Goal: Task Accomplishment & Management: Manage account settings

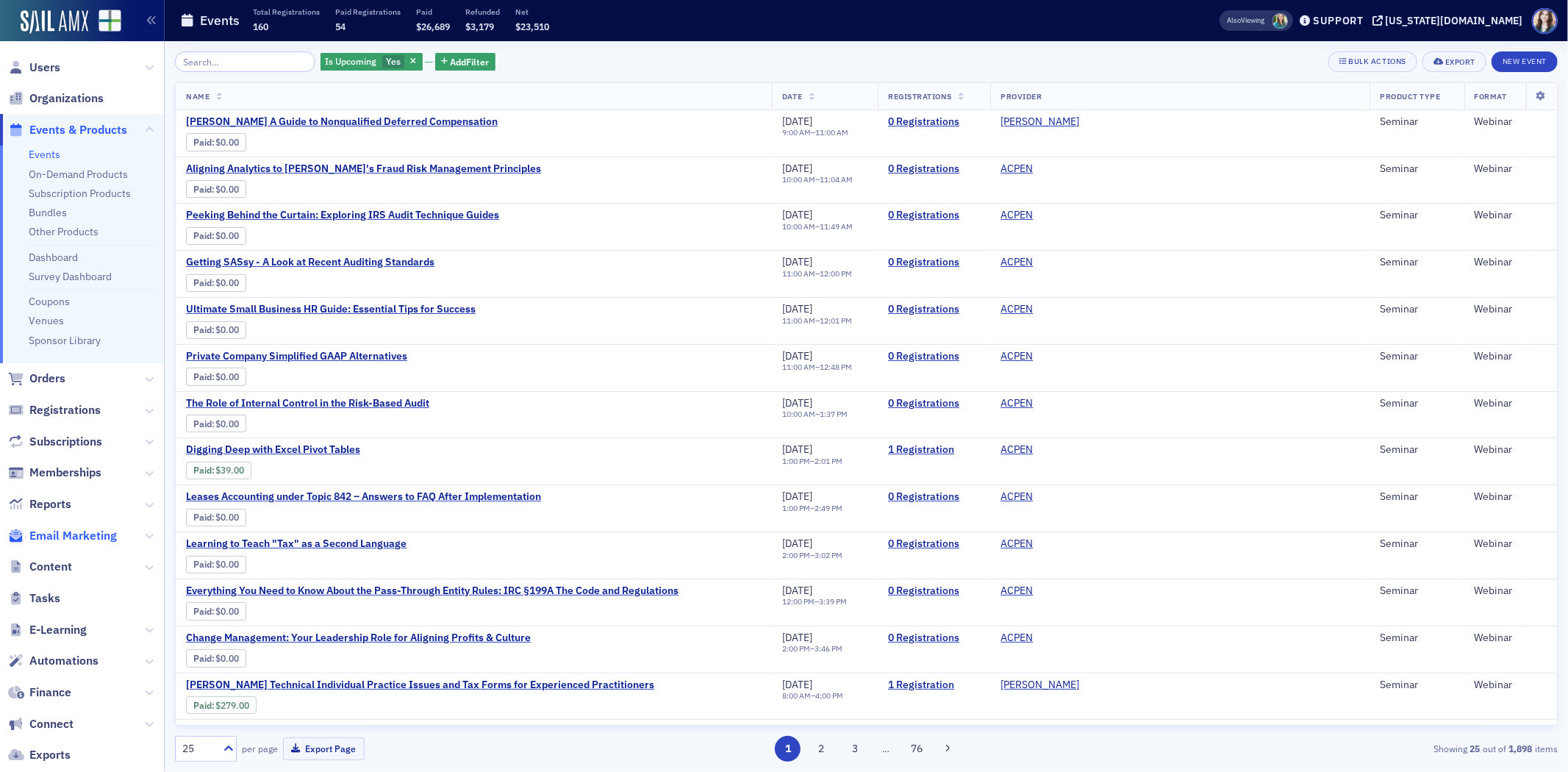
click at [79, 541] on span "Email Marketing" at bounding box center [73, 536] width 88 height 16
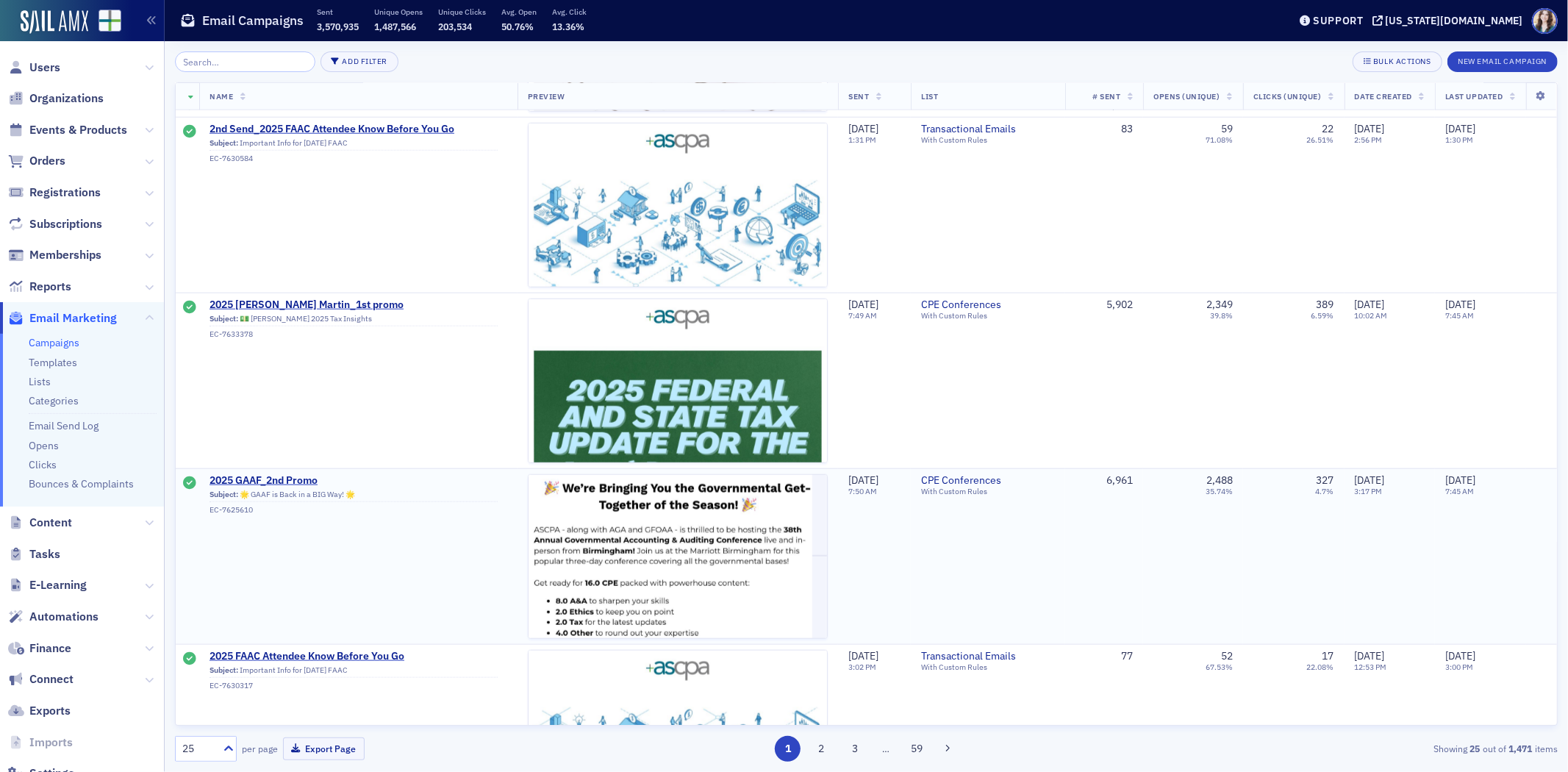
scroll to position [1225, 0]
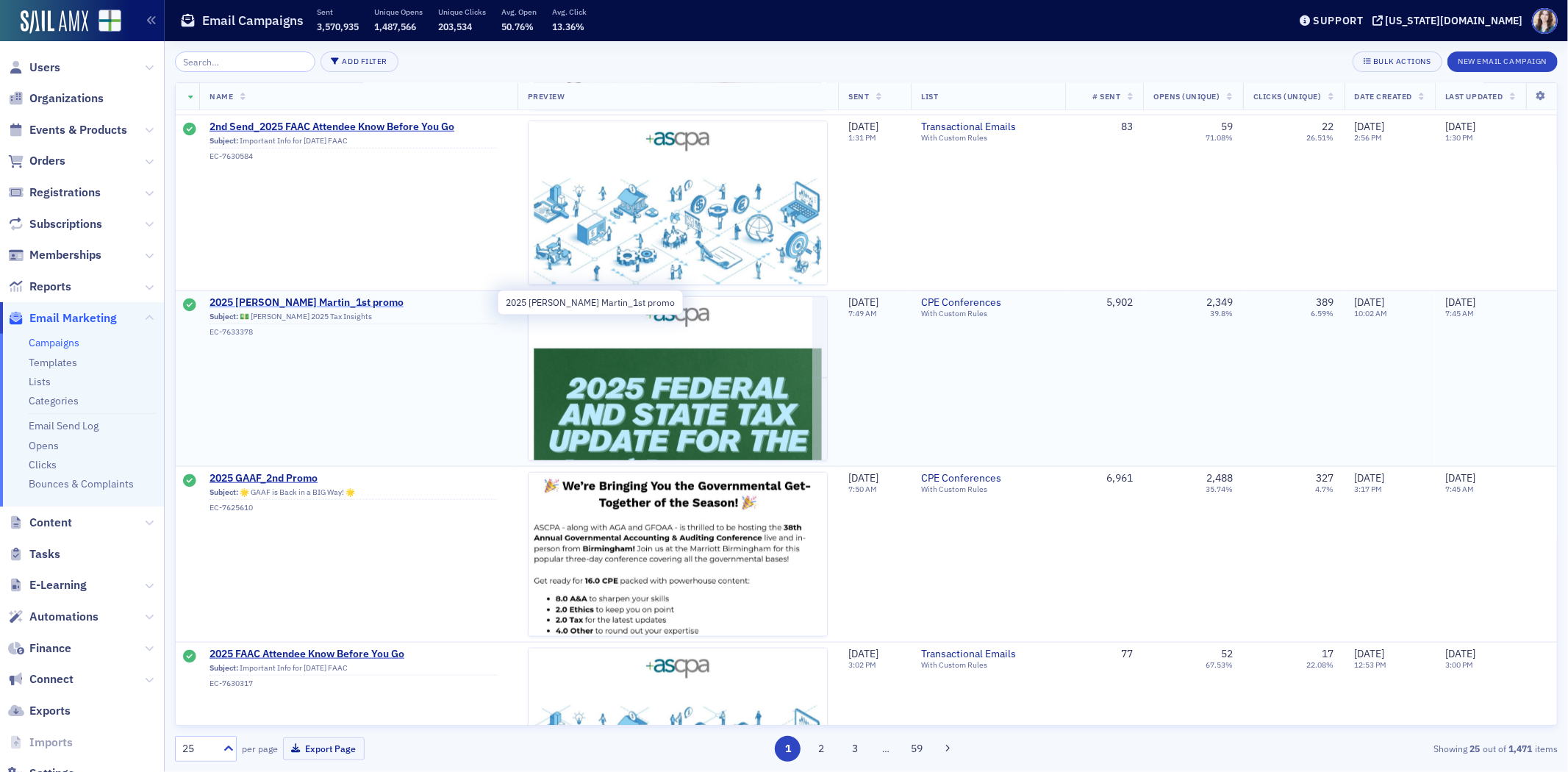
click at [293, 297] on span "2025 [PERSON_NAME] Martin_1st promo" at bounding box center [353, 302] width 288 height 13
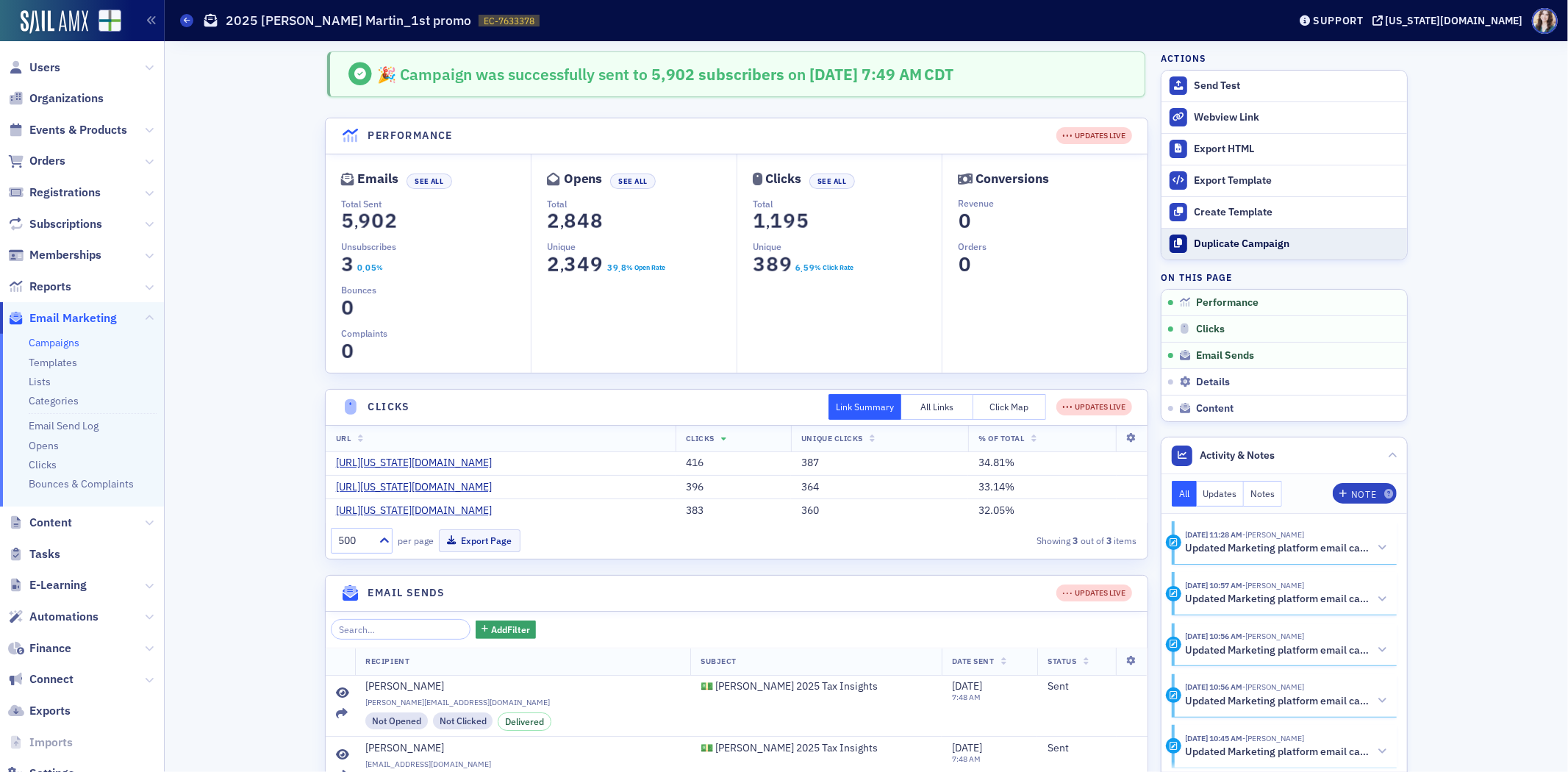
click at [1248, 243] on div "Duplicate Campaign" at bounding box center [1297, 244] width 206 height 13
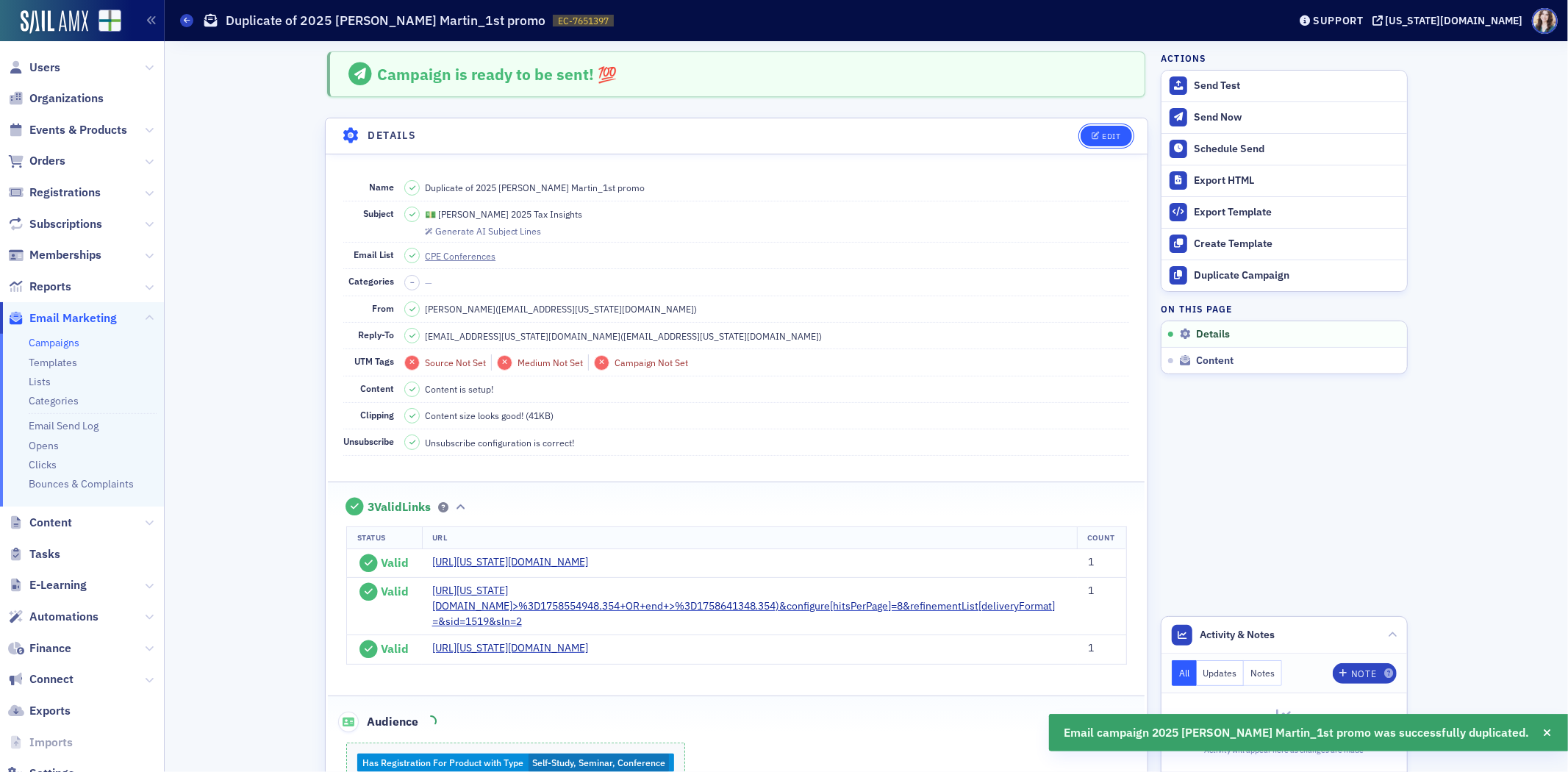
click at [1093, 140] on button "Edit" at bounding box center [1106, 136] width 50 height 21
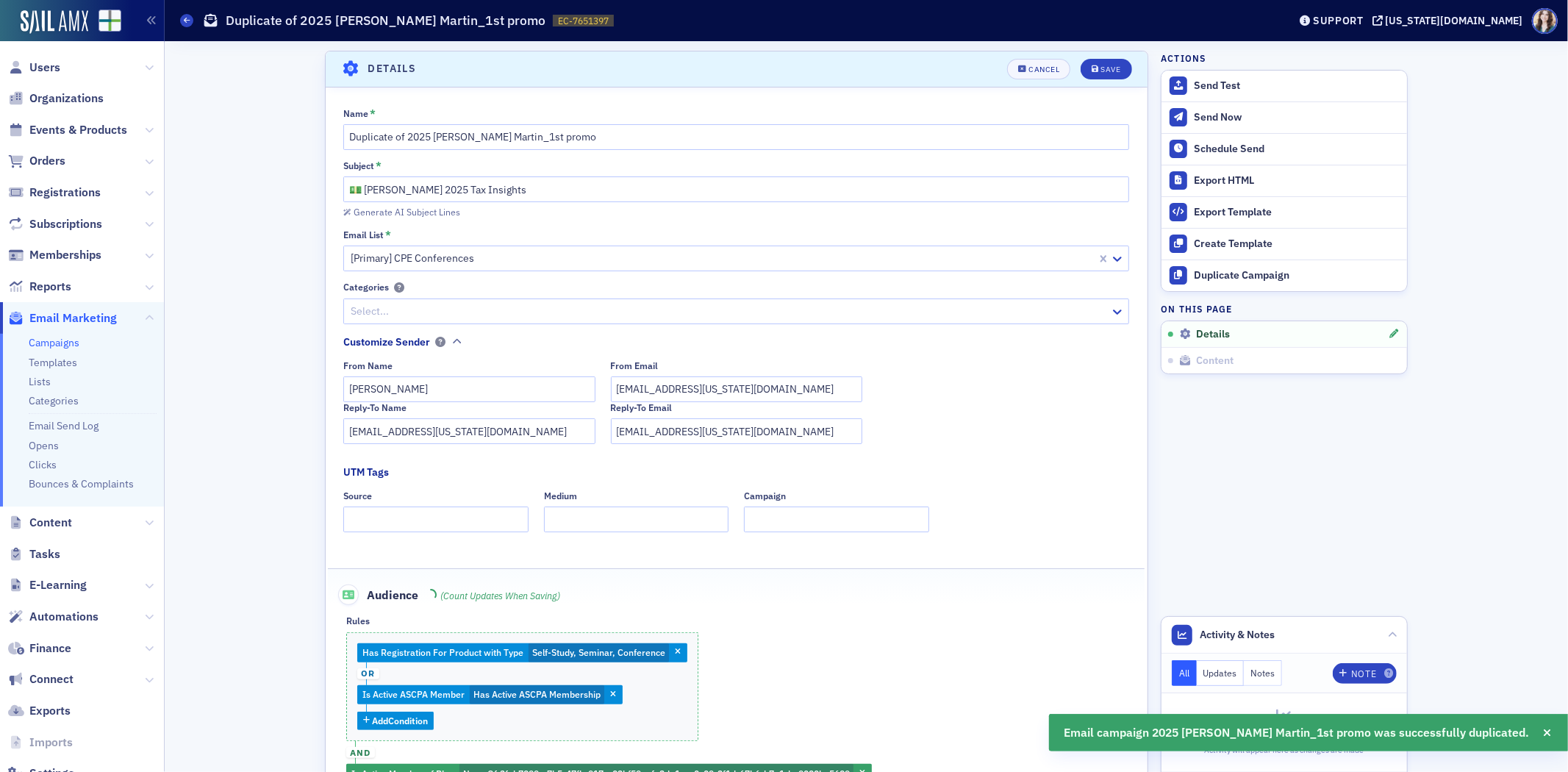
scroll to position [68, 0]
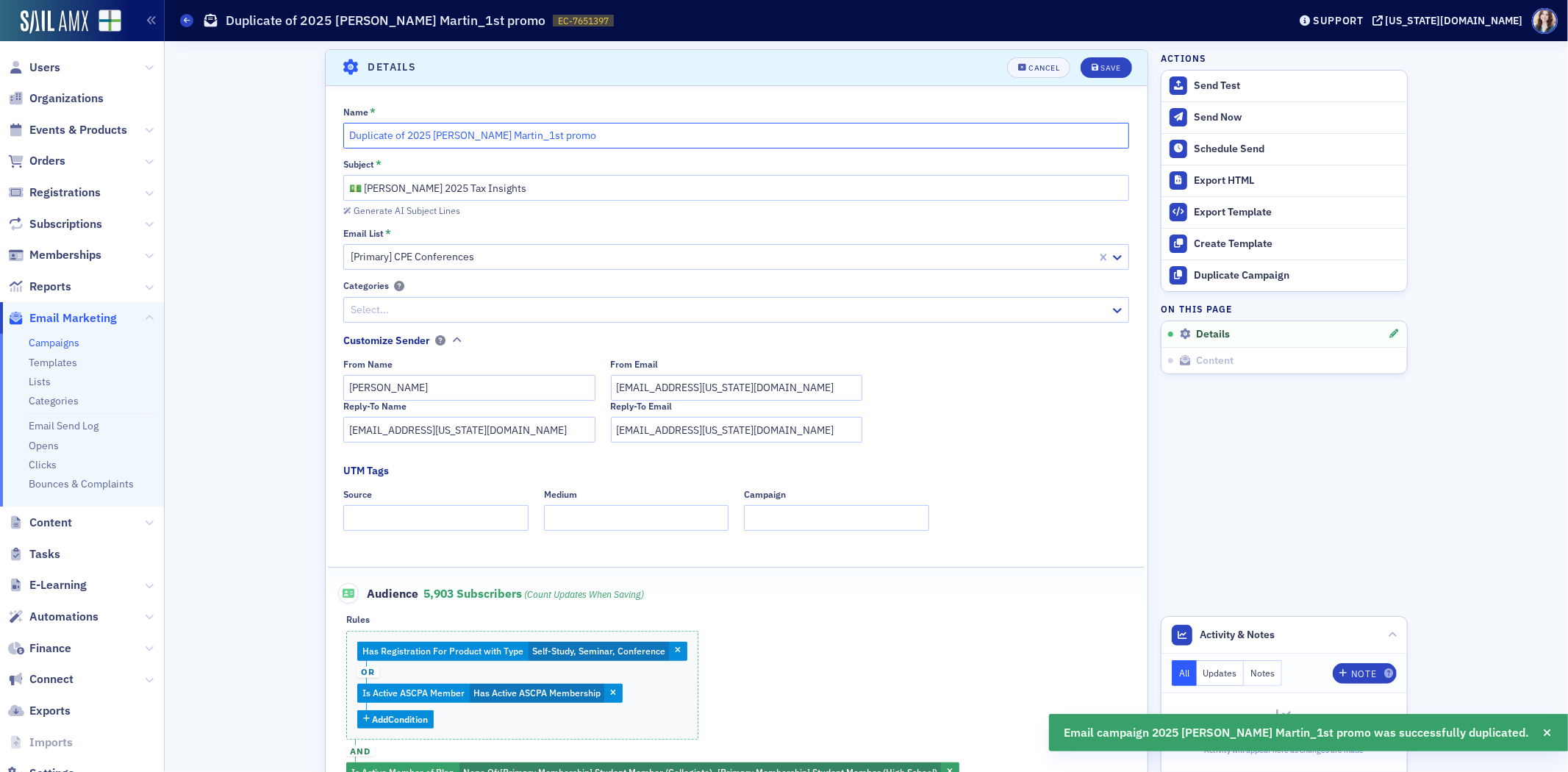
drag, startPoint x: 476, startPoint y: 136, endPoint x: 325, endPoint y: 146, distance: 151.3
click at [325, 146] on div "Name * Duplicate of 2025 Jim Martin_1st promo Subject * 💵 Jim Martin's 2025 Tax…" at bounding box center [736, 457] width 822 height 701
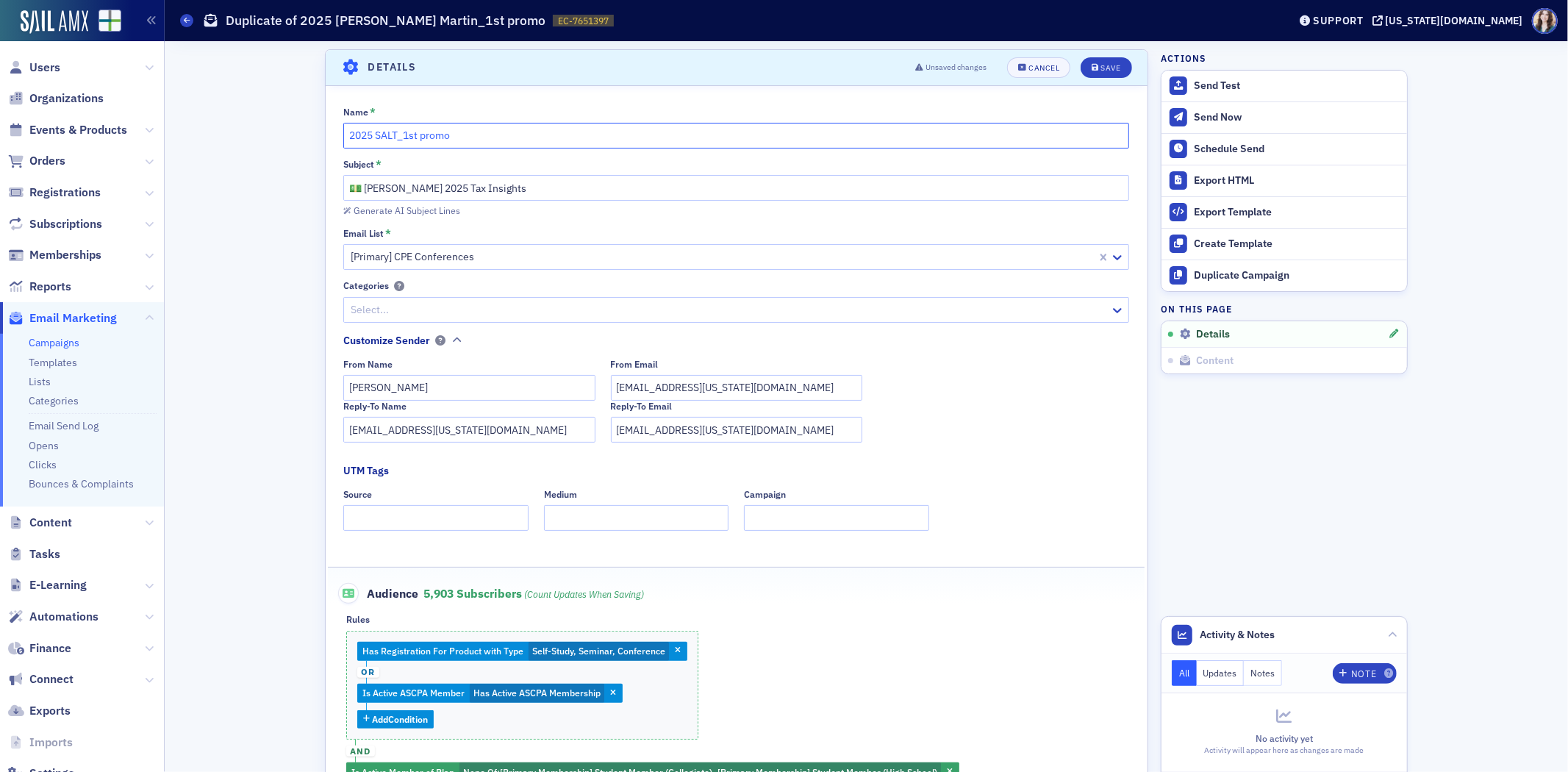
type input "2025 SALT_1st promo"
click at [504, 97] on fieldset "Name * 2025 SALT_1st promo Subject * 💵 Jim Martin's 2025 Tax Insights Generate …" at bounding box center [736, 453] width 822 height 722
drag, startPoint x: 360, startPoint y: 188, endPoint x: 524, endPoint y: 188, distance: 164.0
click at [524, 188] on input "💵 [PERSON_NAME] 2025 Tax Insights" at bounding box center [736, 188] width 786 height 26
type input "💵 SALT Update"
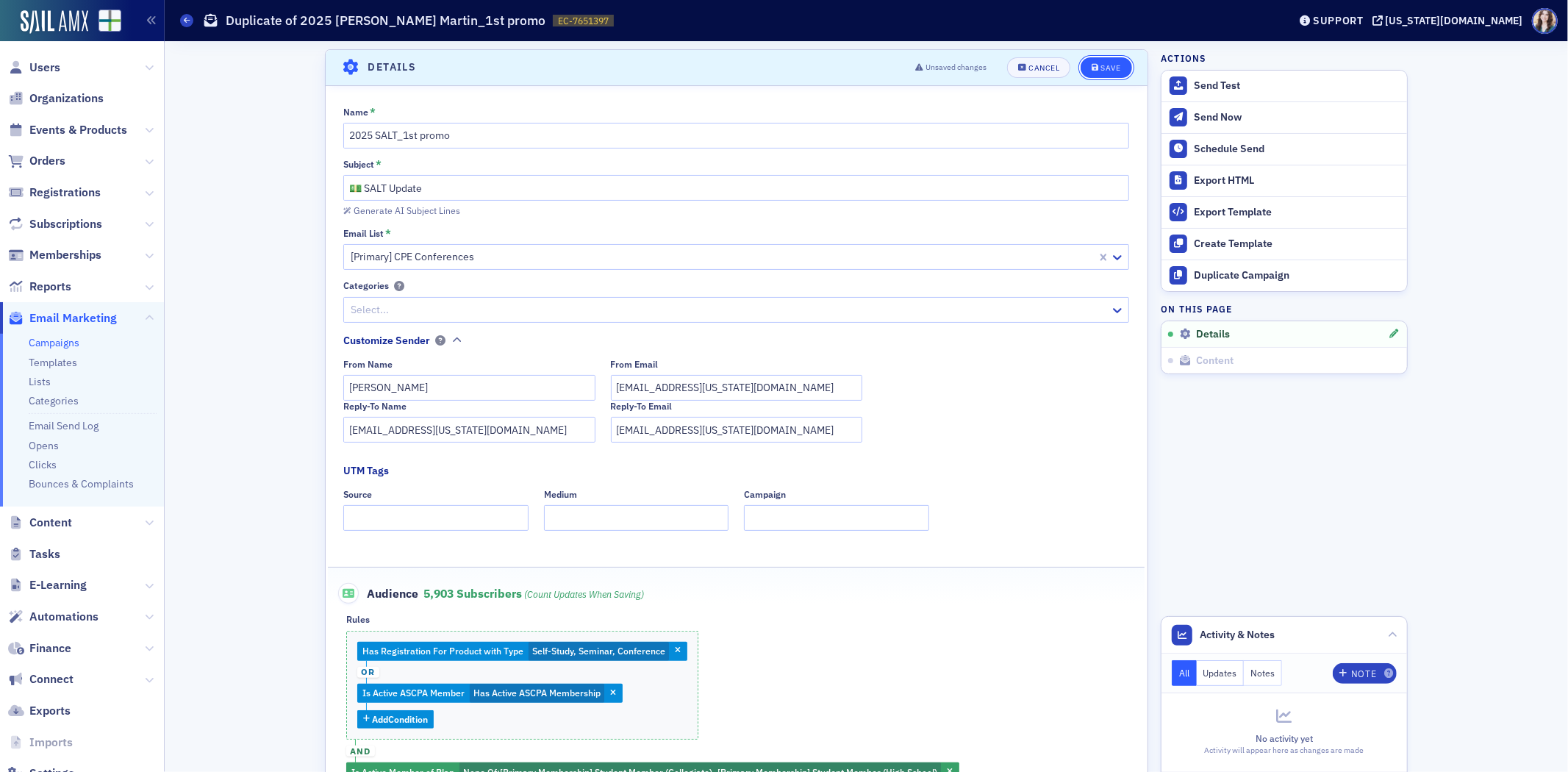
click at [1097, 57] on button "Save" at bounding box center [1106, 67] width 50 height 21
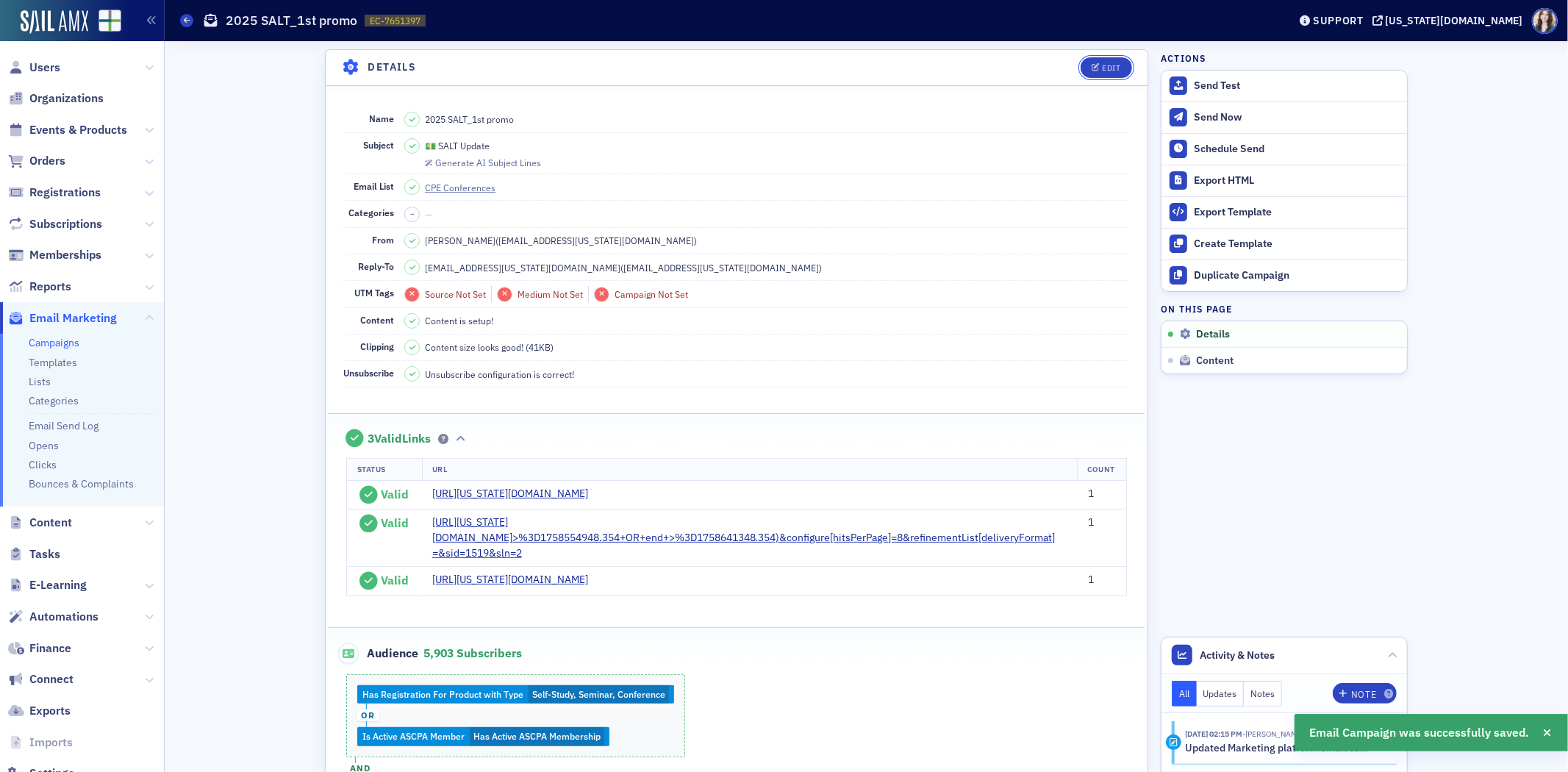
click at [1097, 57] on button "Edit" at bounding box center [1106, 67] width 50 height 21
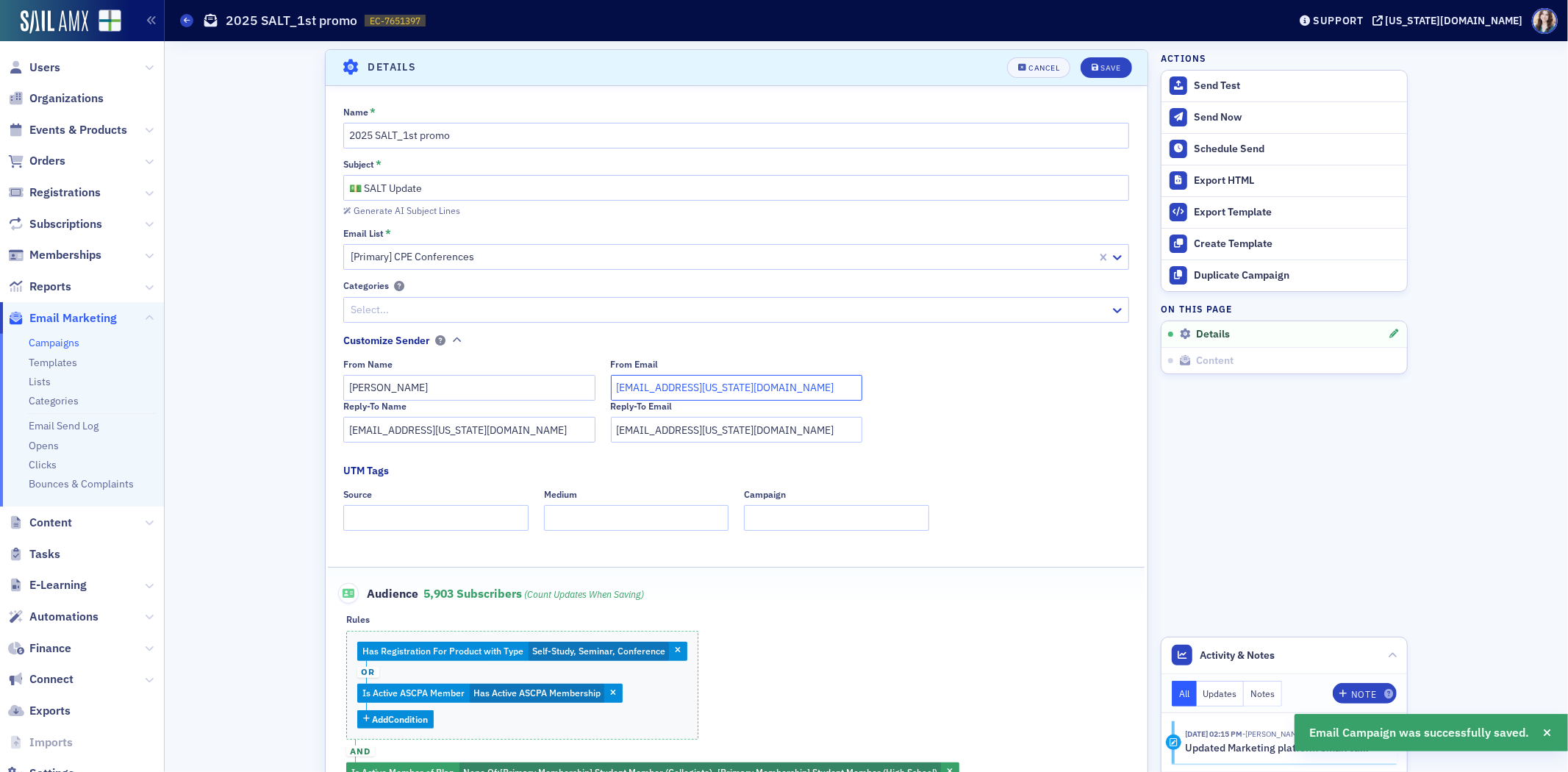
click at [822, 395] on input "kgates@alabama.cpa" at bounding box center [737, 388] width 252 height 26
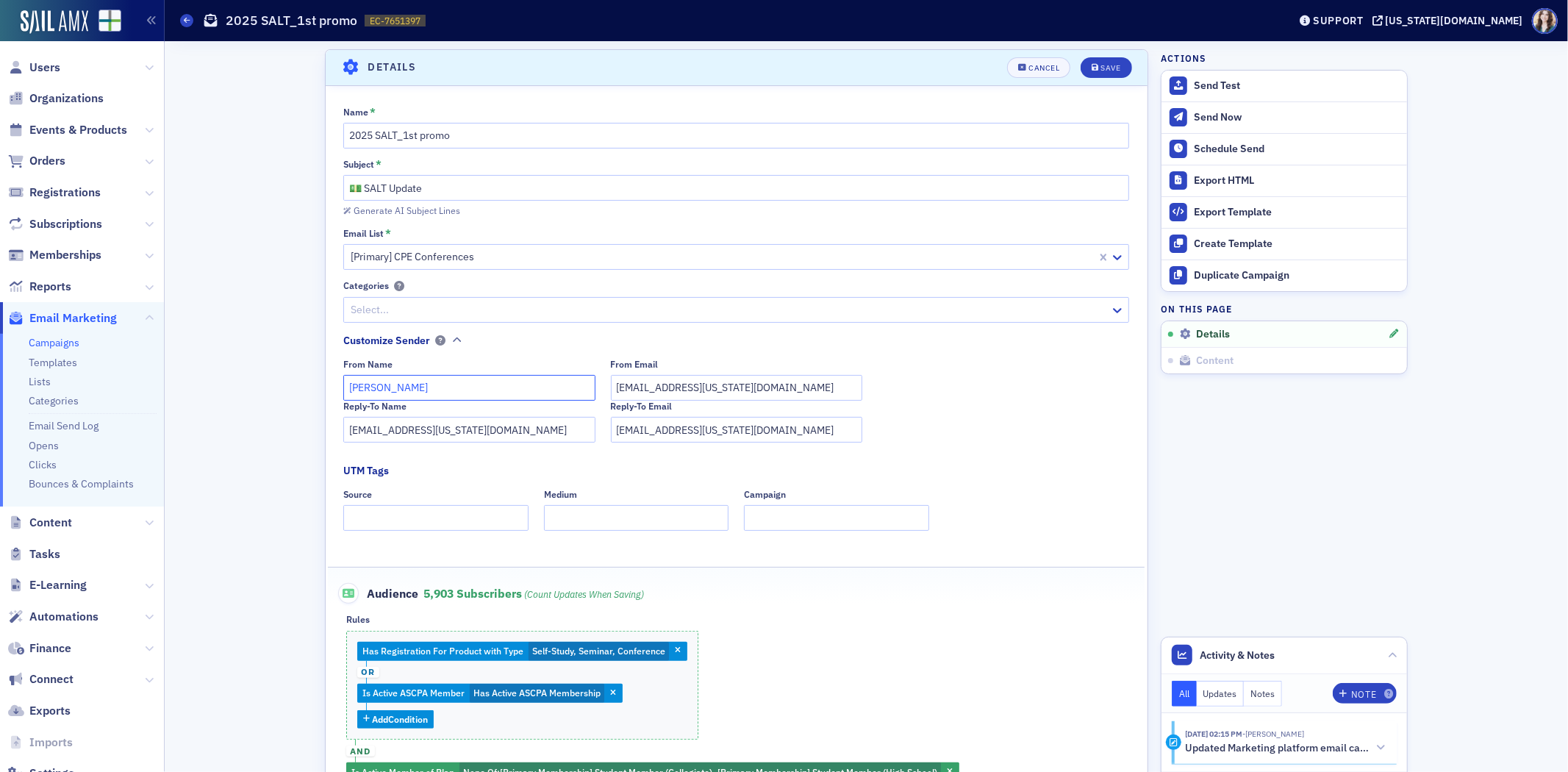
drag, startPoint x: 494, startPoint y: 395, endPoint x: 325, endPoint y: 392, distance: 169.0
click at [325, 394] on div "Name * 2025 SALT_1st promo Subject * 💵 SALT Update Generate AI Subject Lines Em…" at bounding box center [736, 457] width 822 height 701
type input "Sarah Lowery"
click at [741, 376] on div "From Email kgates@alabama.cpa" at bounding box center [737, 380] width 252 height 42
drag, startPoint x: 744, startPoint y: 388, endPoint x: 552, endPoint y: 405, distance: 192.8
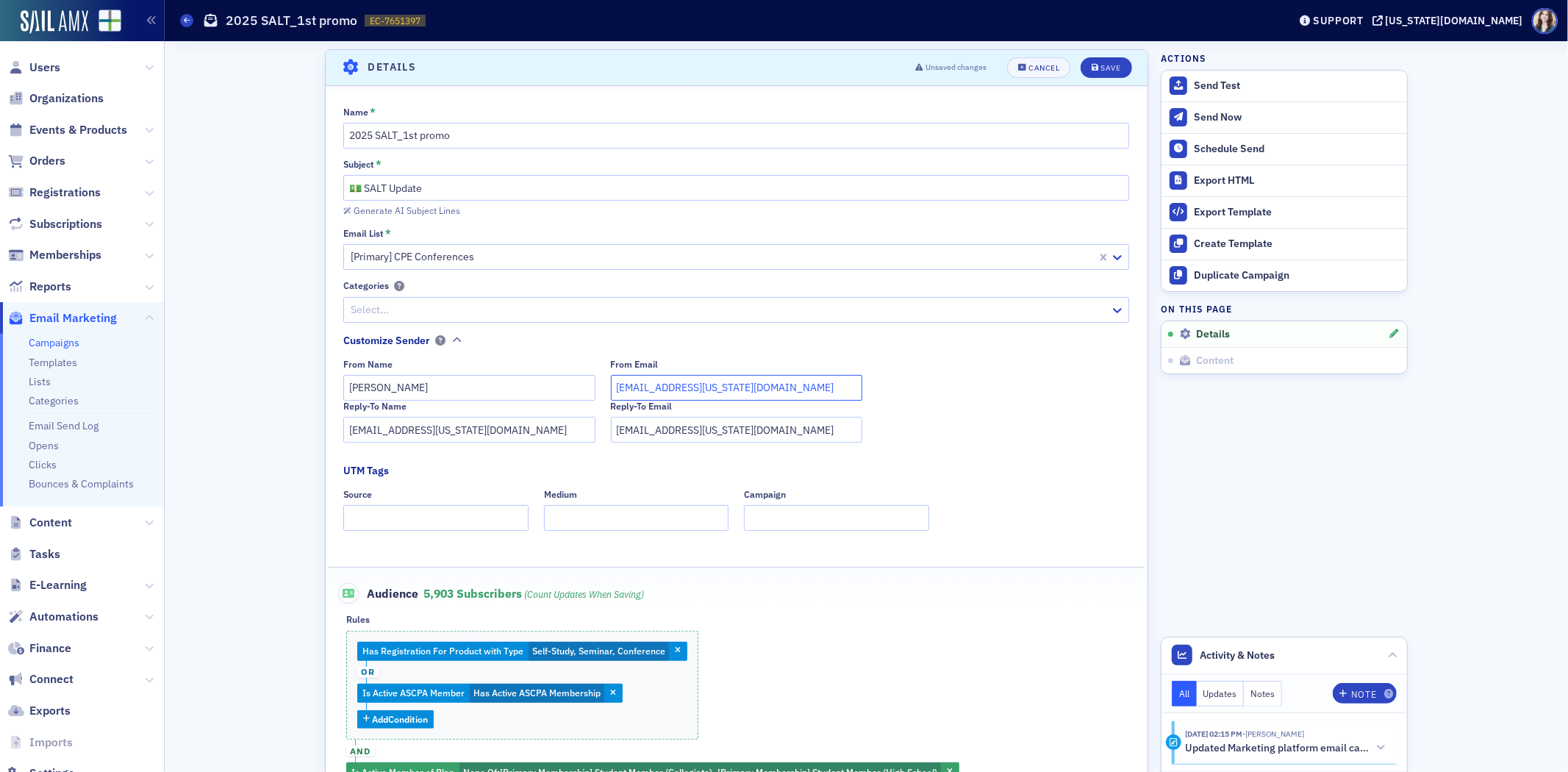
click at [553, 405] on div "From Name Sarah Lowery From Email kgates@alabama.cpa Reply-To Name info@alabama…" at bounding box center [740, 401] width 794 height 84
type input "slowery@alabama.cpa"
click at [1102, 64] on div "Save" at bounding box center [1112, 68] width 20 height 8
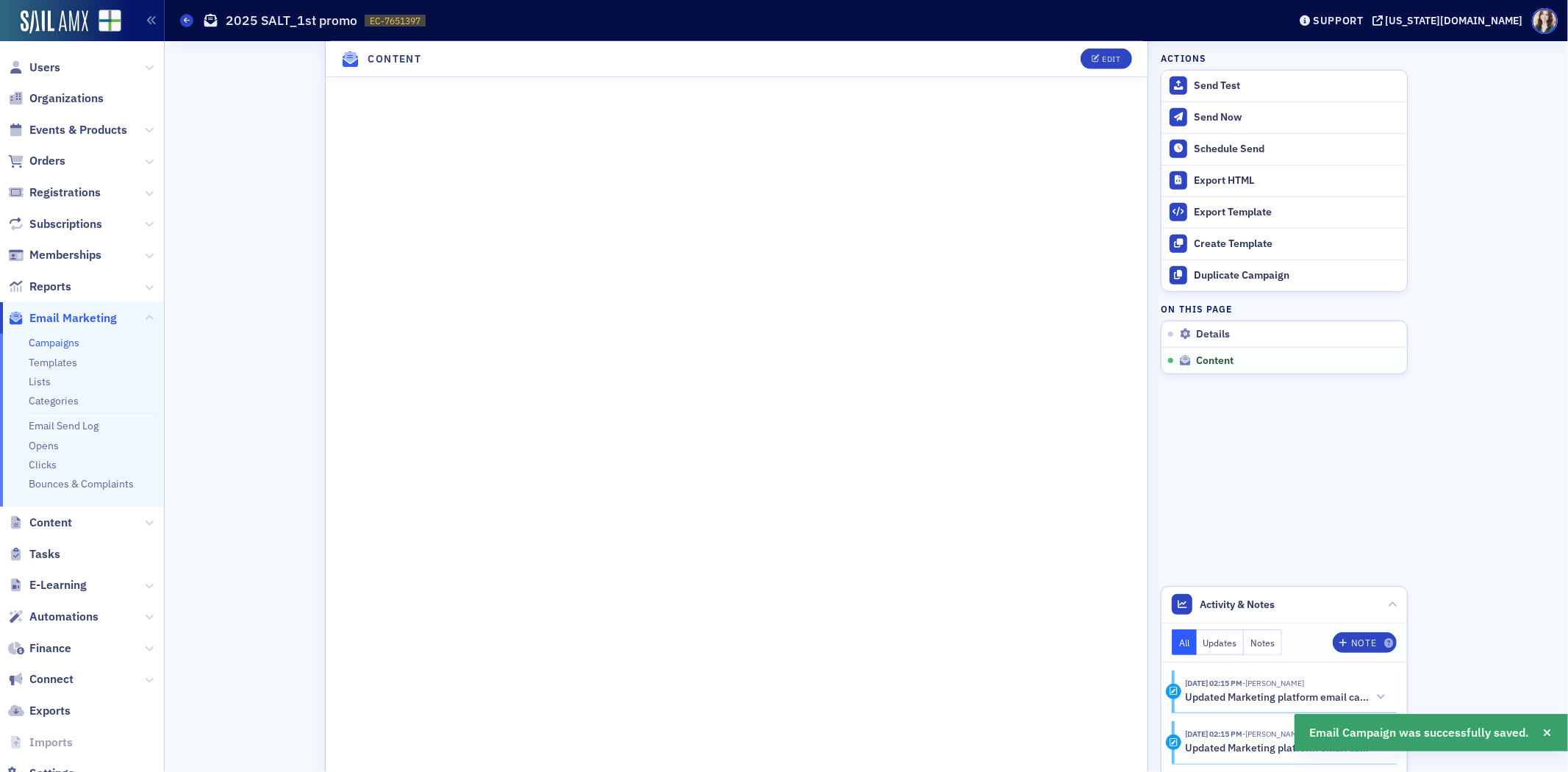
scroll to position [967, 0]
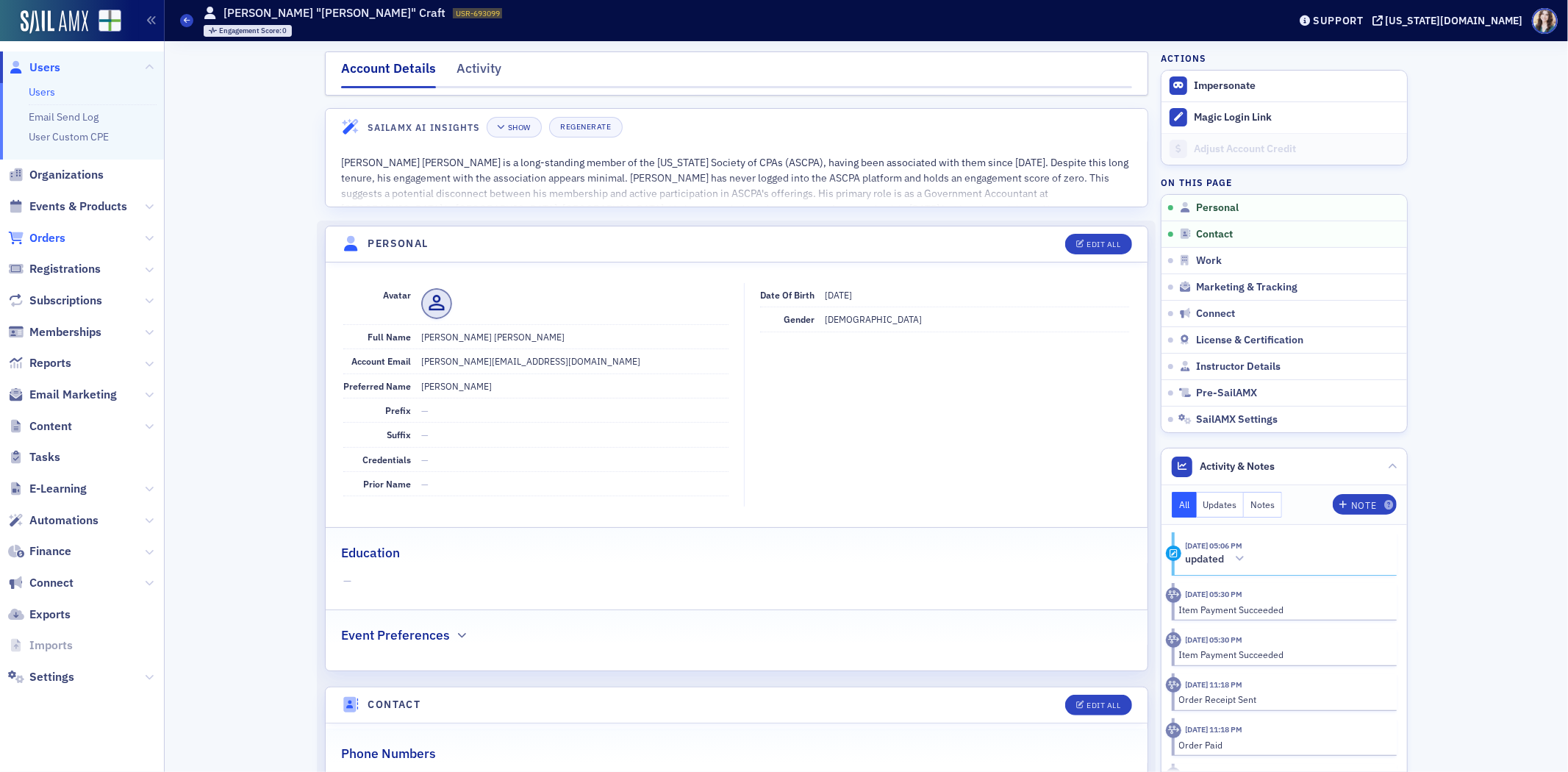
click at [36, 241] on span "Orders" at bounding box center [47, 238] width 36 height 16
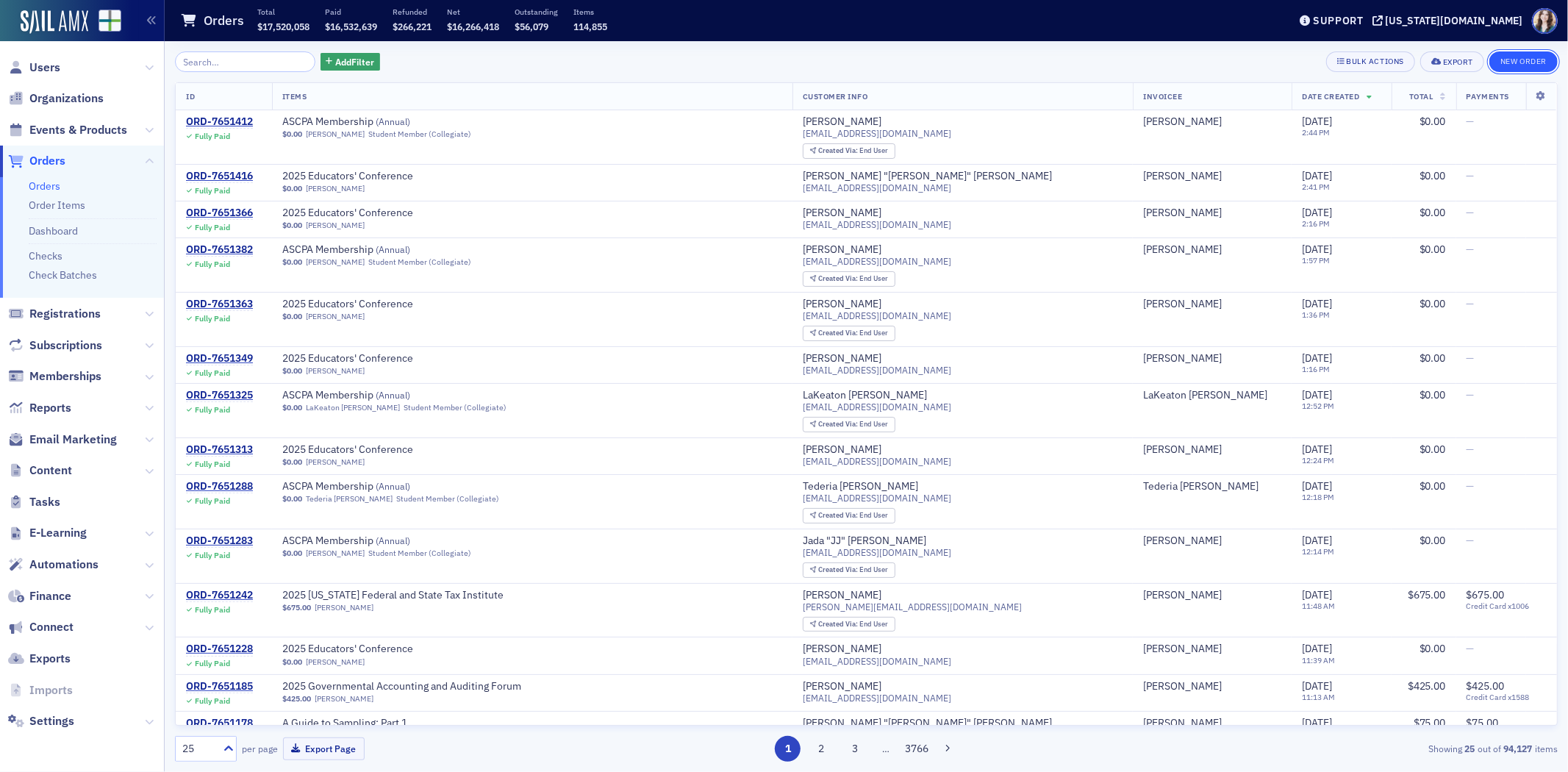
click at [1532, 57] on button "New Order" at bounding box center [1524, 61] width 68 height 21
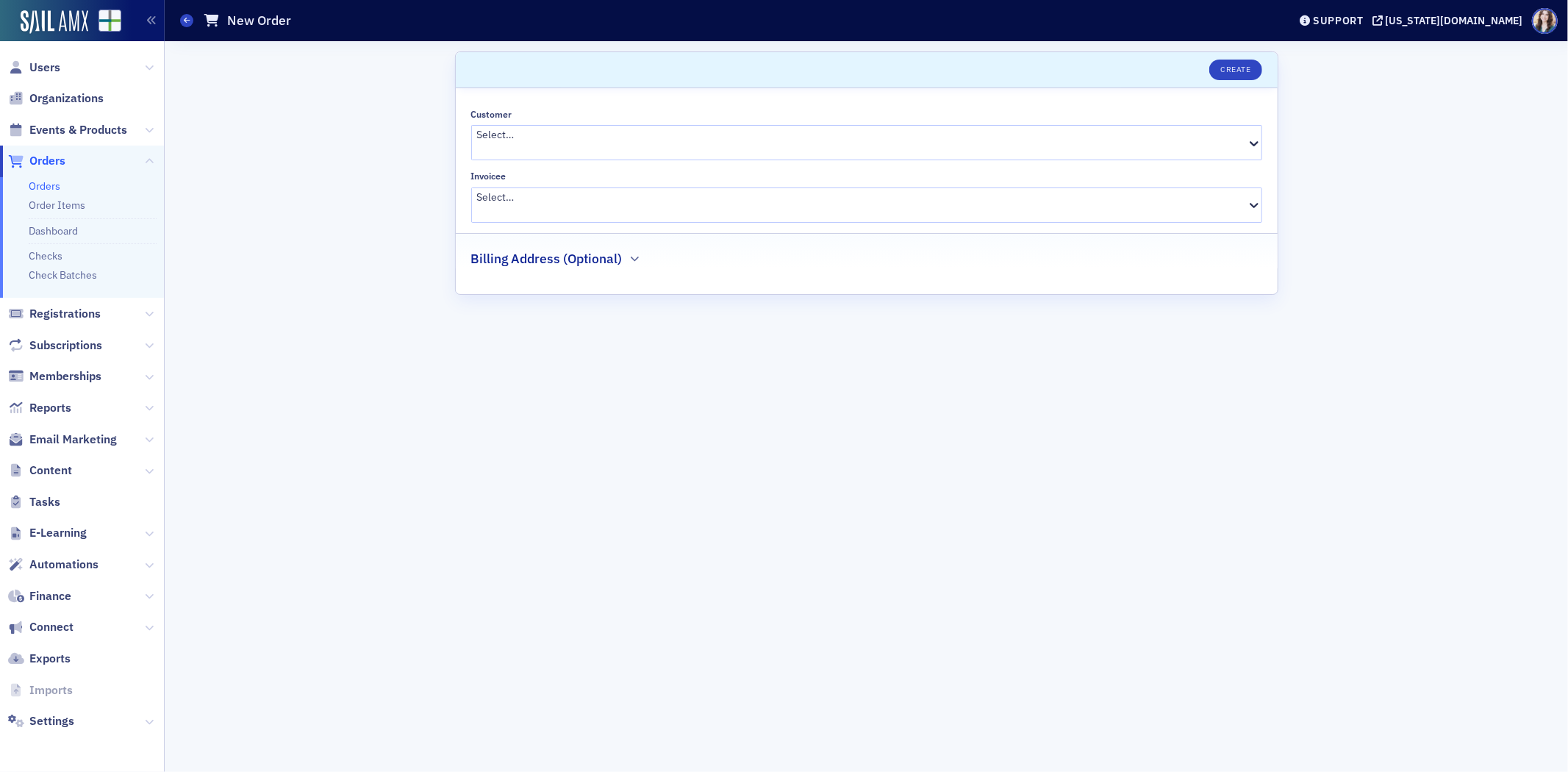
click at [779, 143] on div at bounding box center [861, 150] width 769 height 16
type input "[PERSON_NAME]"
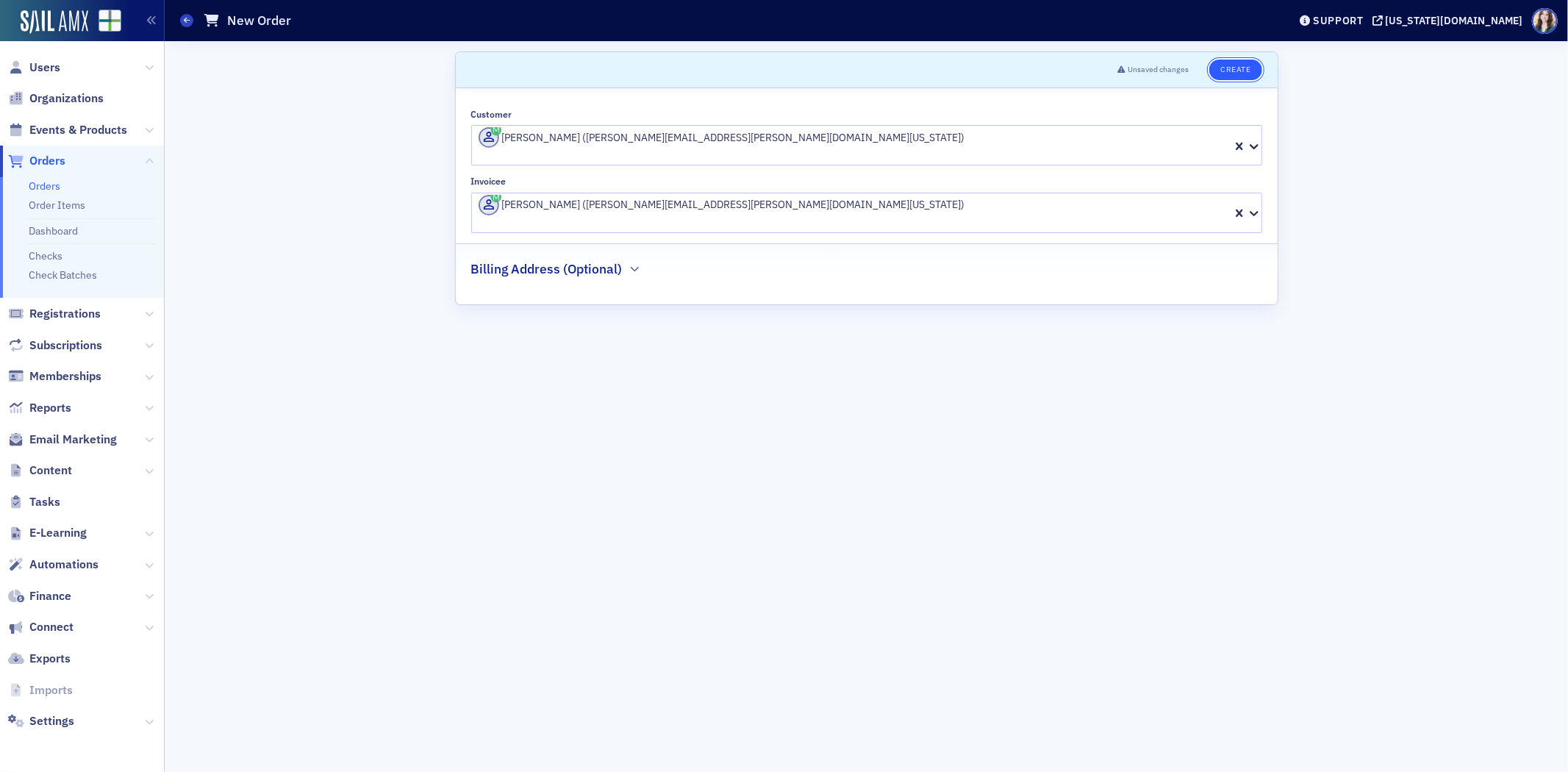
click at [1233, 72] on button "Create" at bounding box center [1235, 70] width 52 height 21
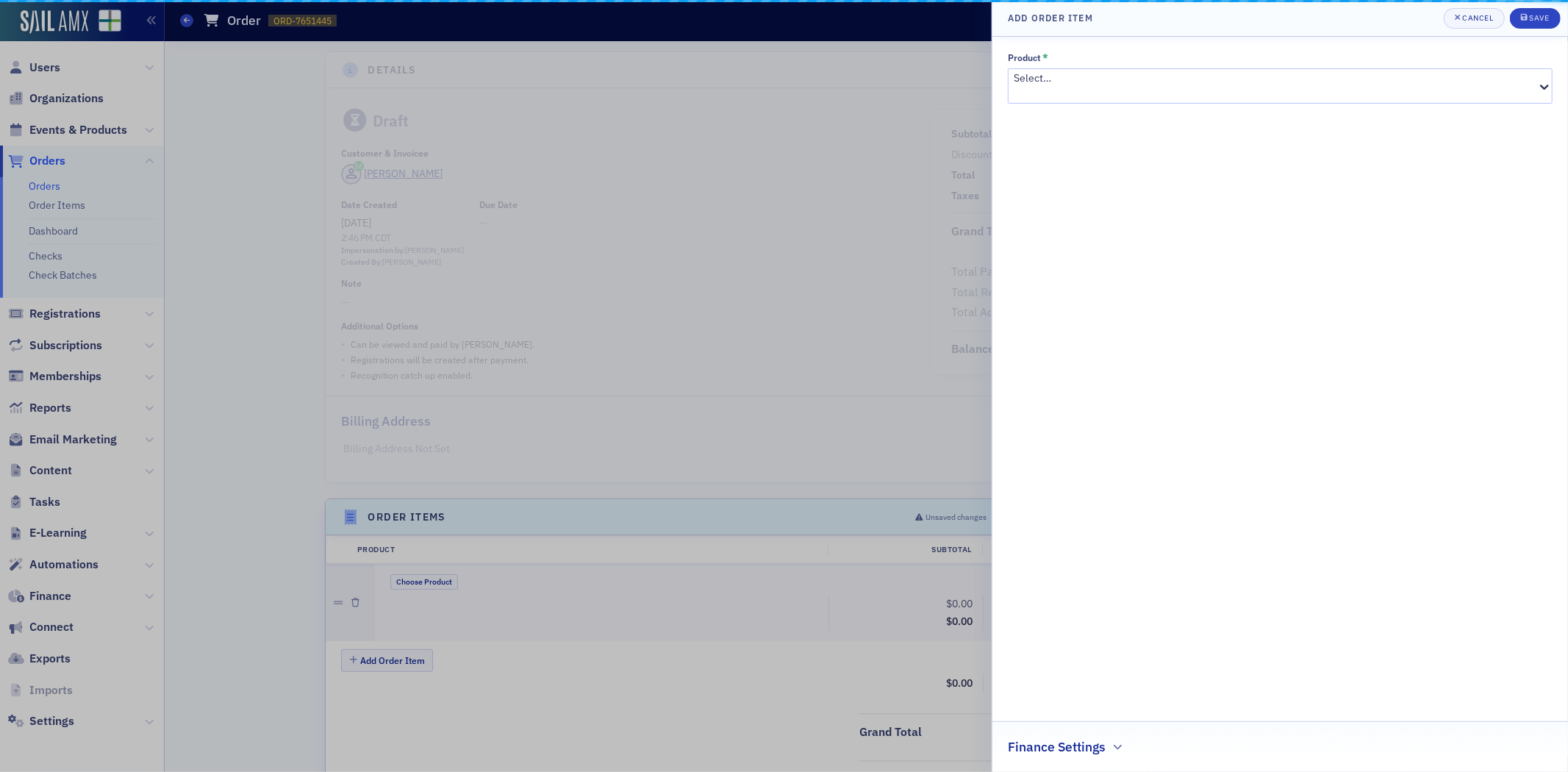
scroll to position [209, 0]
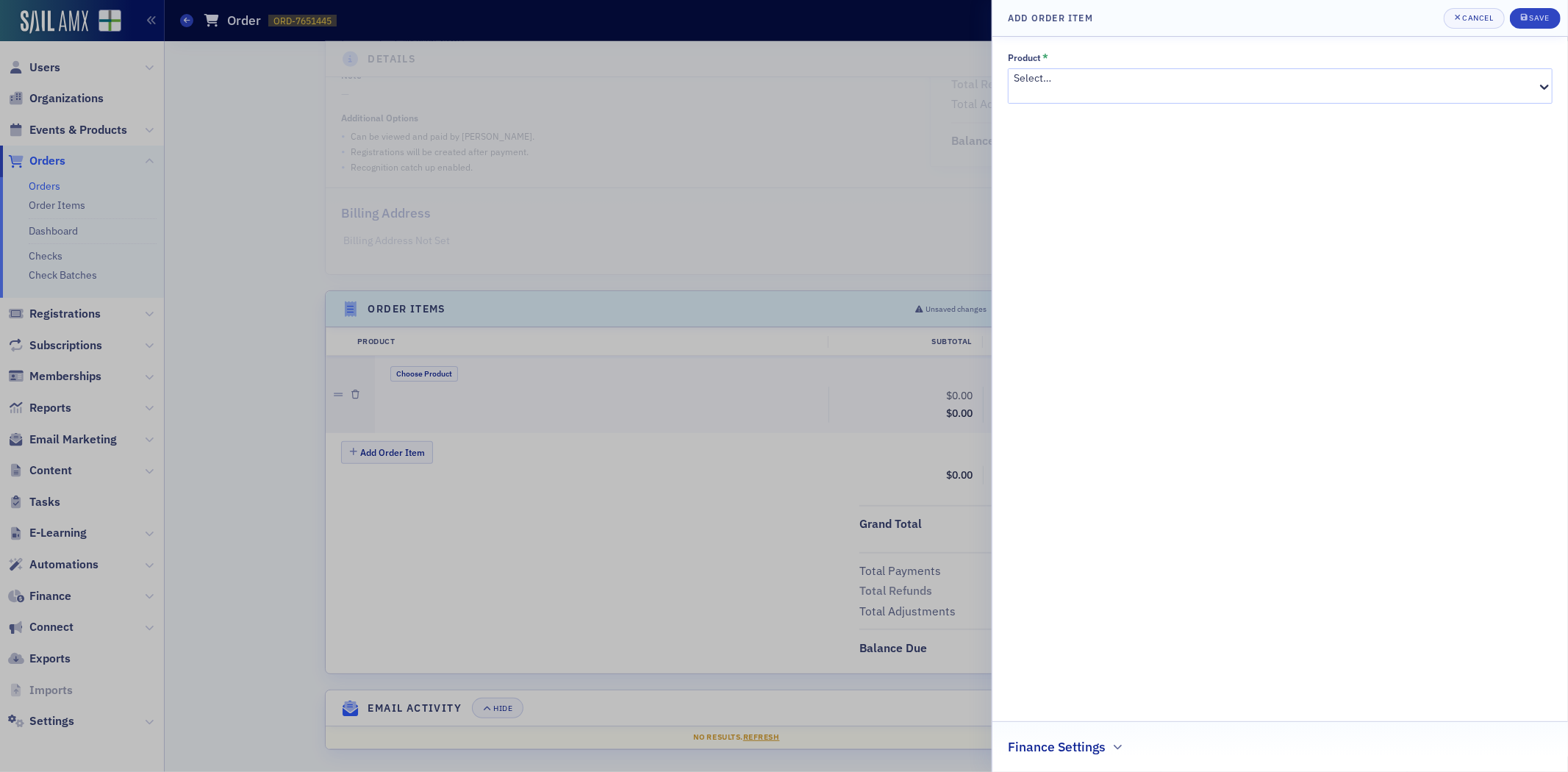
click at [1040, 86] on div at bounding box center [1275, 94] width 522 height 16
type input "ChatGPT Bootcamp"
click at [1179, 772] on div "ChatGPT Bootcamp for CPAs with John Higgins [10/6/2025 8:00am]" at bounding box center [784, 780] width 1568 height 16
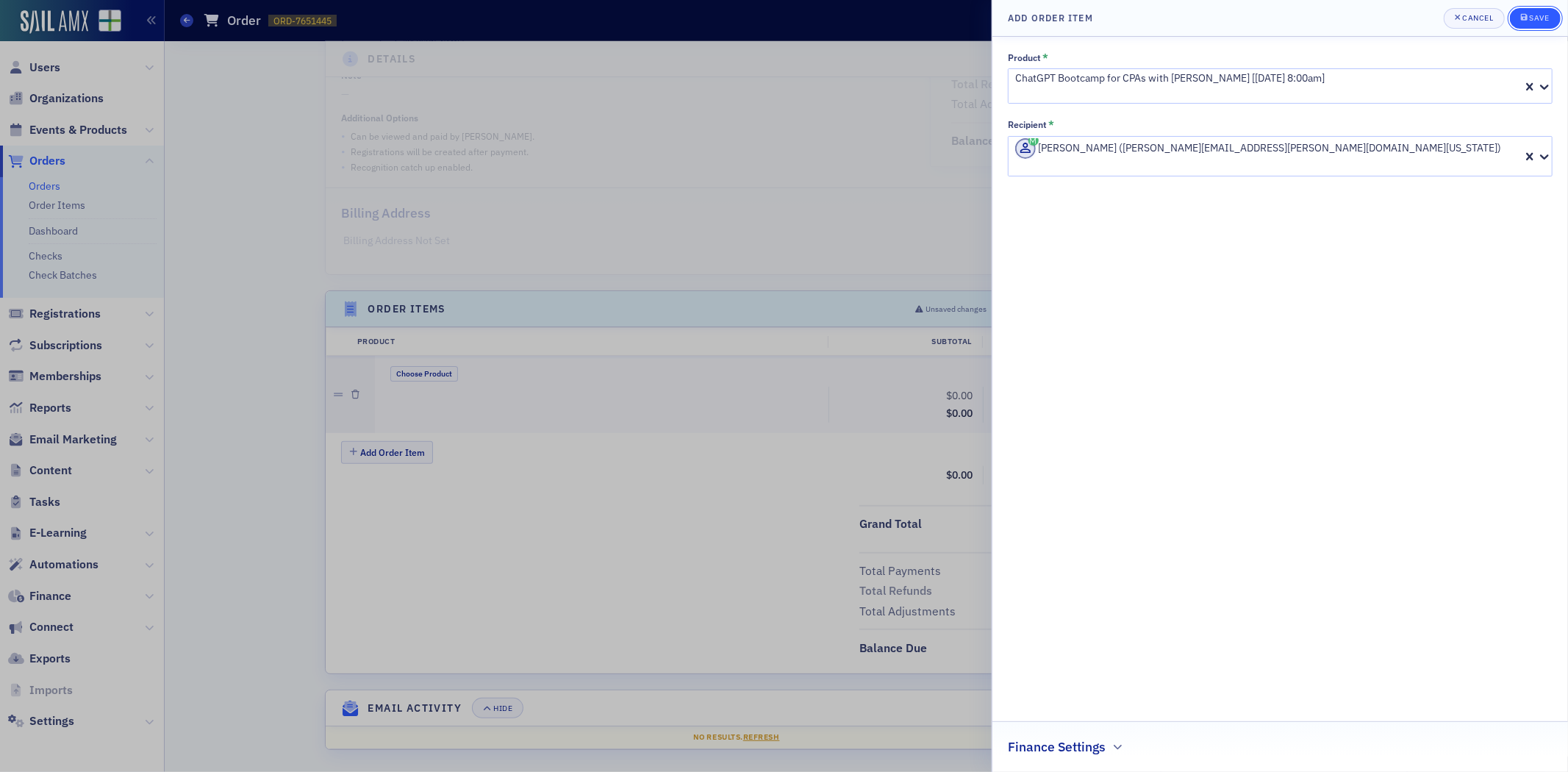
click at [1534, 19] on div "Save" at bounding box center [1539, 18] width 20 height 8
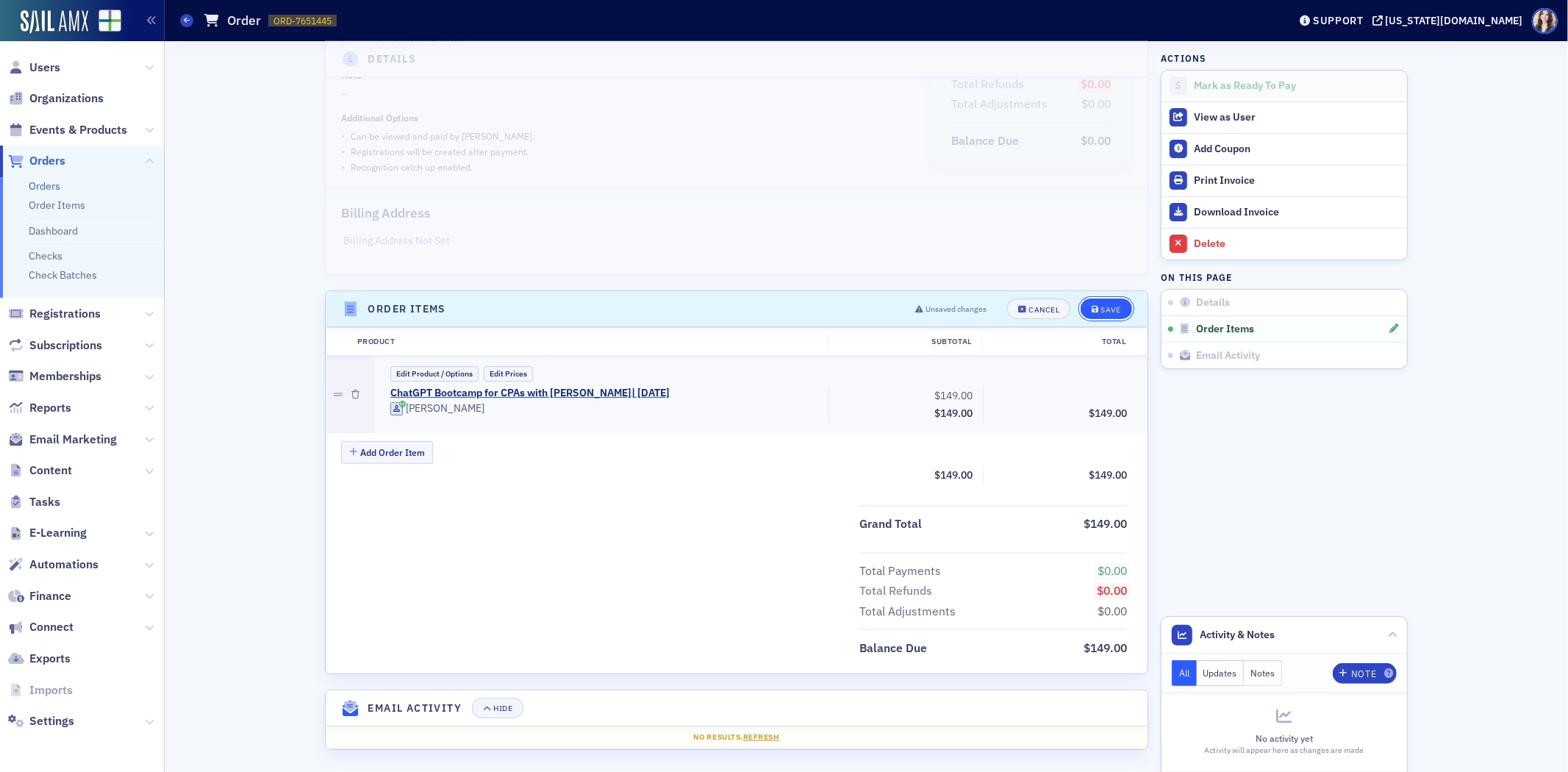
click at [1093, 306] on span "Save" at bounding box center [1106, 310] width 29 height 8
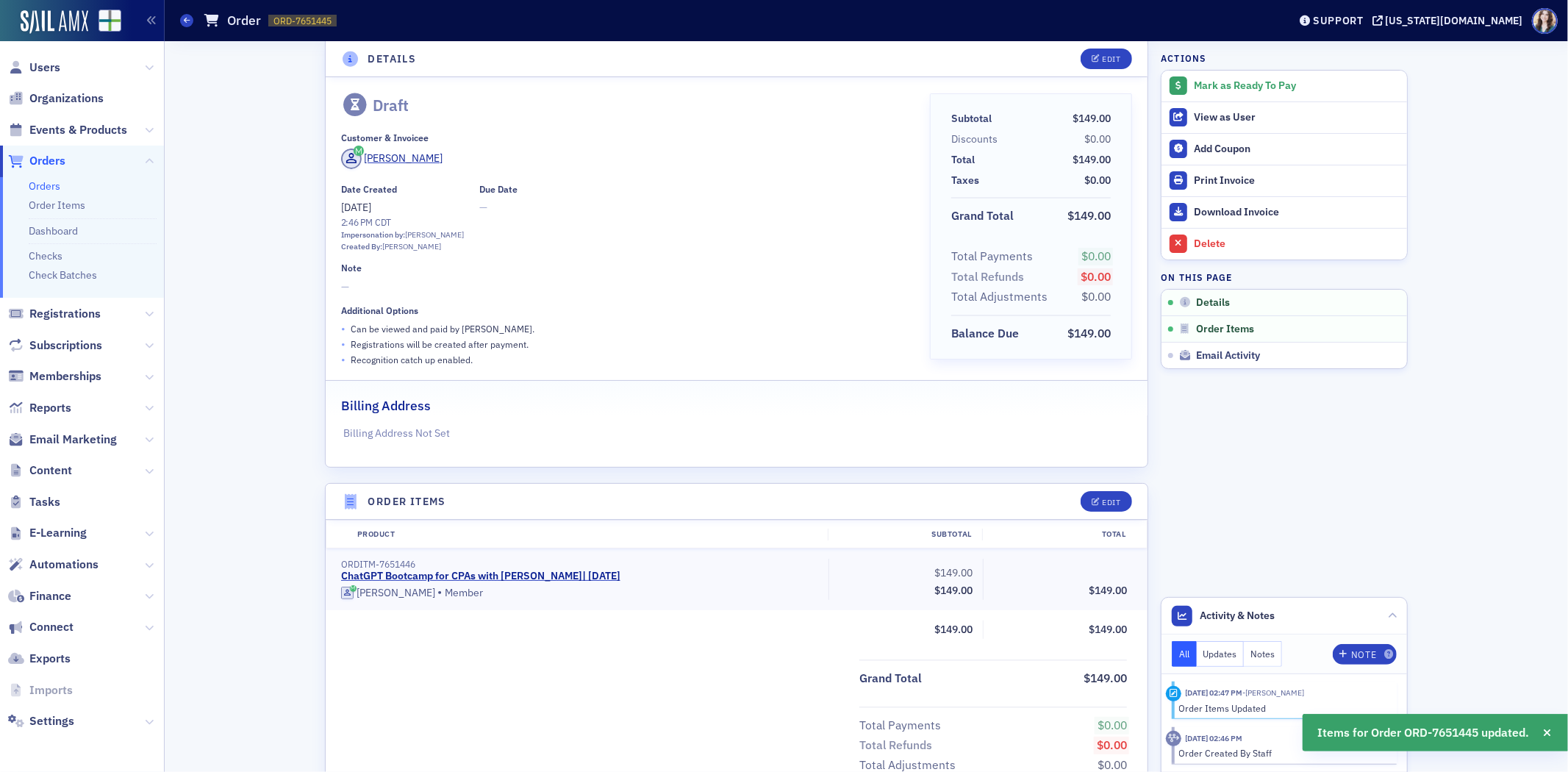
scroll to position [0, 0]
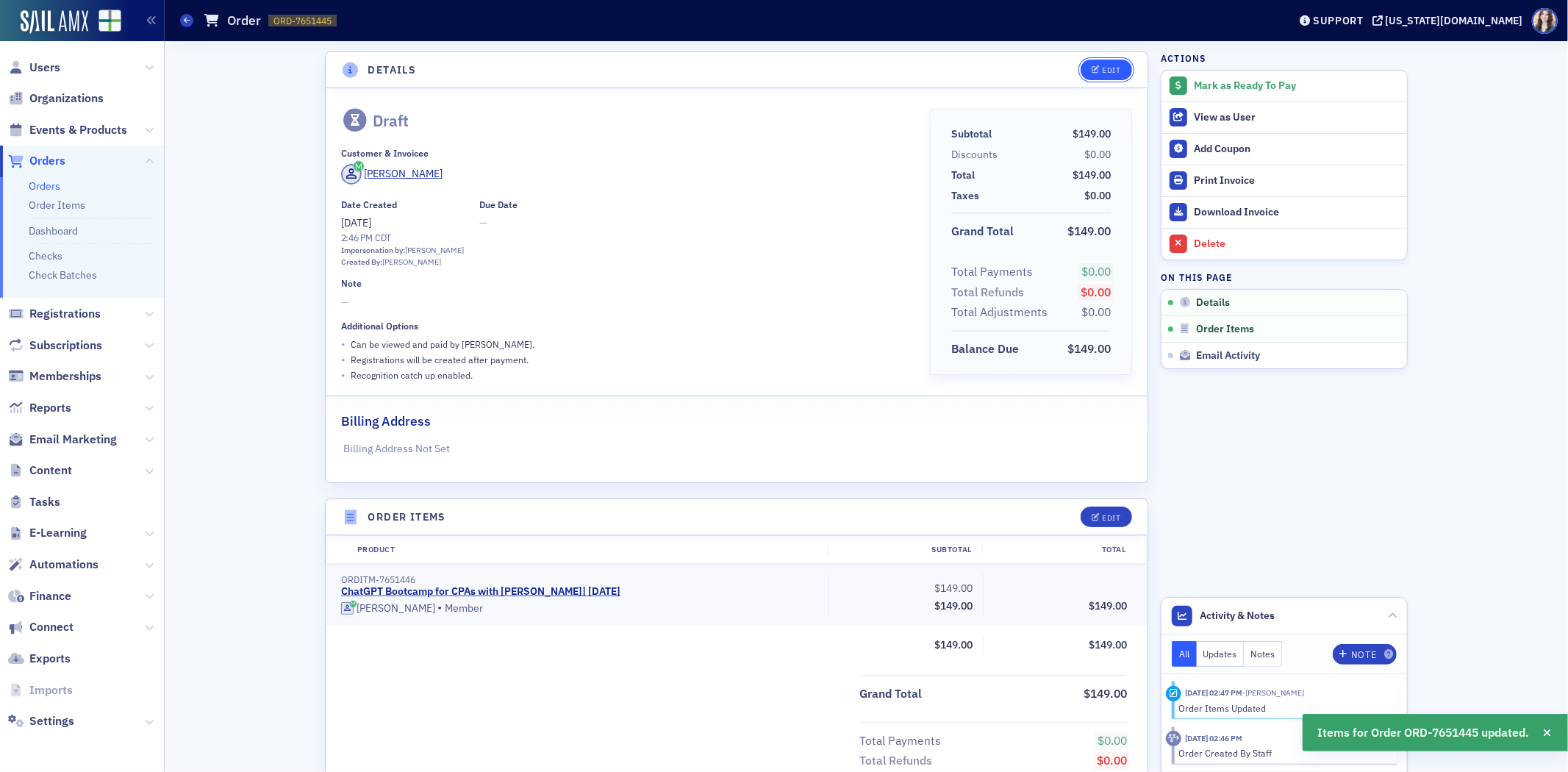
click at [1097, 74] on button "Edit" at bounding box center [1106, 70] width 50 height 21
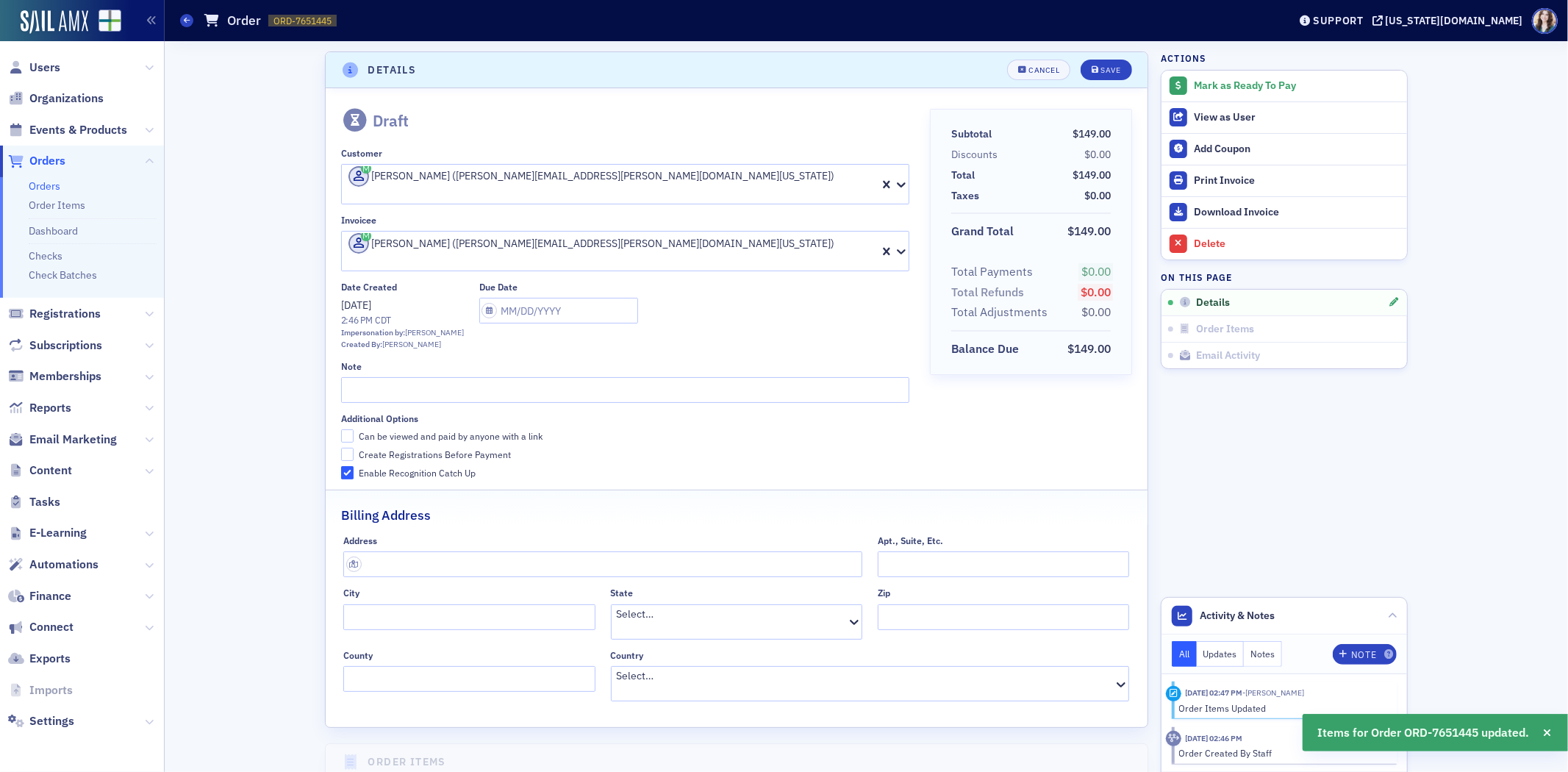
scroll to position [3, 0]
select select "9"
select select "2025"
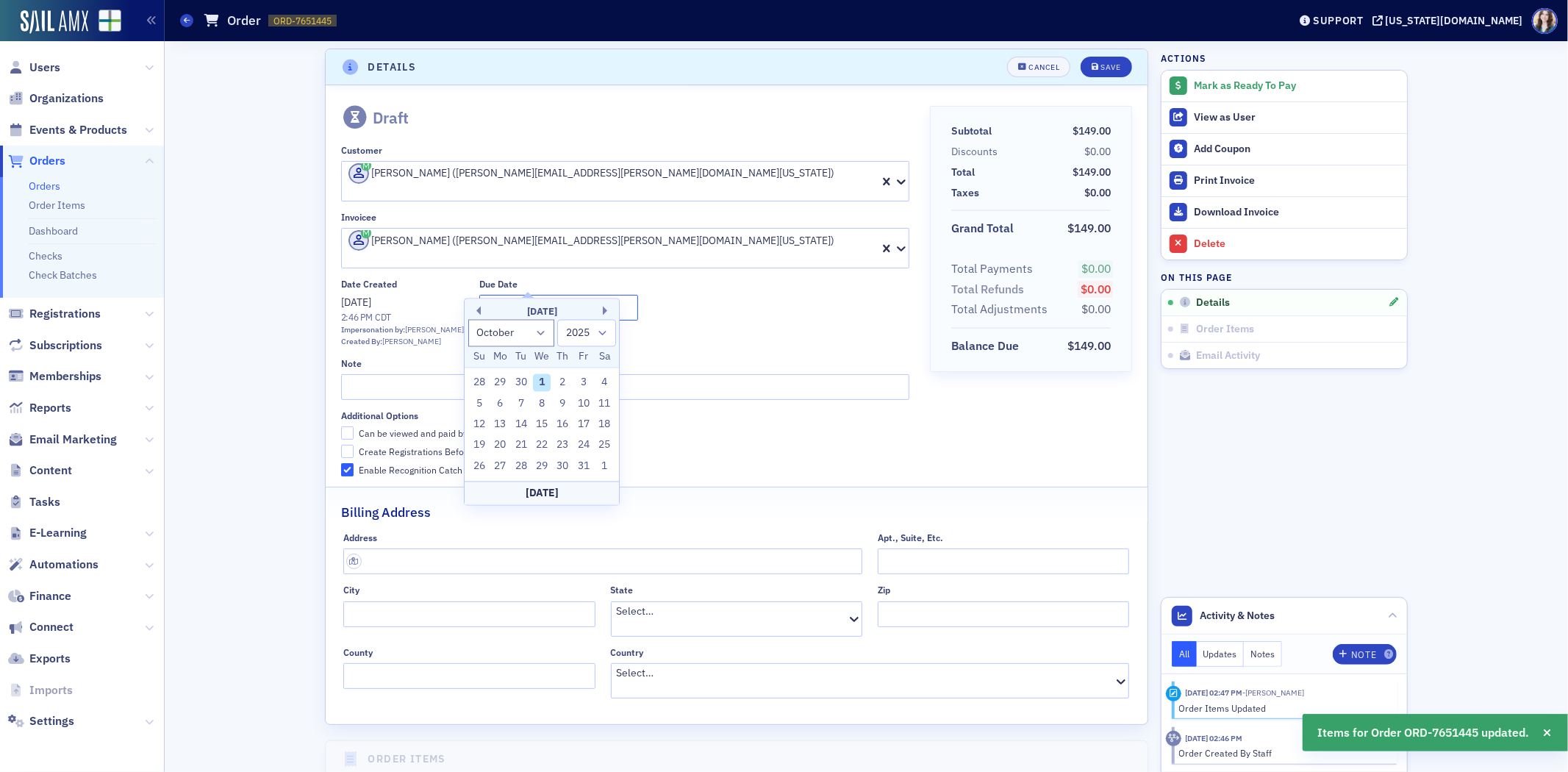
click at [562, 295] on input "text" at bounding box center [559, 308] width 159 height 26
click at [544, 332] on select "January February March April May June July August September October November De…" at bounding box center [512, 333] width 87 height 27
select select "10"
click at [469, 319] on select "January February March April May June July August September October November De…" at bounding box center [512, 333] width 87 height 27
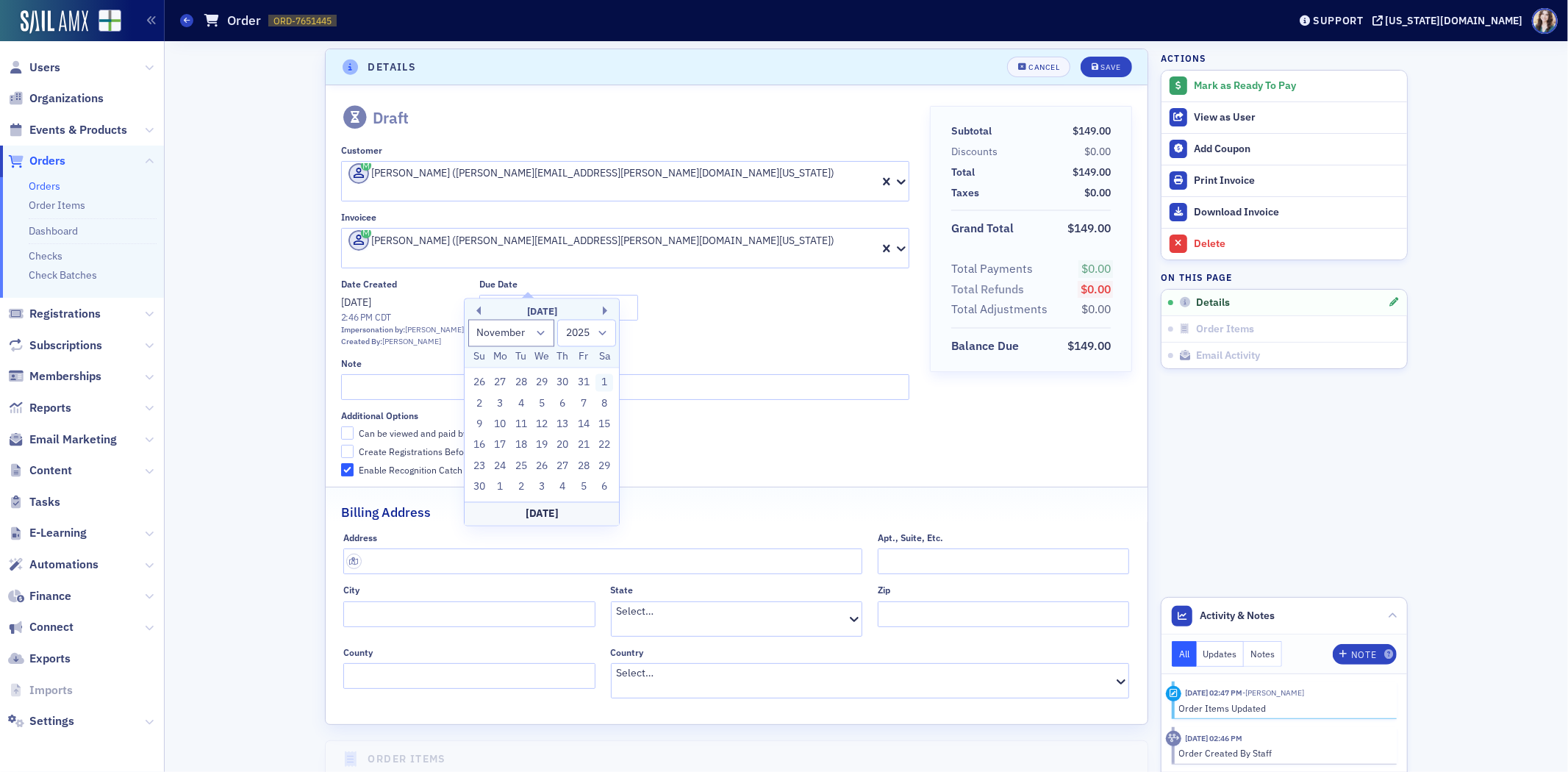
click at [609, 380] on div "1" at bounding box center [605, 383] width 18 height 18
type input "11/01/2025"
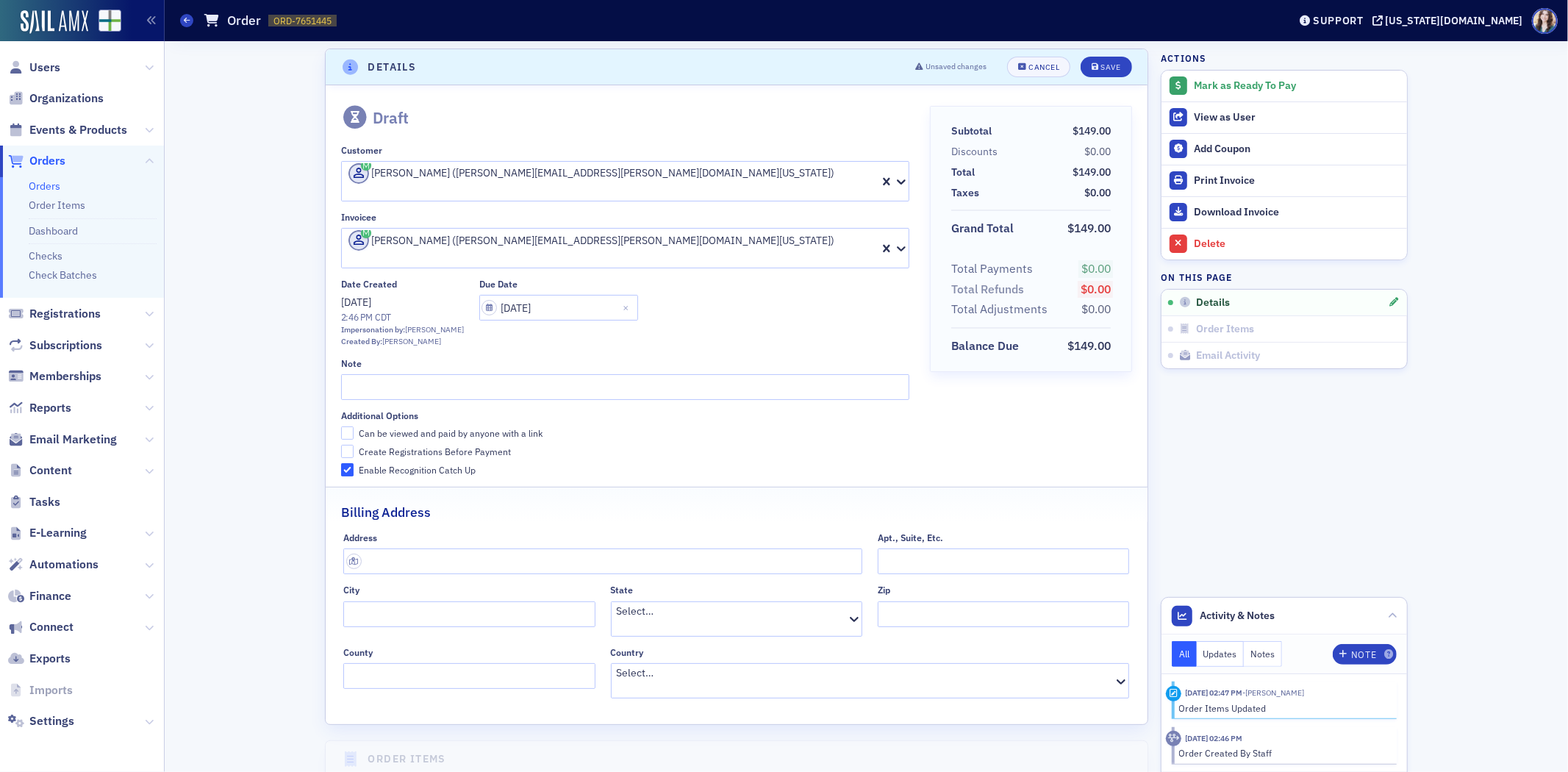
click at [1126, 71] on div "Unsaved changes Cancel Save" at bounding box center [1018, 67] width 227 height 21
click at [1107, 66] on div "Save" at bounding box center [1112, 67] width 20 height 8
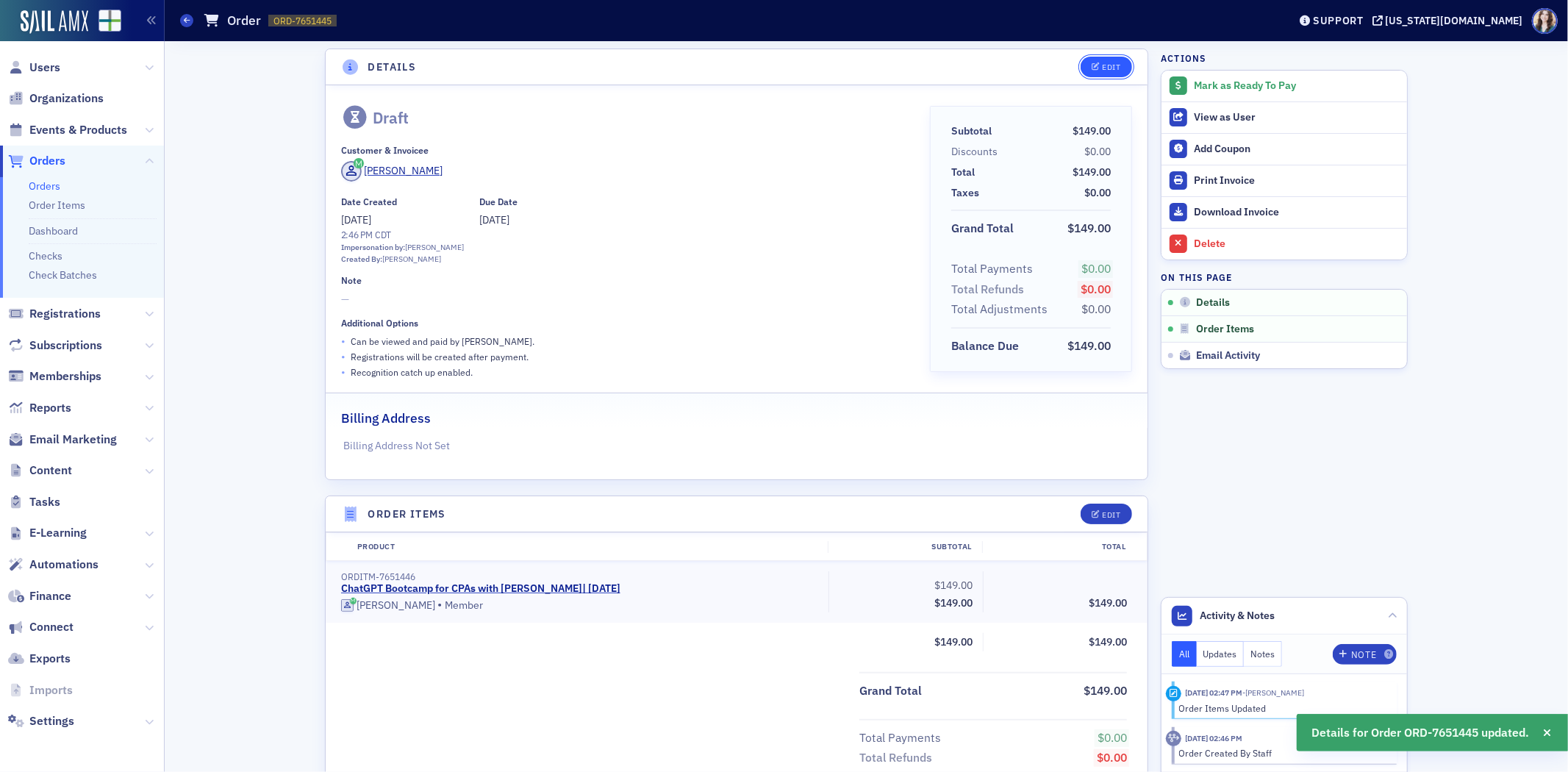
click at [1089, 57] on div "Edit" at bounding box center [1101, 67] width 61 height 21
click at [1102, 71] on button "Edit" at bounding box center [1106, 67] width 50 height 21
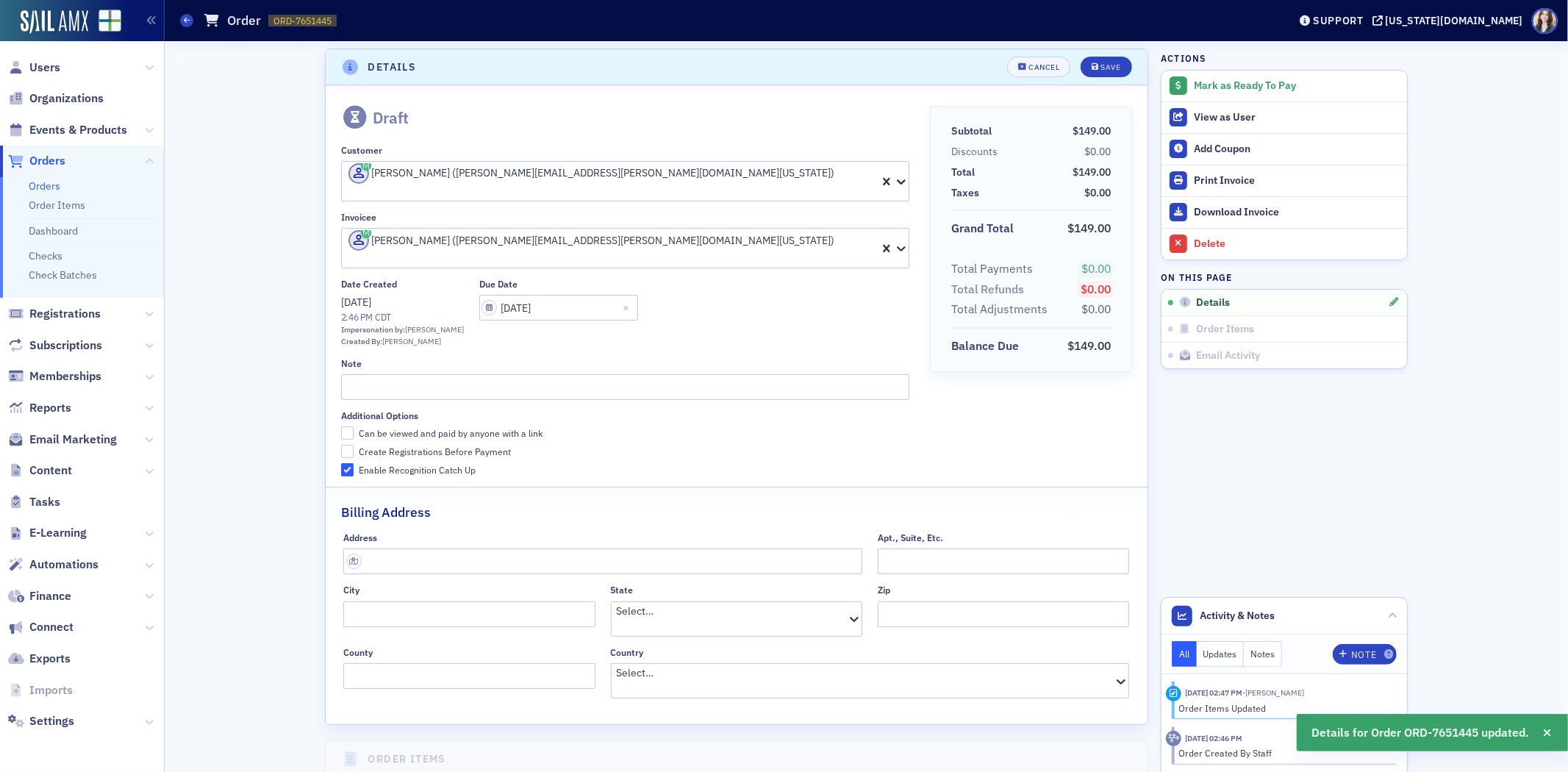
scroll to position [200, 0]
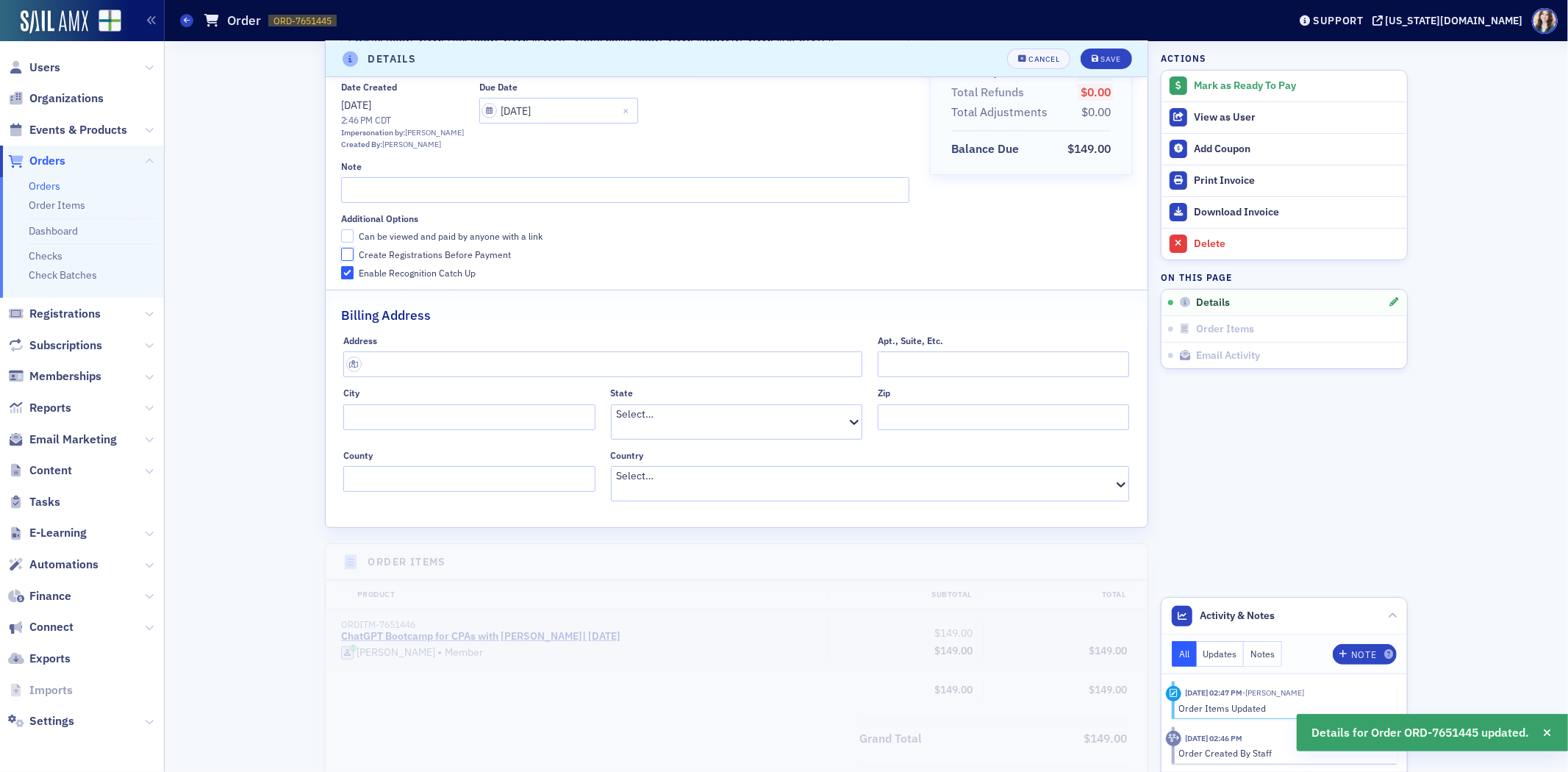
click at [341, 248] on input "Create Registrations Before Payment" at bounding box center [347, 254] width 13 height 13
checkbox input "true"
click at [342, 229] on input "Can be viewed and paid by anyone with a link" at bounding box center [347, 236] width 13 height 13
checkbox input "true"
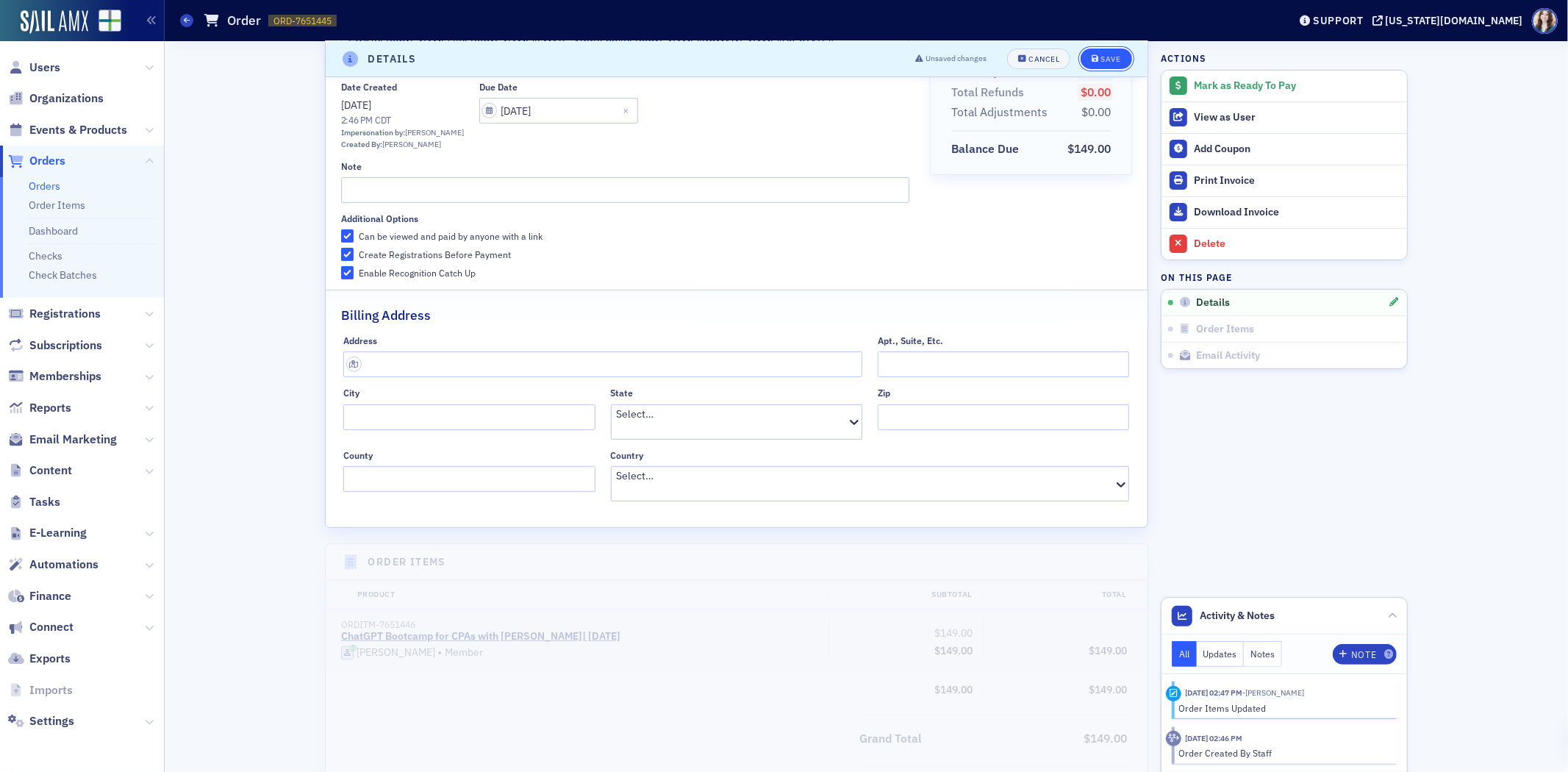
click at [1102, 67] on button "Save" at bounding box center [1106, 59] width 50 height 21
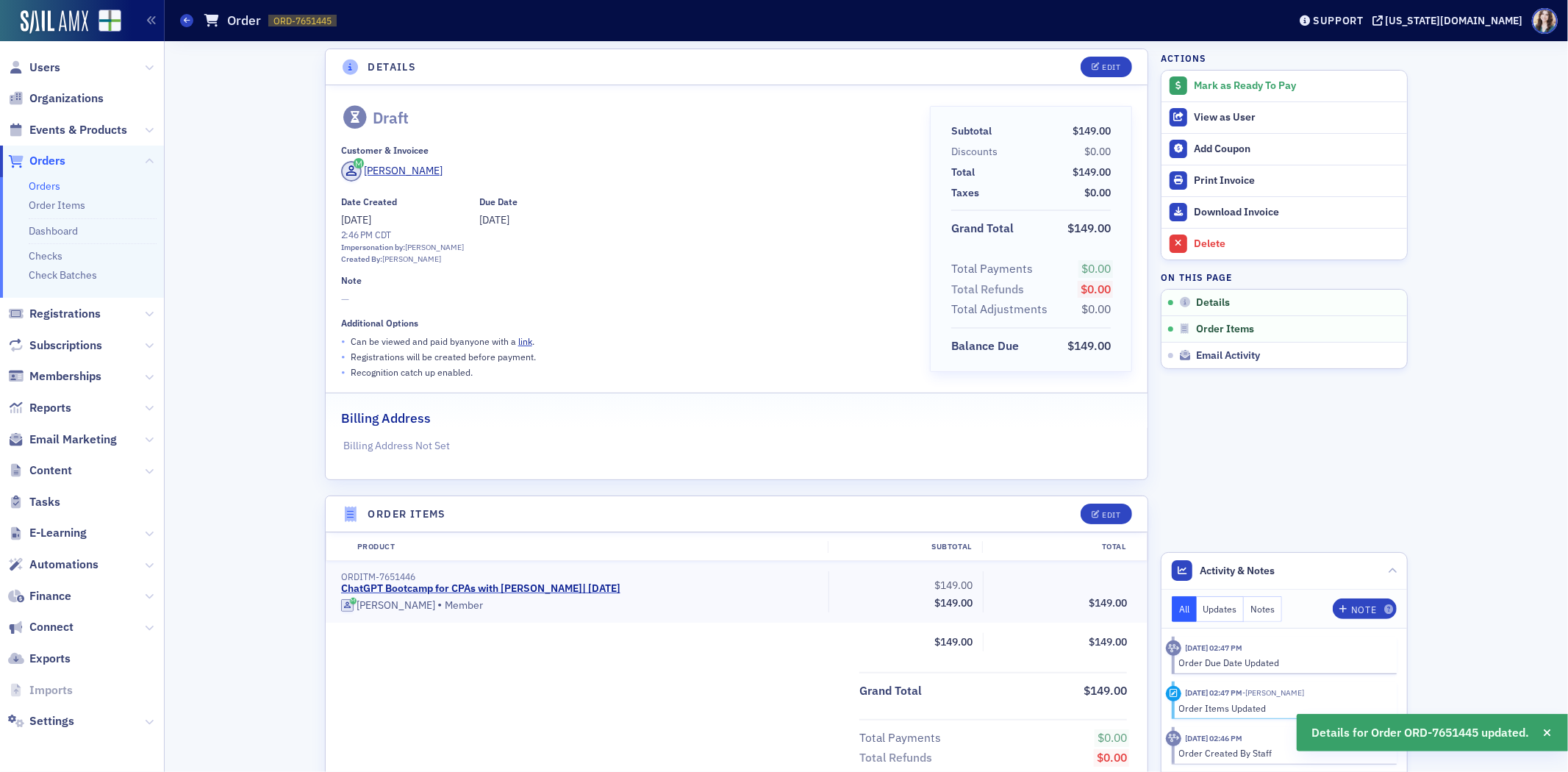
scroll to position [0, 0]
click at [1202, 79] on div "Mark as Ready To Pay" at bounding box center [1297, 85] width 206 height 13
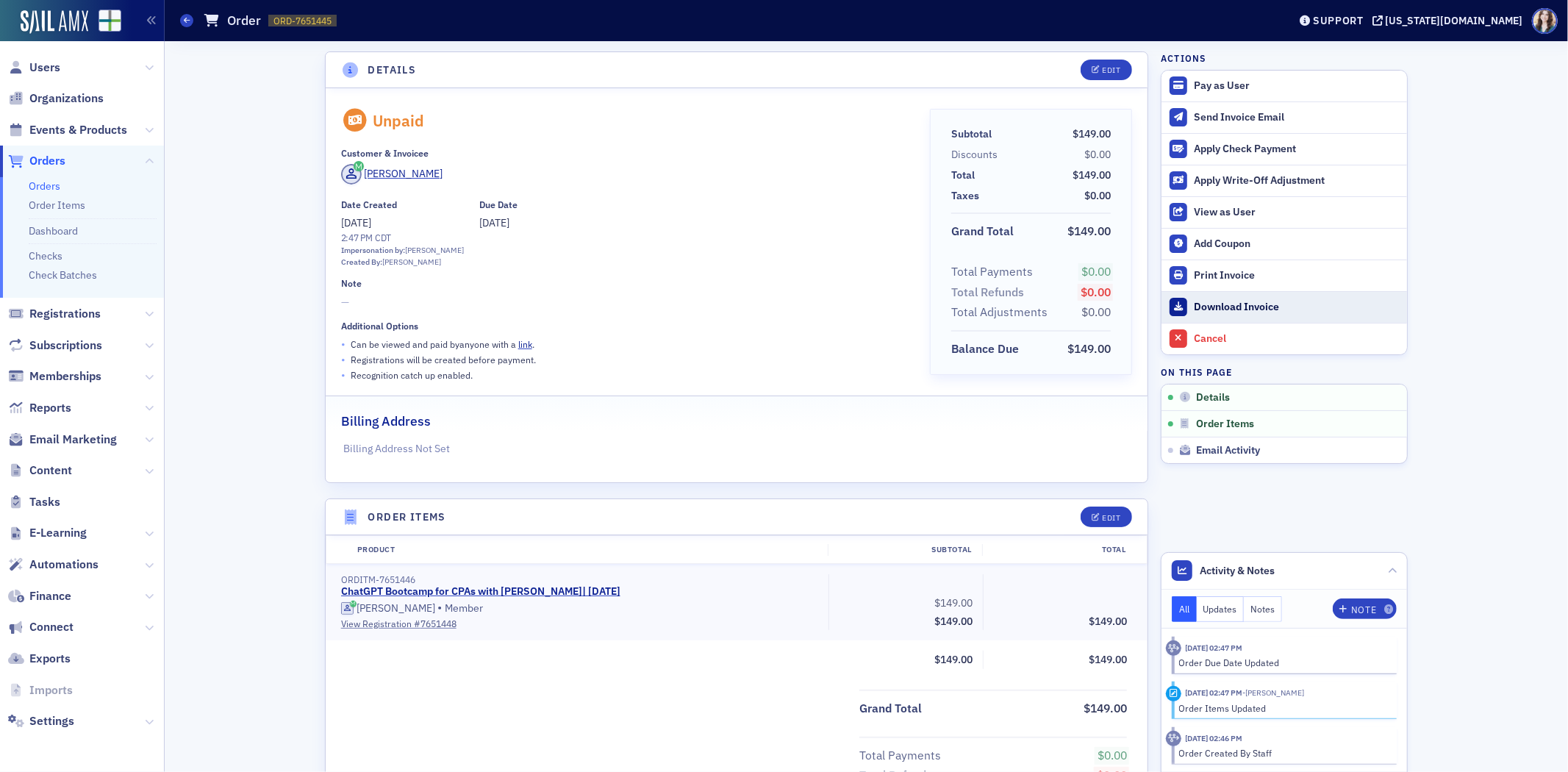
click at [1194, 303] on div "Download Invoice" at bounding box center [1297, 307] width 206 height 13
click at [67, 136] on span "Events & Products" at bounding box center [78, 130] width 98 height 16
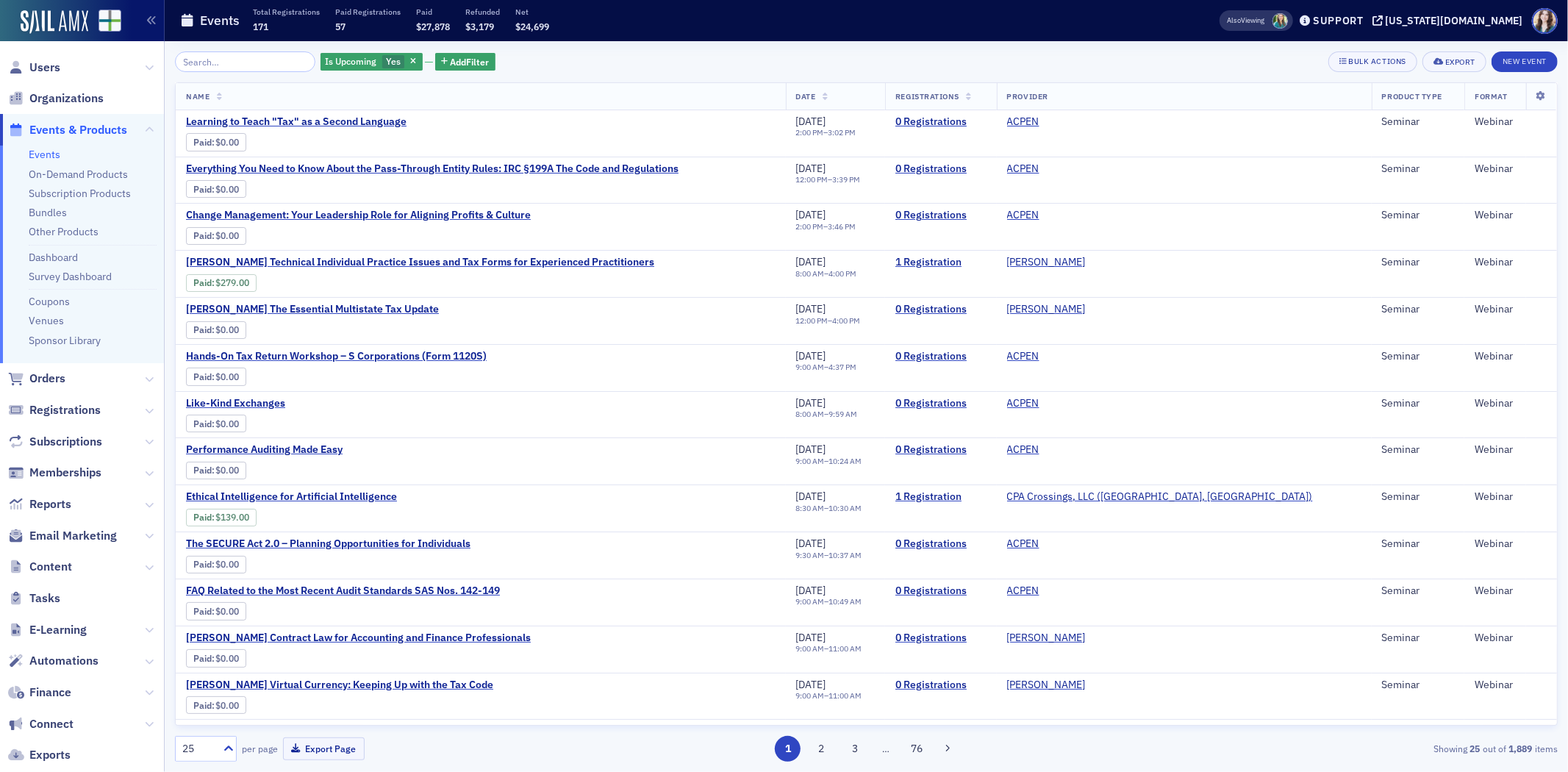
click at [641, 69] on div "Is Upcoming Yes Add Filter Bulk Actions Export New Event" at bounding box center [866, 61] width 1383 height 21
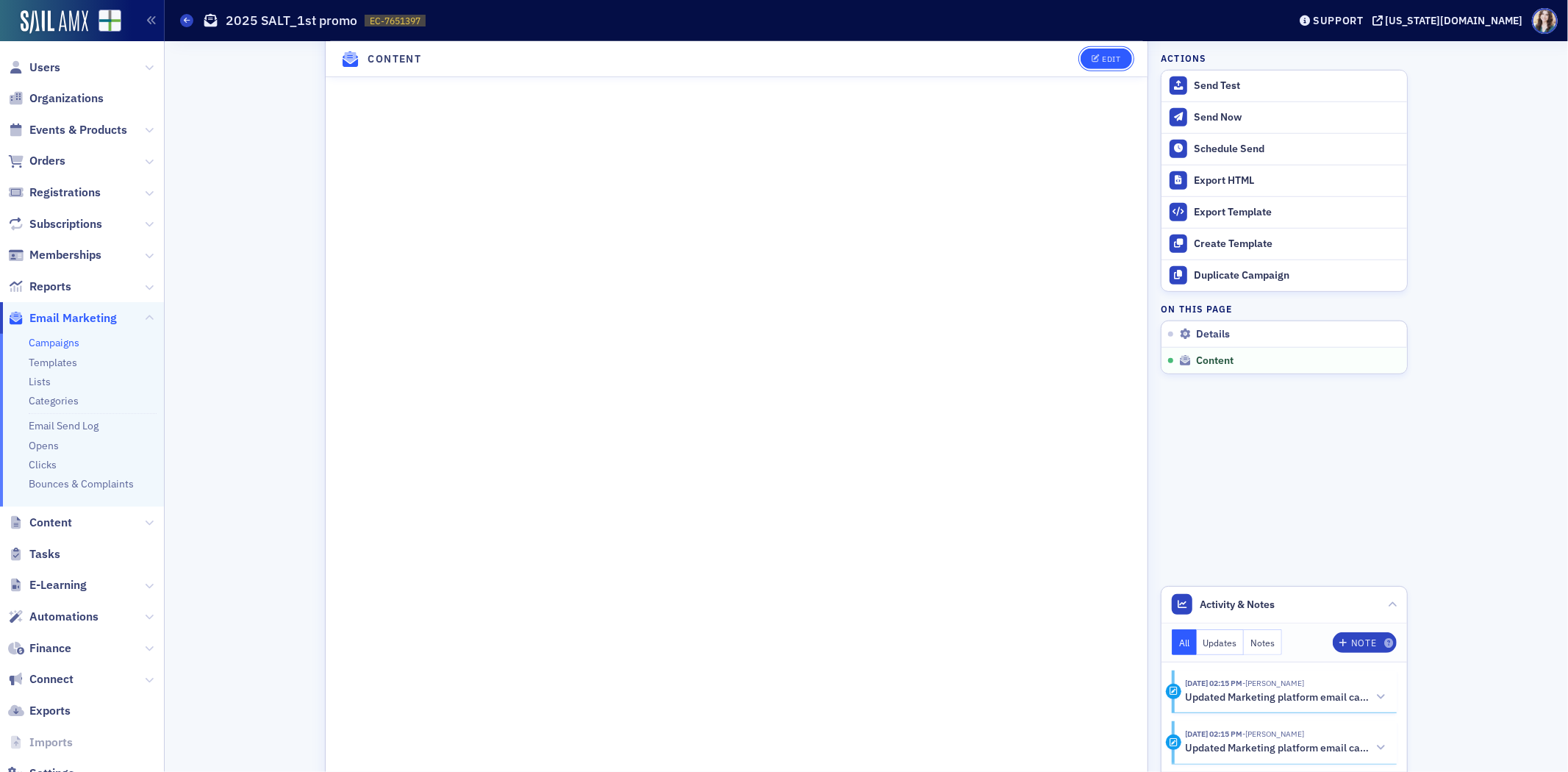
click at [1103, 55] on div "Edit" at bounding box center [1112, 59] width 19 height 8
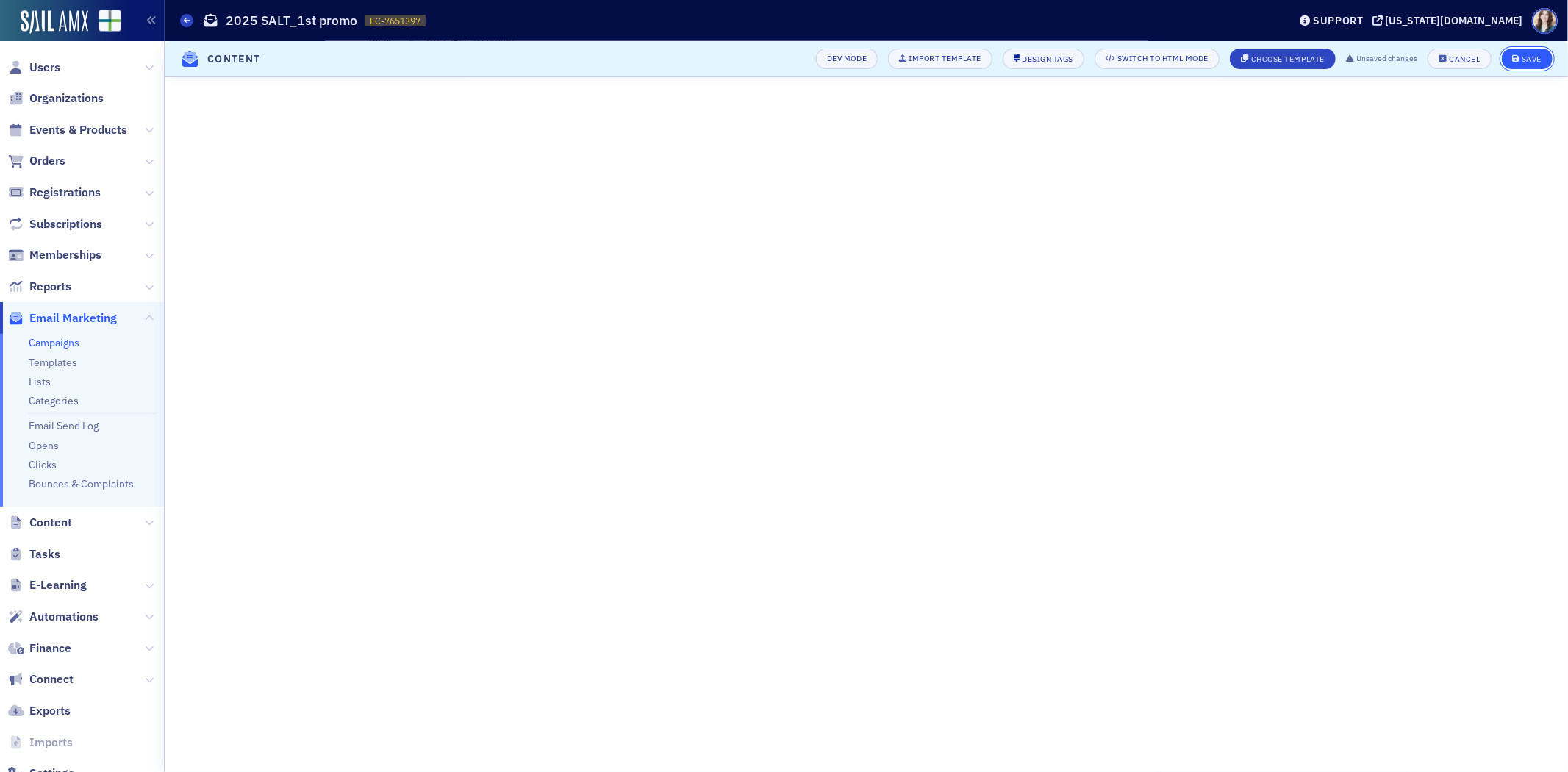
click at [1525, 57] on div "Save" at bounding box center [1532, 59] width 20 height 8
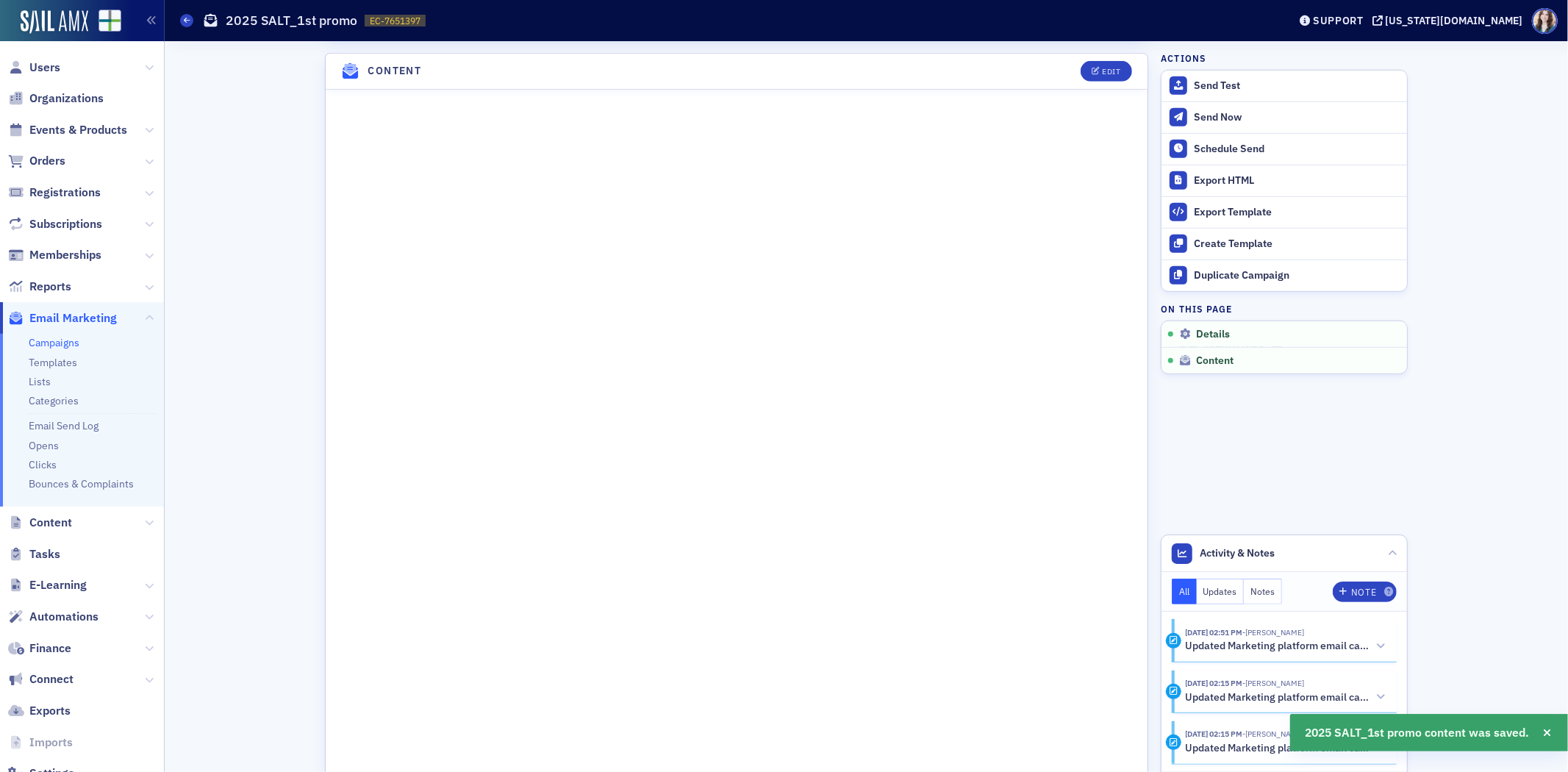
scroll to position [844, 0]
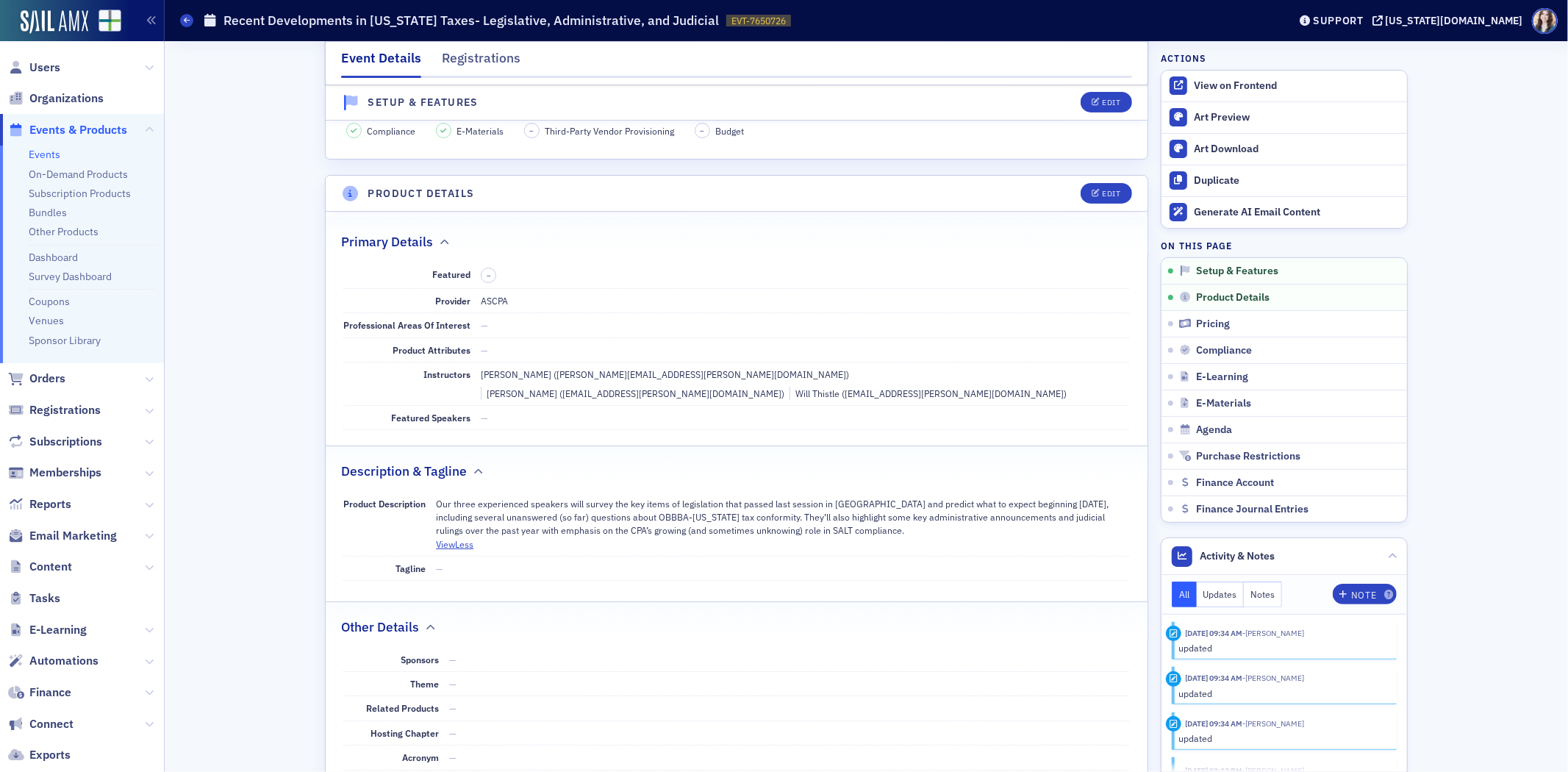
scroll to position [326, 0]
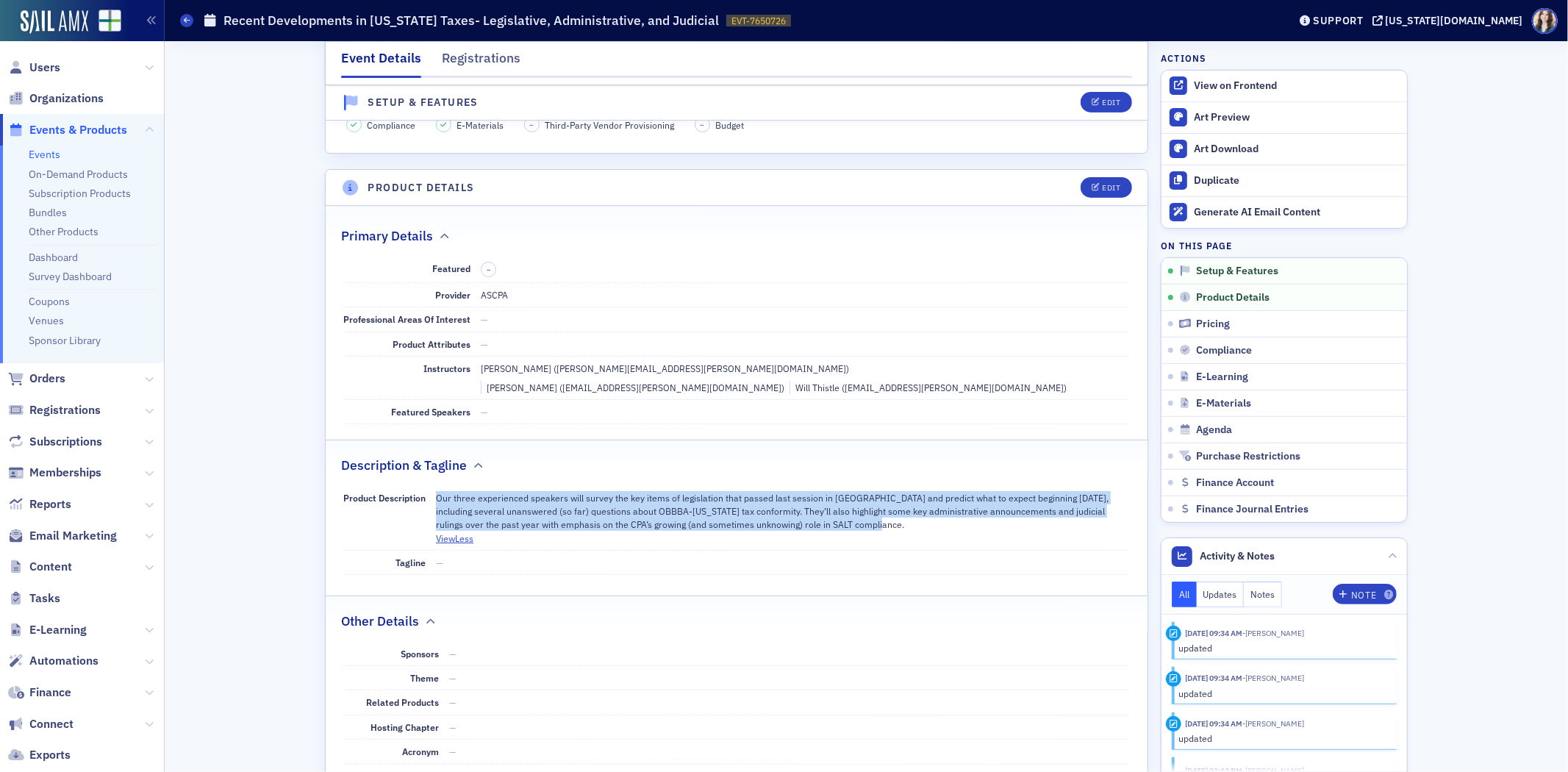
drag, startPoint x: 430, startPoint y: 480, endPoint x: 865, endPoint y: 509, distance: 436.0
click at [865, 509] on p "Our three experienced speakers will survey the key items of legislation that pa…" at bounding box center [782, 512] width 693 height 40
copy p "Our three experienced speakers will survey the key items of legislation that pa…"
click at [865, 508] on p "Our three experienced speakers will survey the key items of legislation that pa…" at bounding box center [782, 512] width 693 height 40
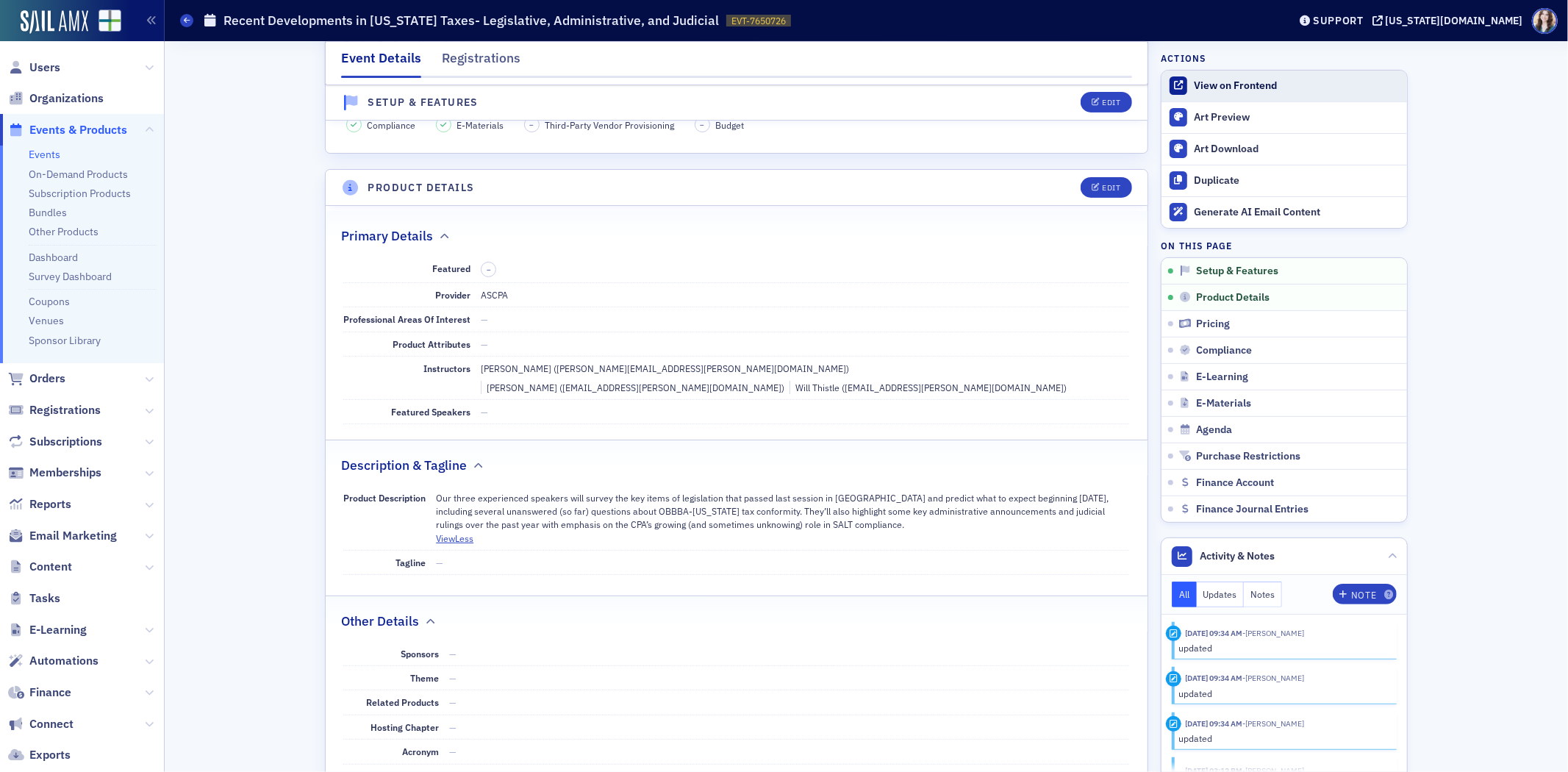
click at [1271, 82] on div "View on Frontend" at bounding box center [1297, 85] width 206 height 13
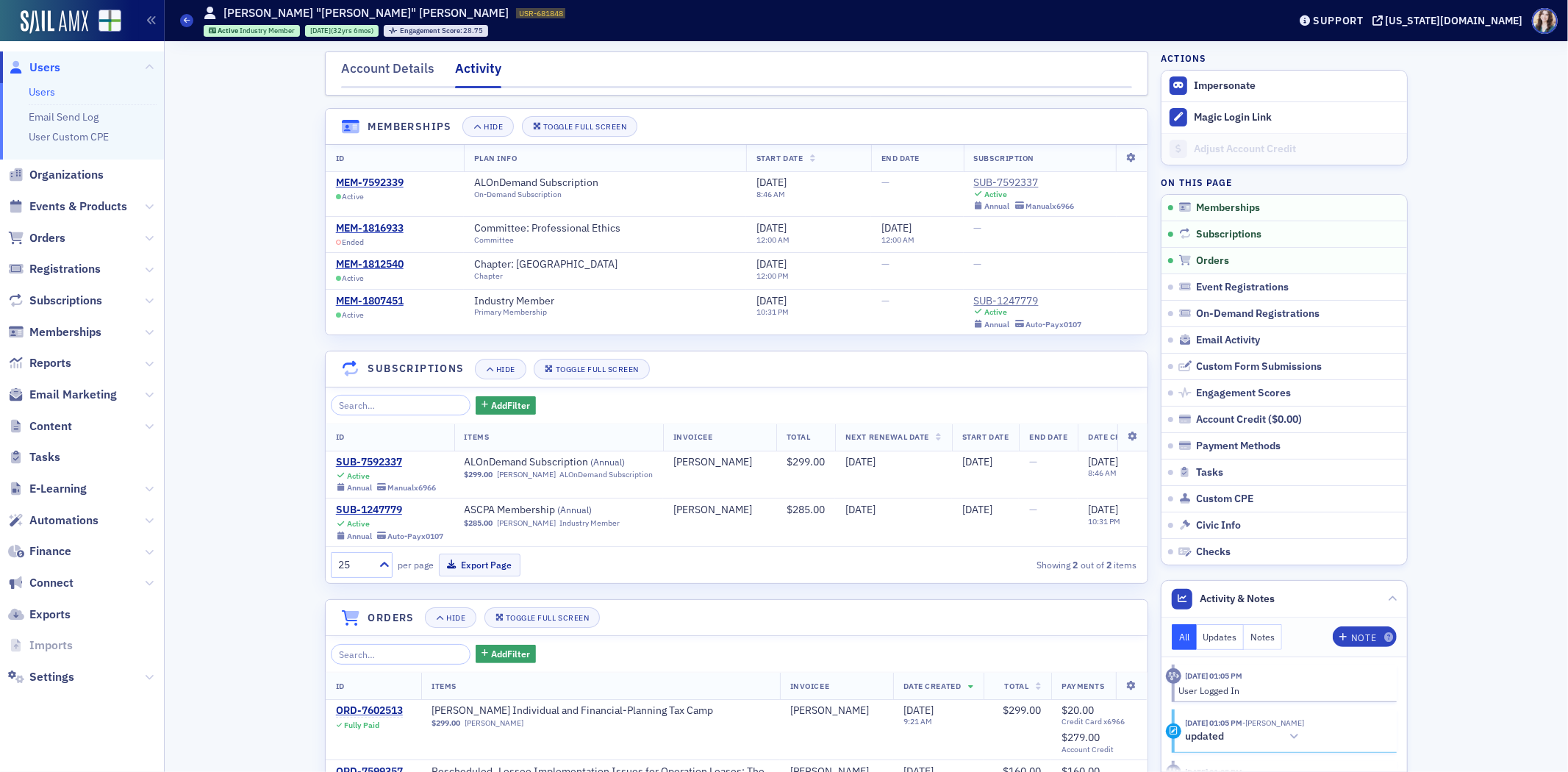
click at [53, 71] on span "Users" at bounding box center [45, 67] width 31 height 16
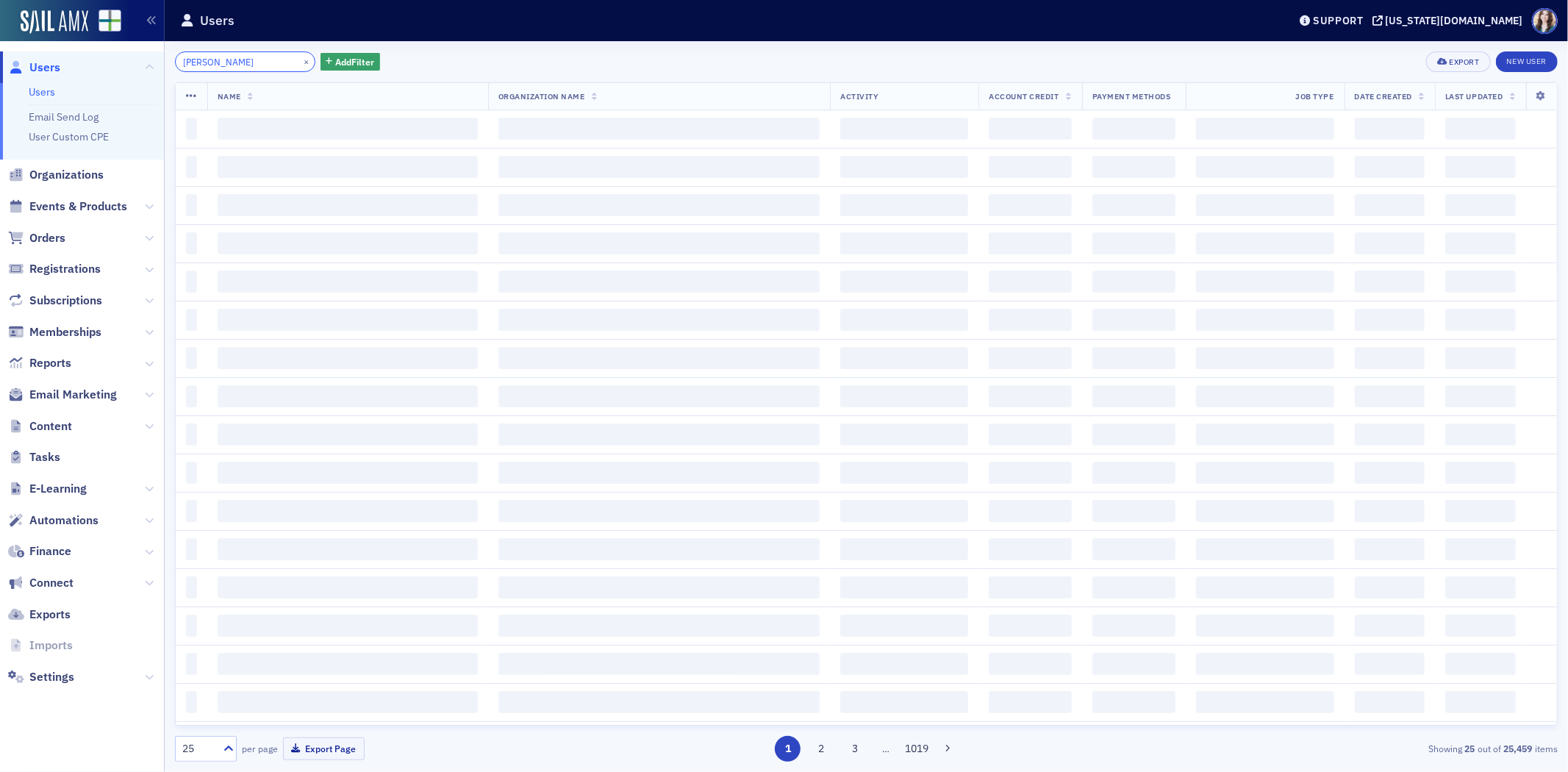
type input "[PERSON_NAME]"
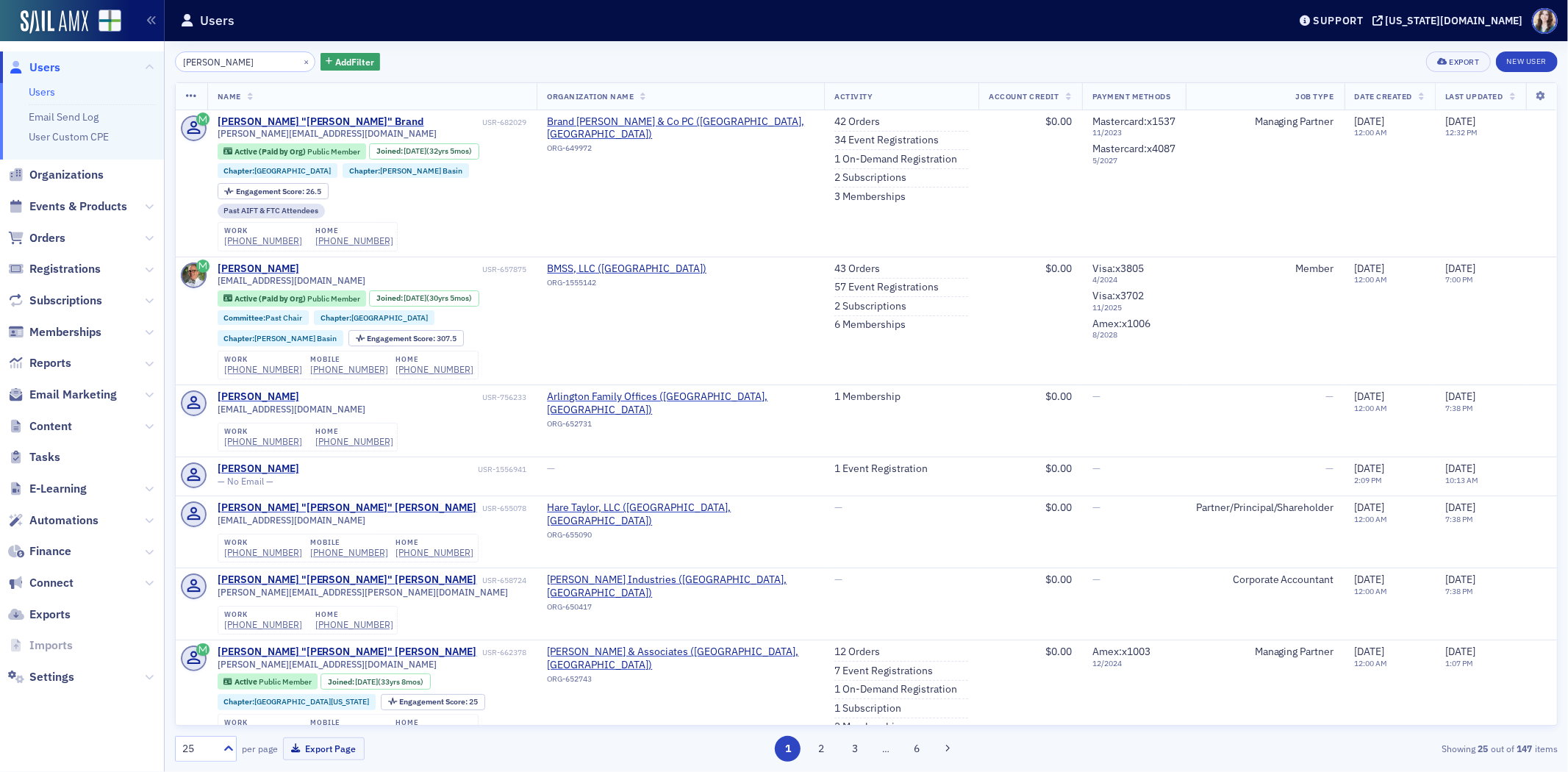
click at [518, 72] on div "Chuck Brand × Add Filter Export New User Name Organization Name Activity Accoun…" at bounding box center [866, 406] width 1383 height 711
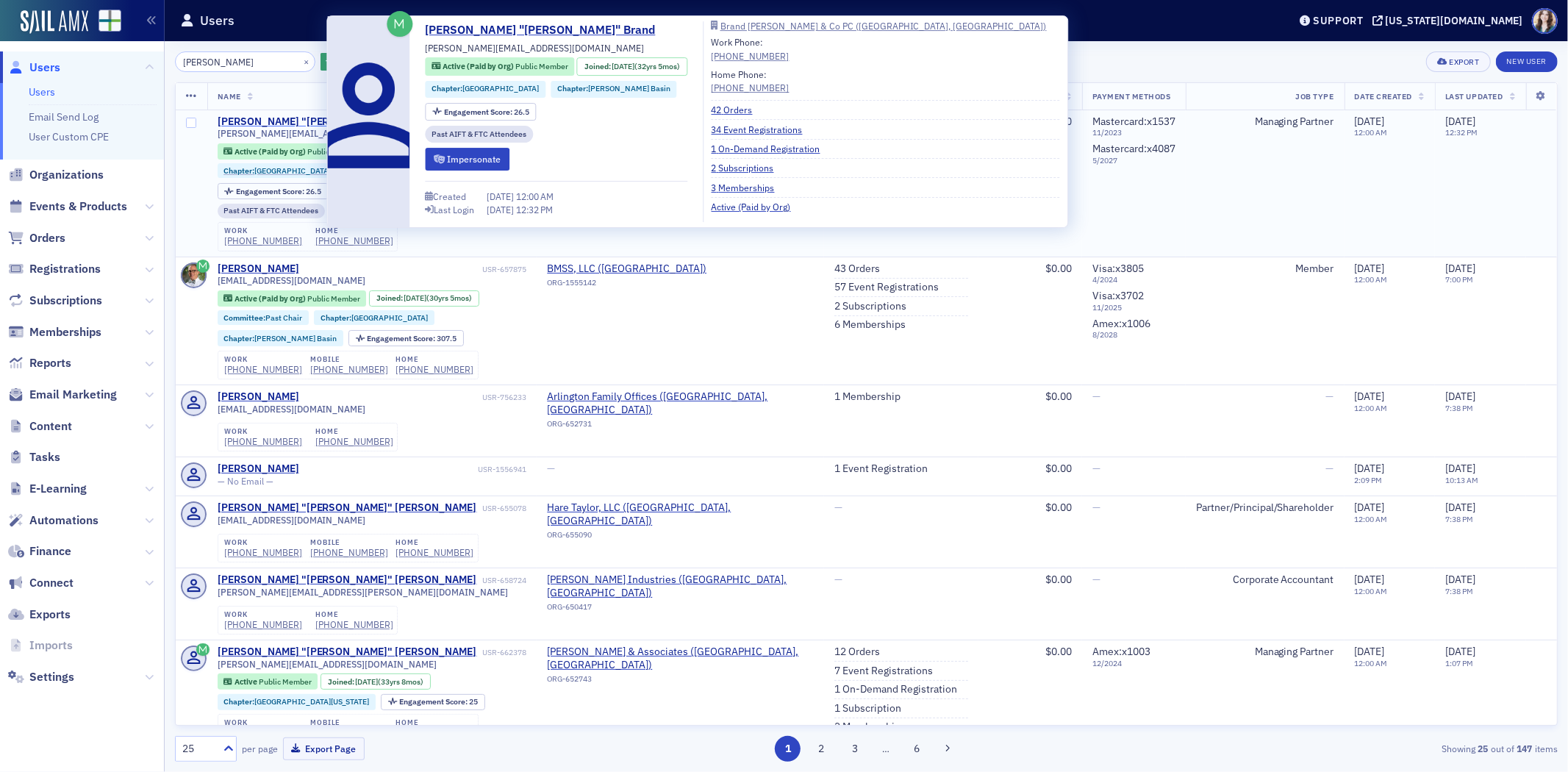
click at [231, 116] on div "Charles "Chuck" Brand" at bounding box center [321, 122] width 207 height 13
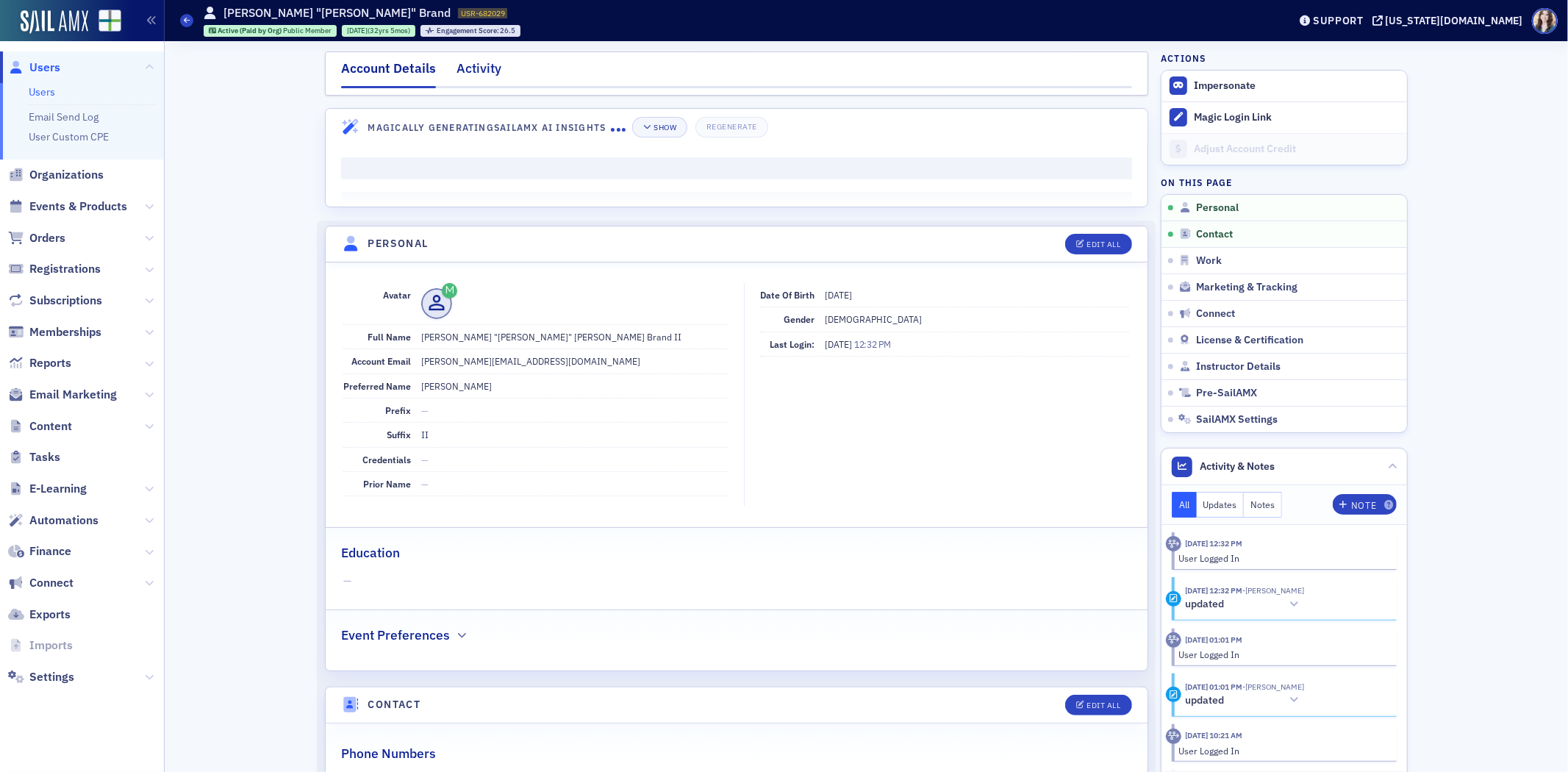
click at [456, 79] on div "Activity" at bounding box center [479, 72] width 45 height 27
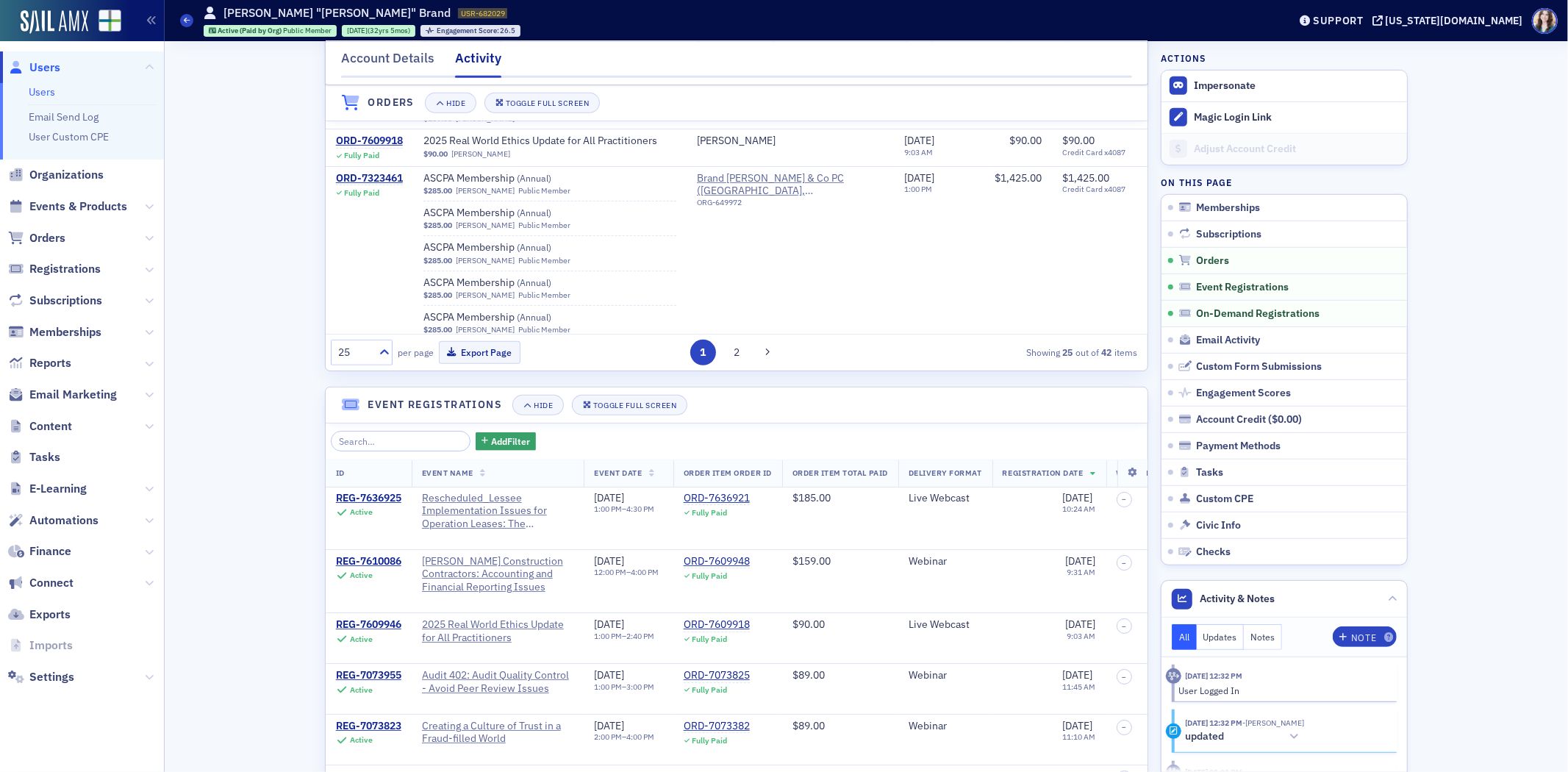
scroll to position [1062, 0]
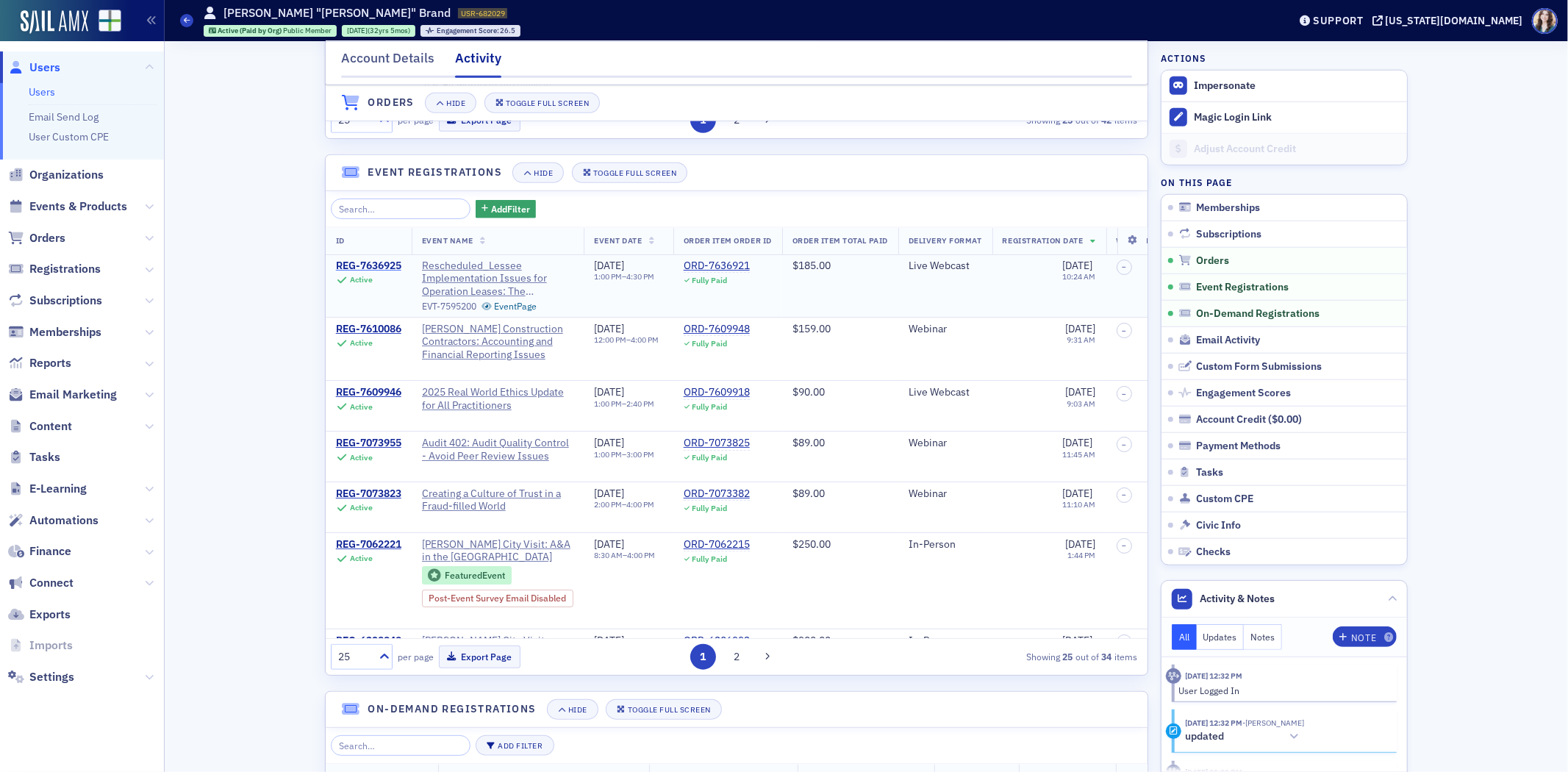
click at [368, 271] on div "REG-7636925" at bounding box center [369, 266] width 65 height 13
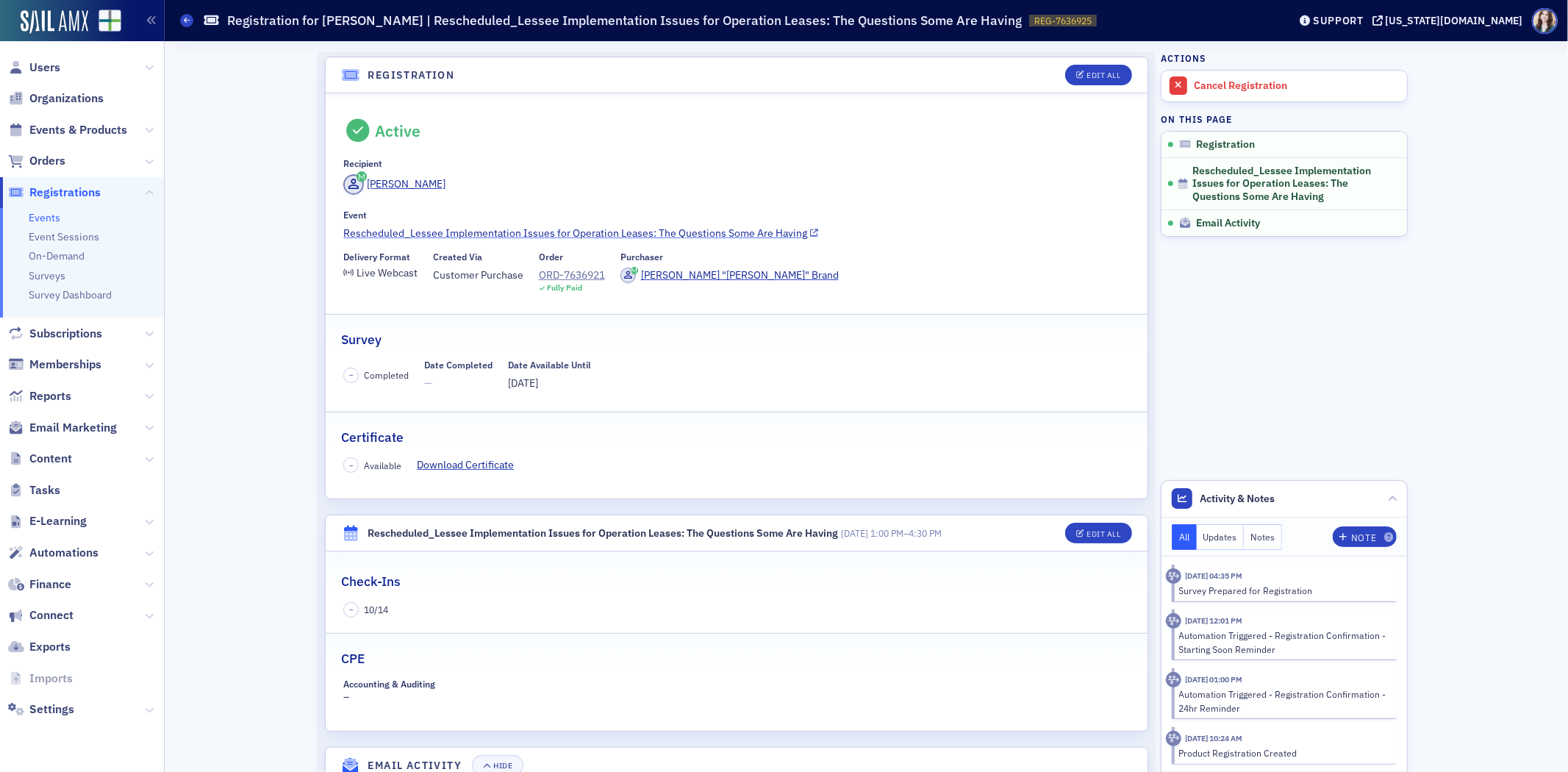
click at [593, 233] on link "Rescheduled_Lessee Implementation Issues for Operation Leases: The Questions So…" at bounding box center [736, 233] width 786 height 16
click at [1070, 526] on button "Edit All" at bounding box center [1098, 533] width 66 height 21
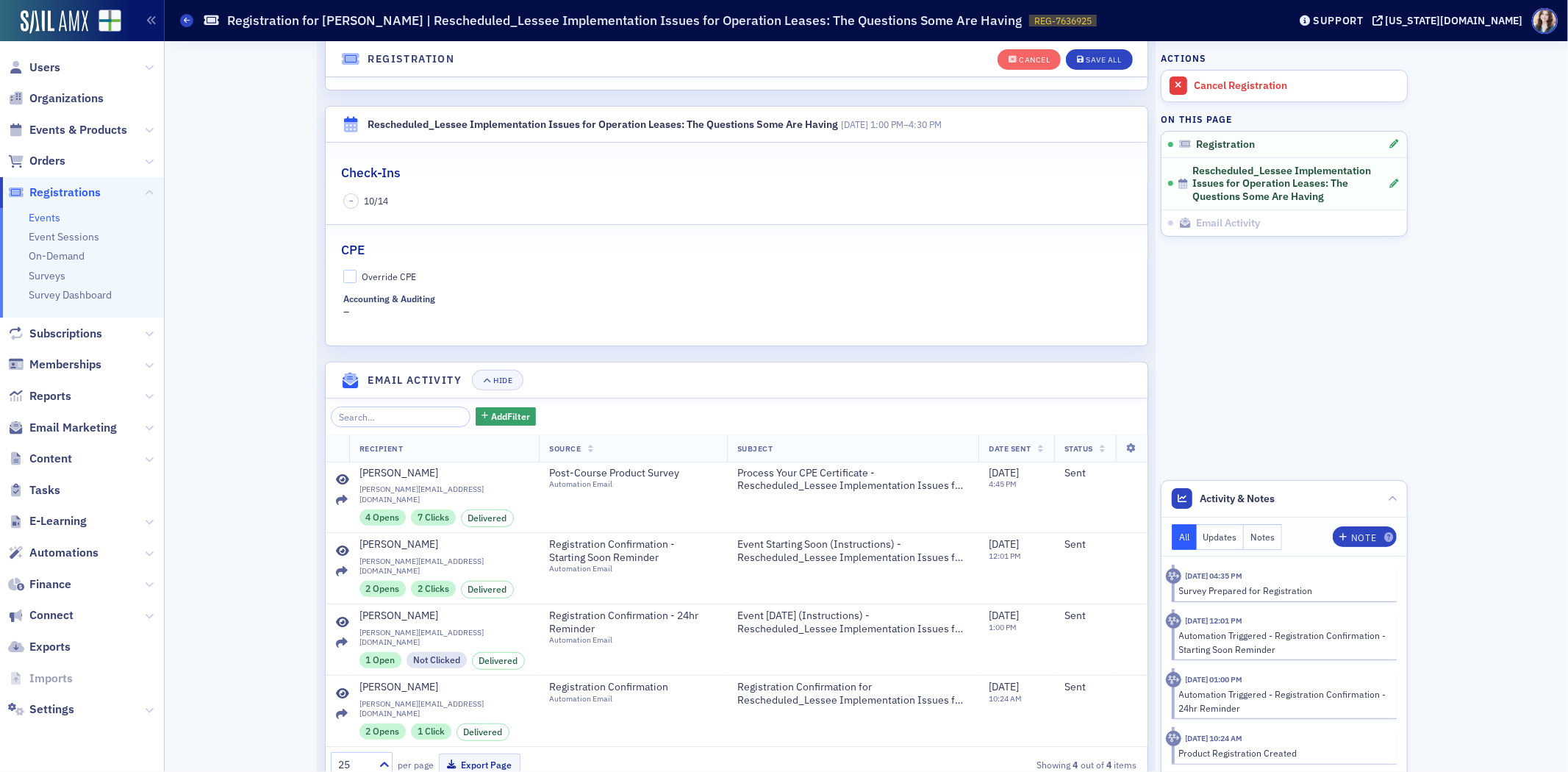
scroll to position [458, 0]
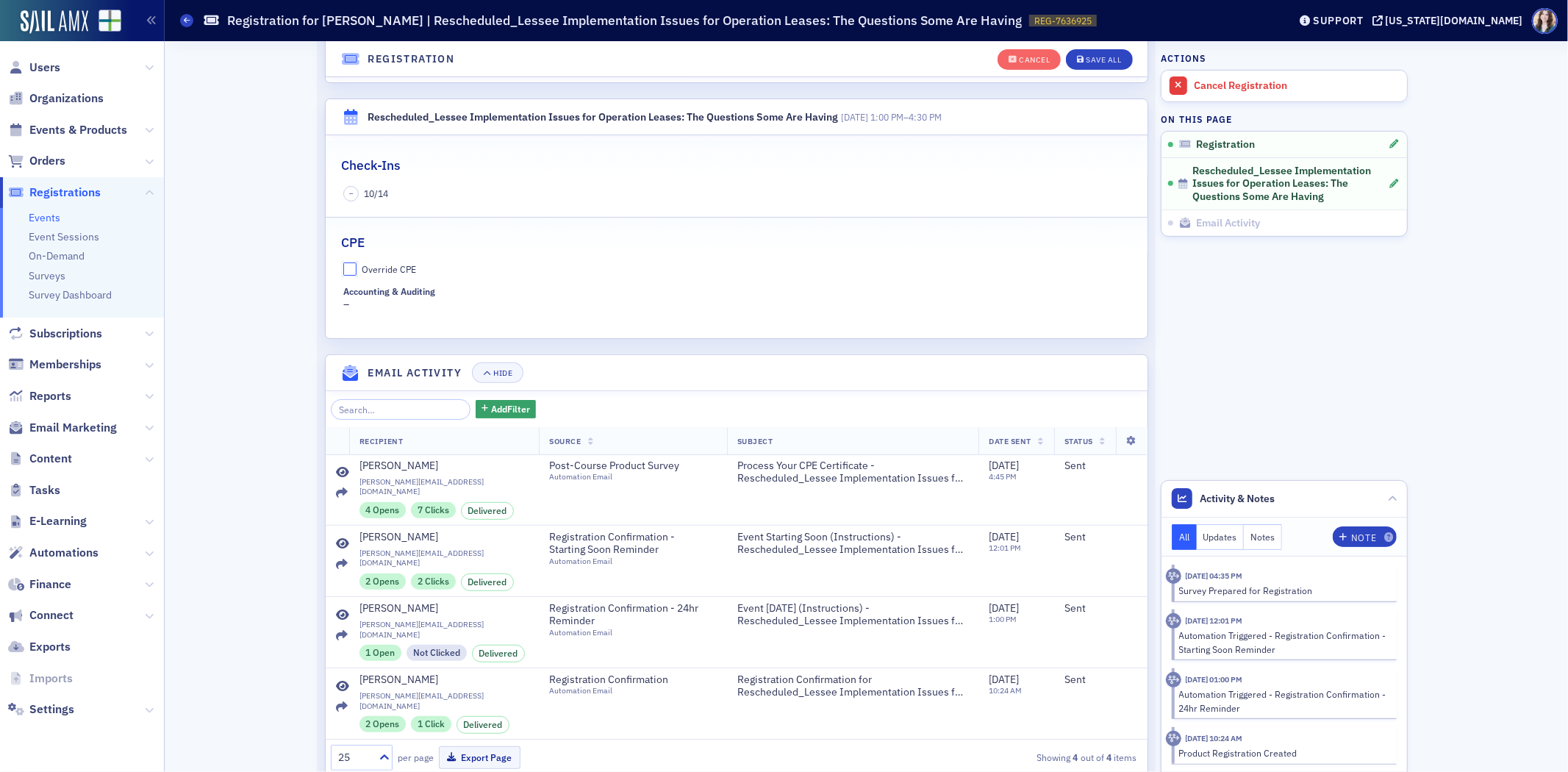
click at [347, 268] on input "Override CPE" at bounding box center [349, 269] width 13 height 13
checkbox input "true"
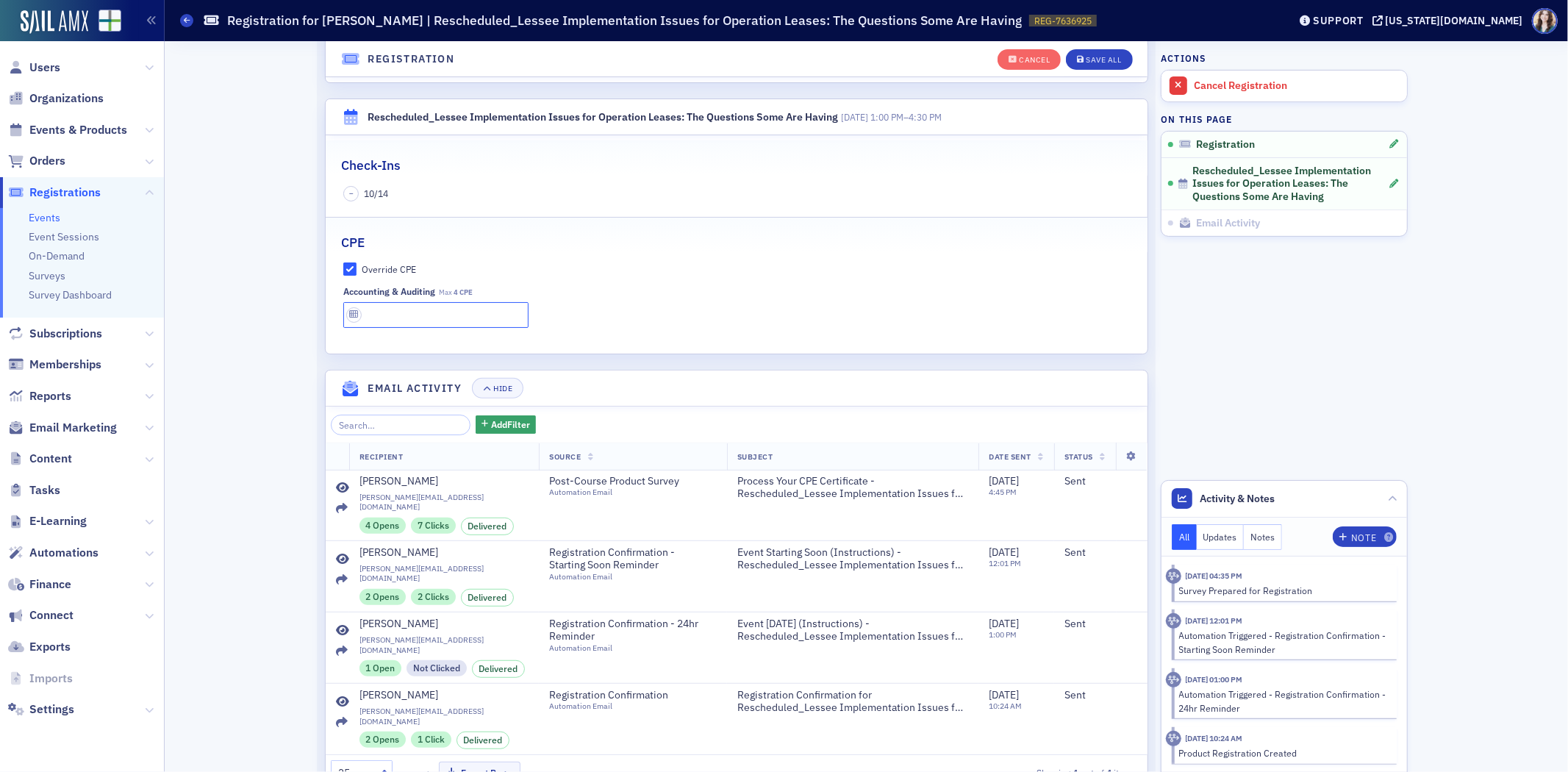
click at [406, 322] on input "text" at bounding box center [435, 315] width 185 height 26
type input "2 CPE"
click at [656, 281] on div "Override CPE Accounting & Auditing Max 4 CPE 2 CPE" at bounding box center [736, 295] width 822 height 65
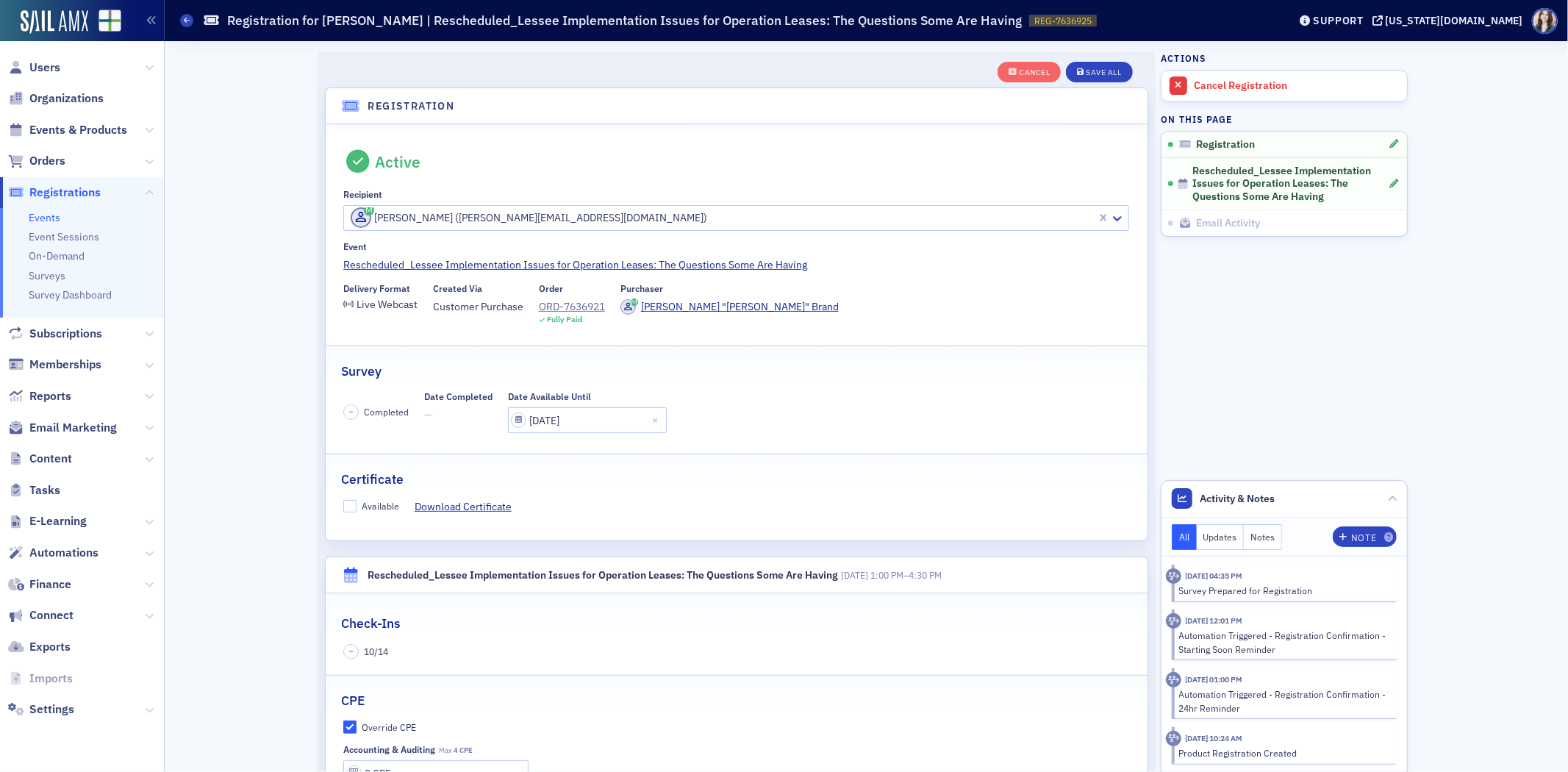
scroll to position [245, 0]
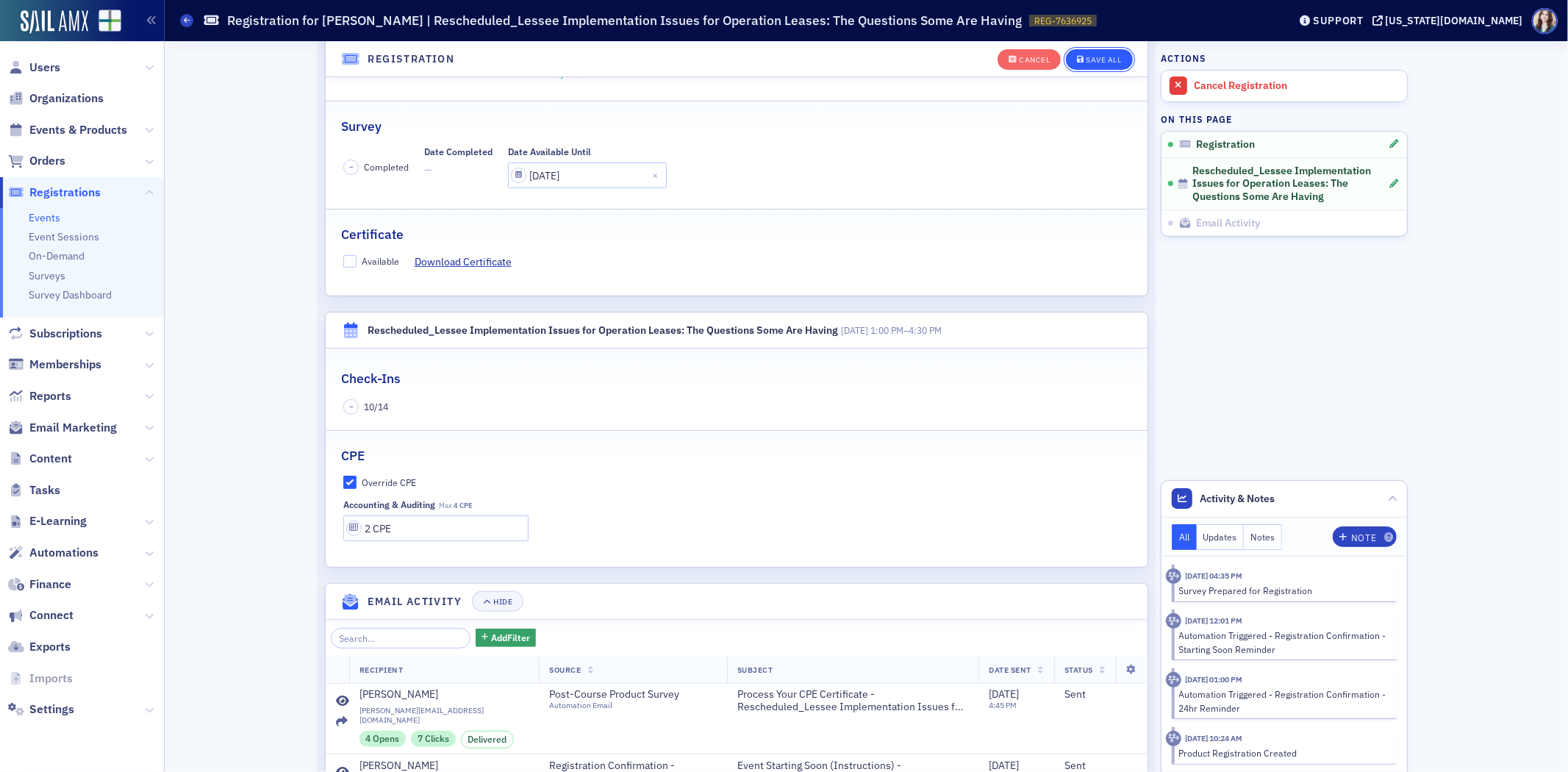
click at [1098, 56] on div "Save All" at bounding box center [1105, 60] width 36 height 8
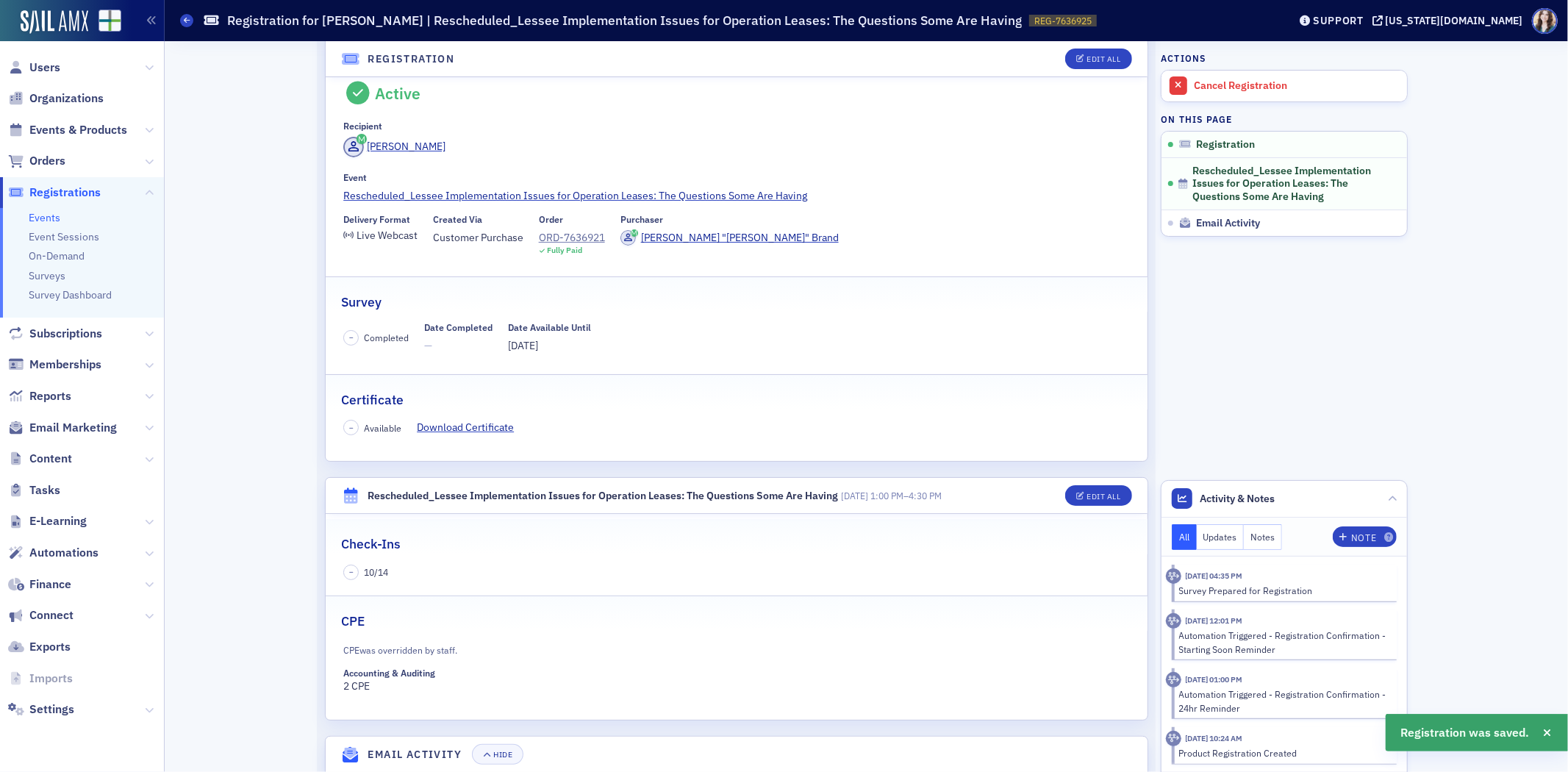
scroll to position [0, 0]
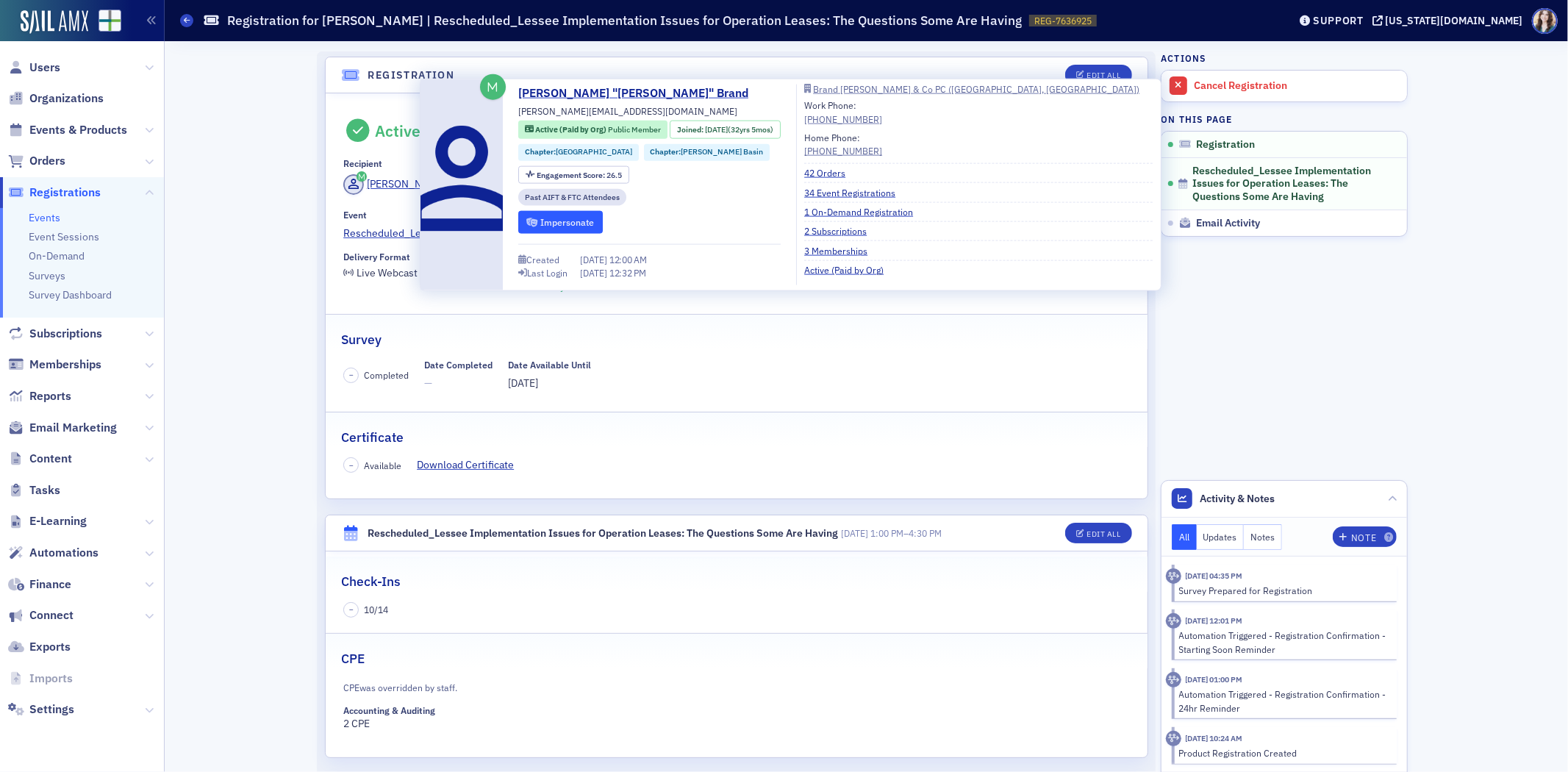
click at [584, 223] on button "Impersonate" at bounding box center [560, 222] width 84 height 22
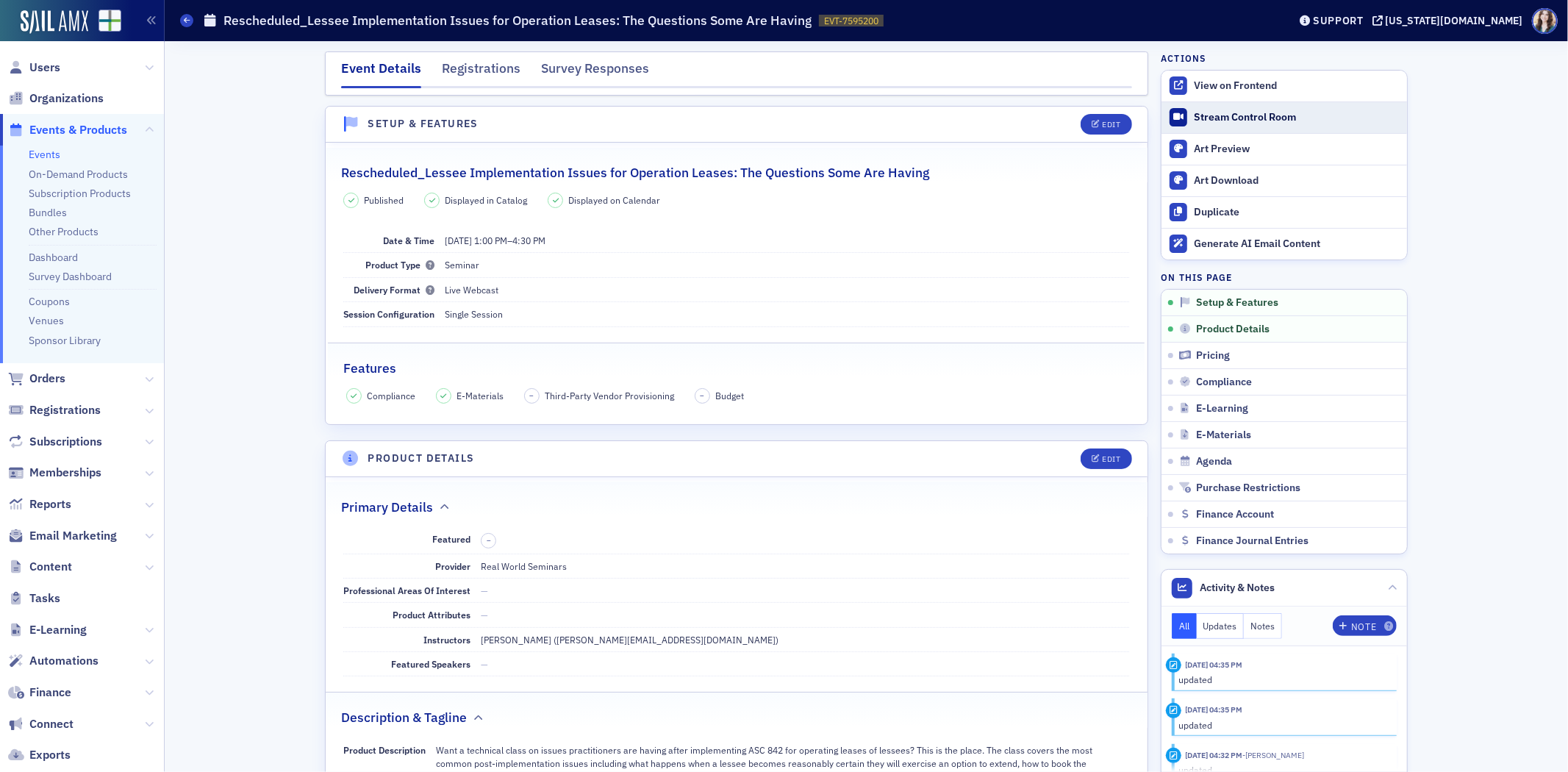
click at [1250, 112] on div "Stream Control Room" at bounding box center [1297, 117] width 206 height 13
click at [49, 66] on span "Users" at bounding box center [45, 67] width 31 height 16
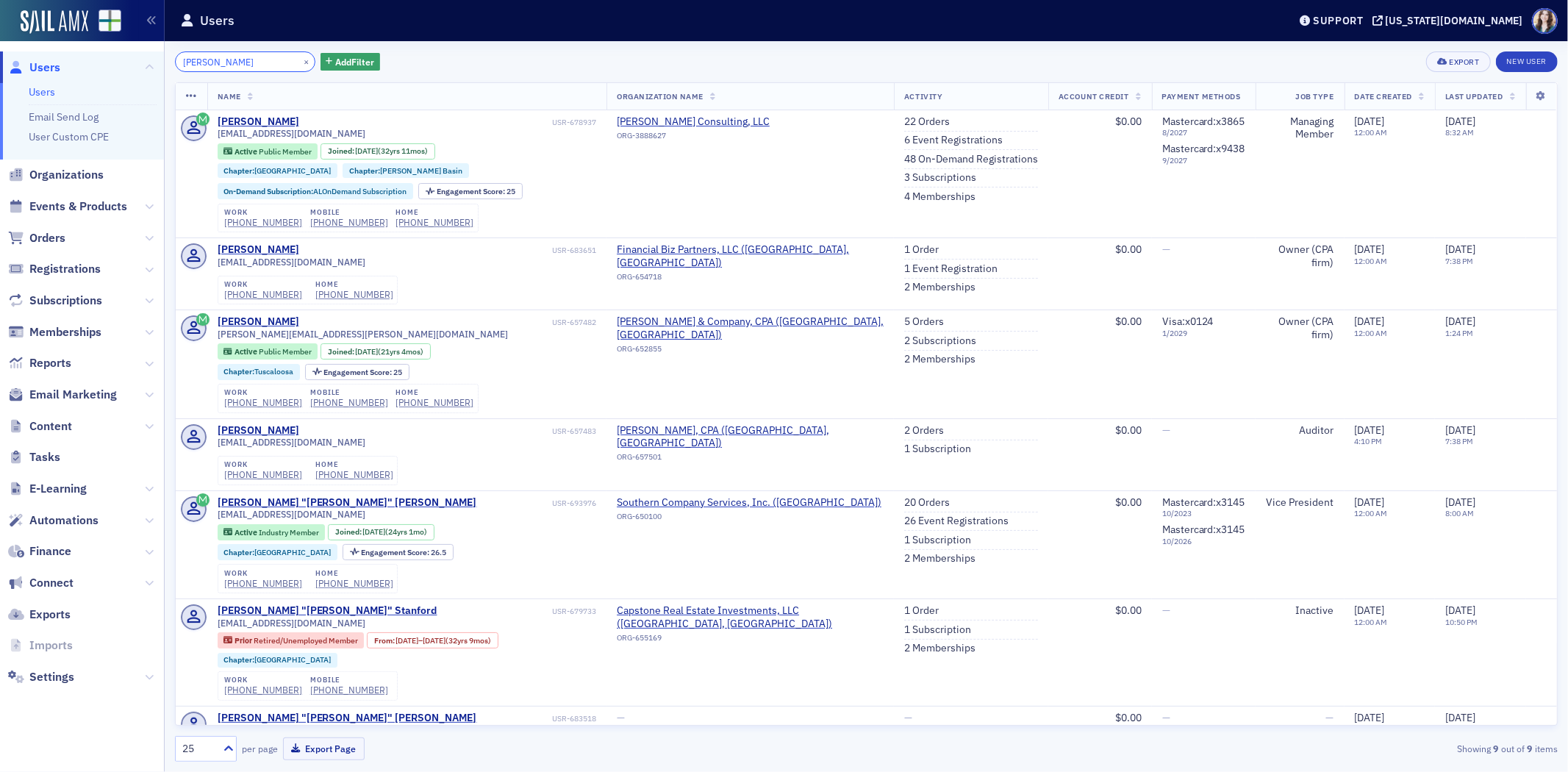
type input "Scotty Segroves"
click at [480, 54] on div "Scotty Segroves × Add Filter Export New User" at bounding box center [866, 61] width 1383 height 21
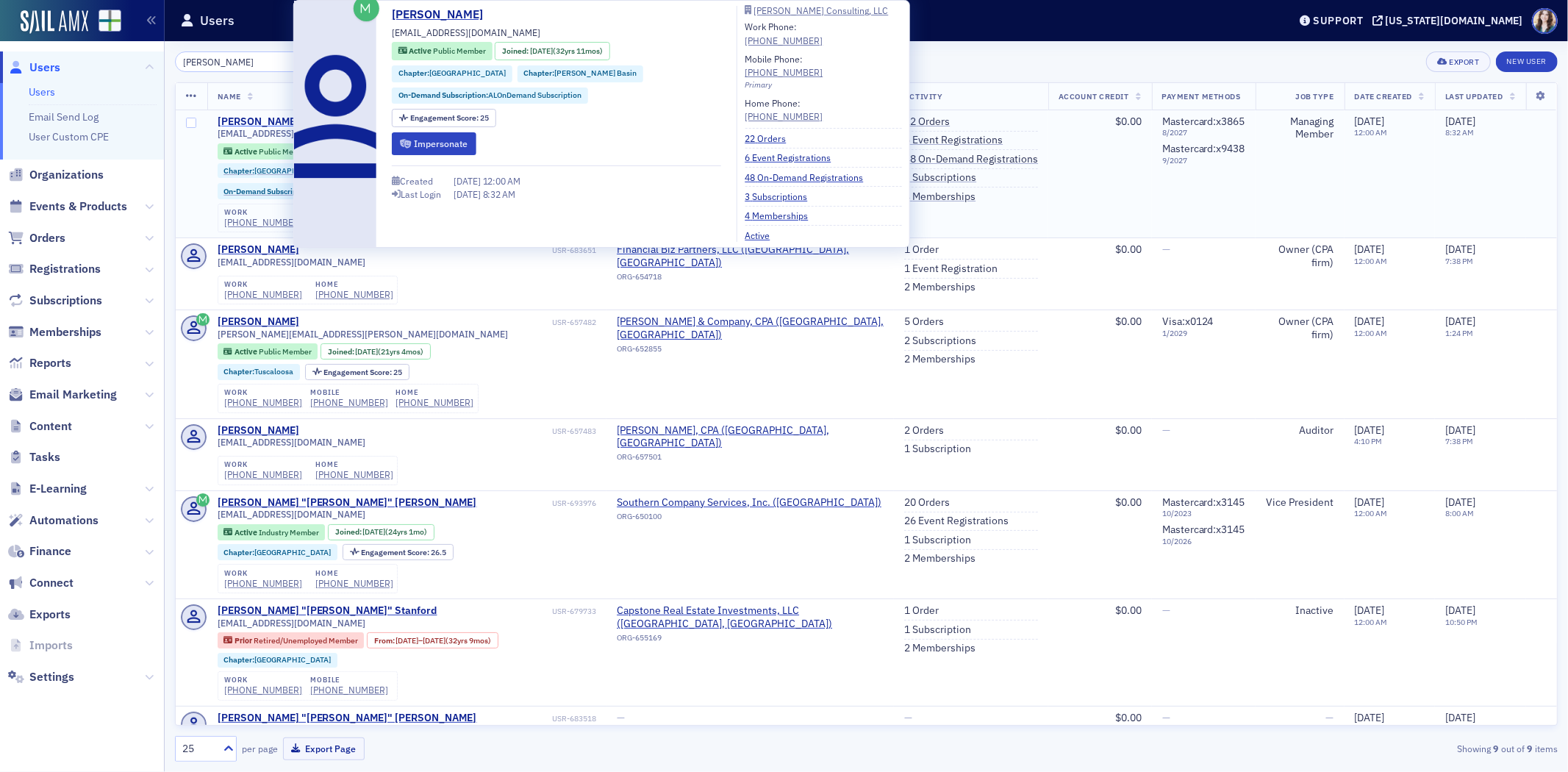
click at [272, 122] on div "Scotty Segroves" at bounding box center [258, 122] width 81 height 13
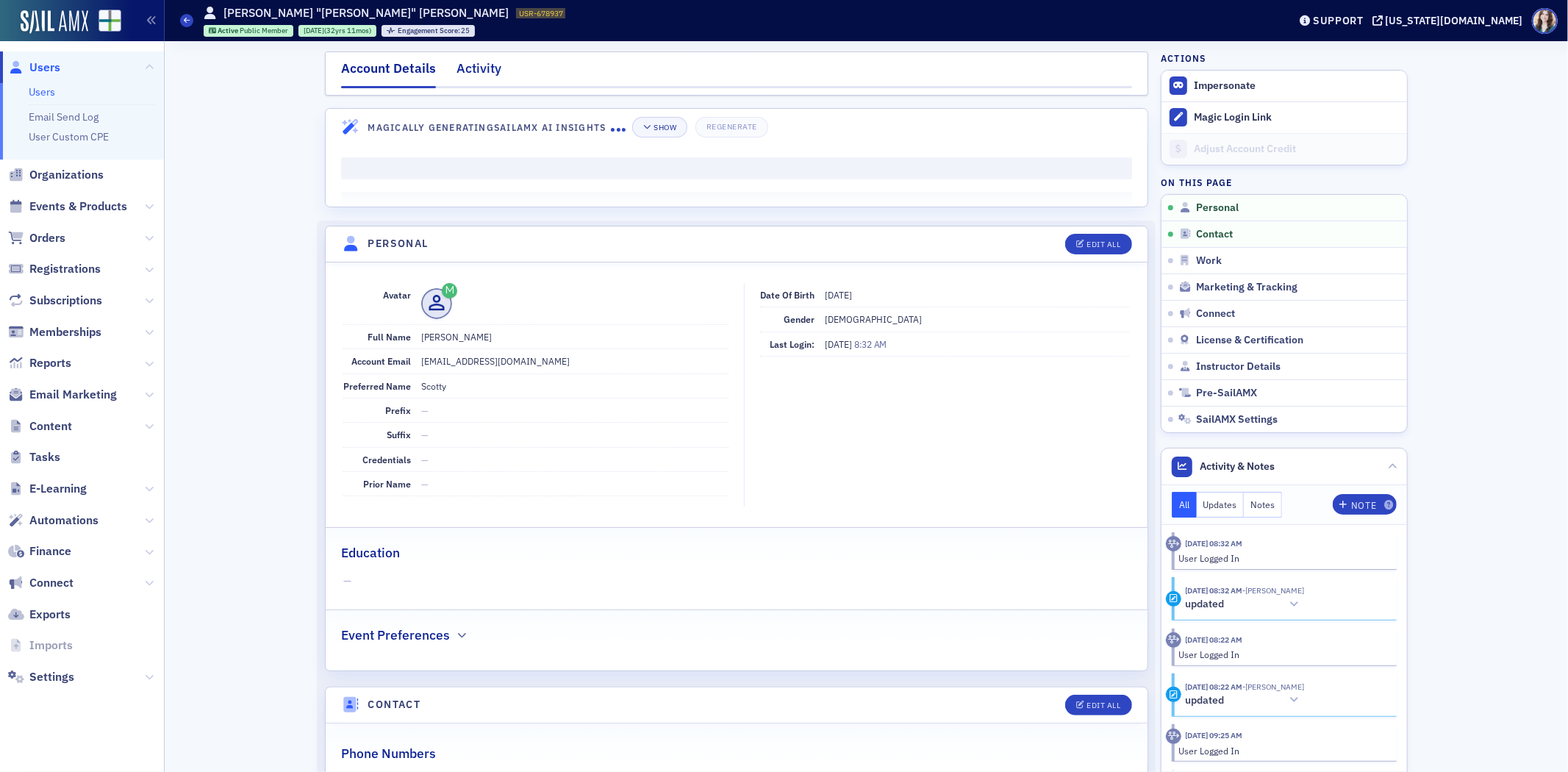
click at [473, 64] on div "Activity" at bounding box center [479, 72] width 45 height 27
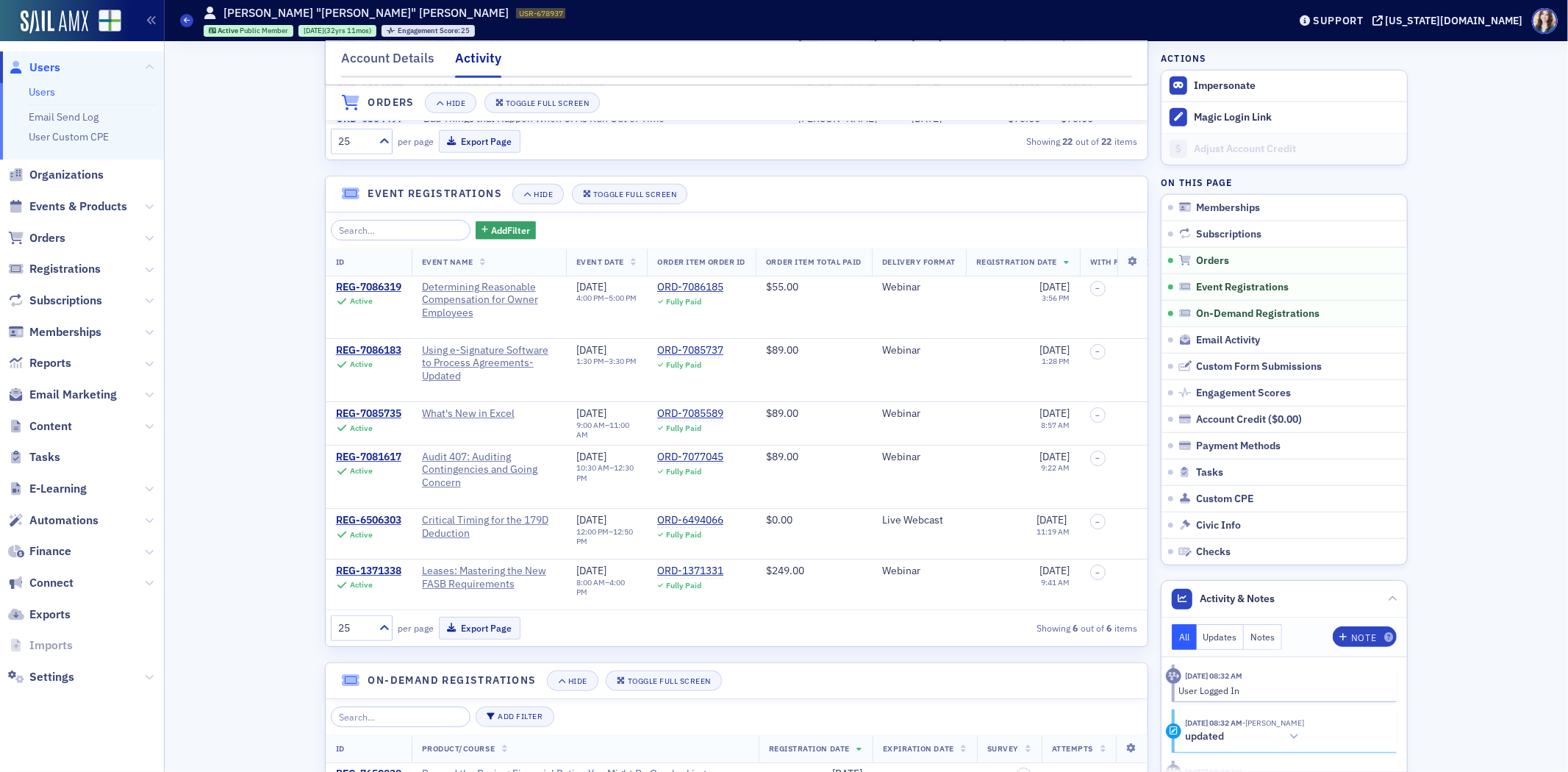
scroll to position [981, 0]
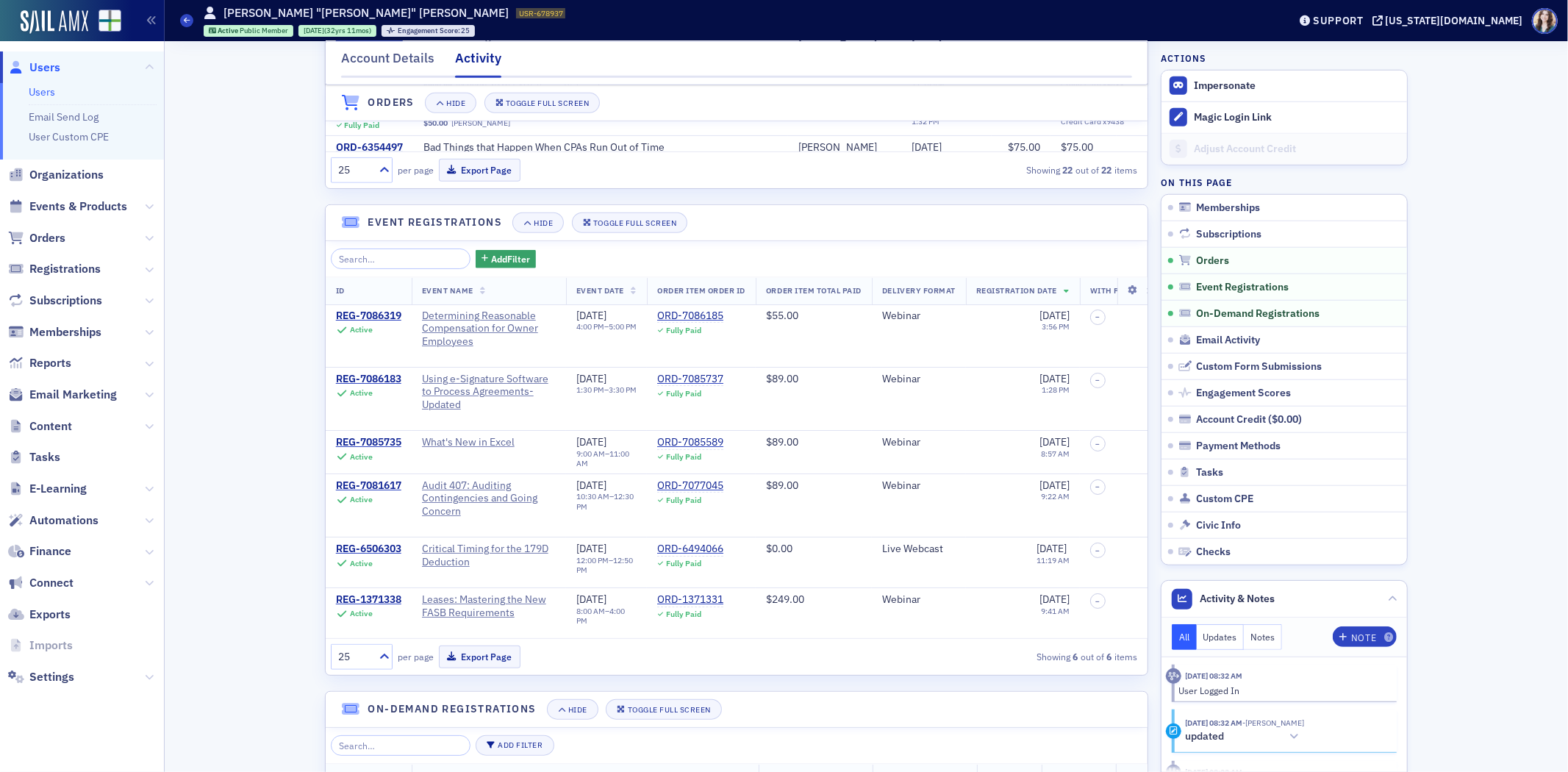
click at [49, 66] on span "Users" at bounding box center [45, 67] width 31 height 16
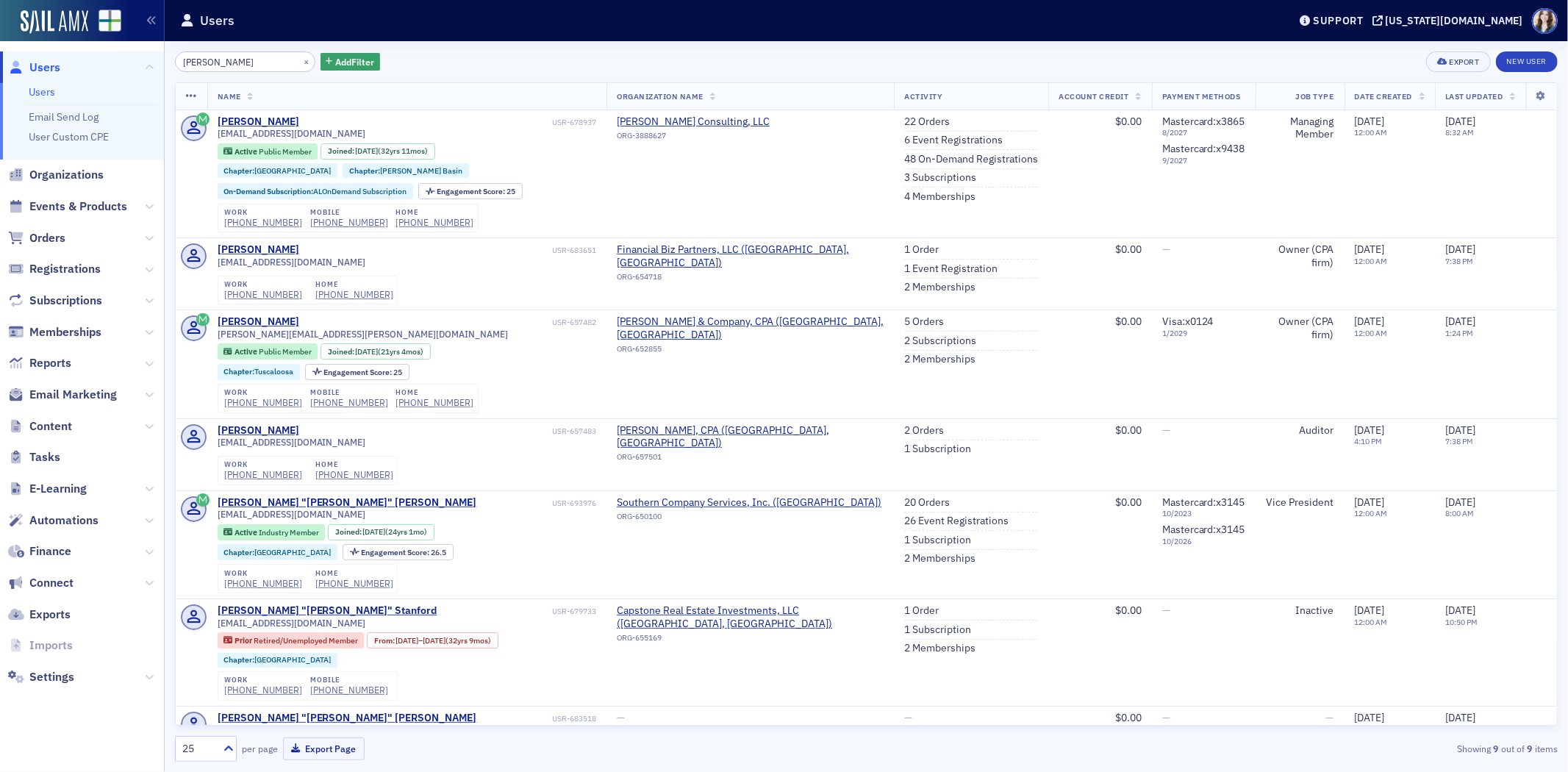
click at [406, 50] on div "Scotty Segroves × Add Filter Export New User Name Organization Name Activity Ac…" at bounding box center [866, 406] width 1383 height 731
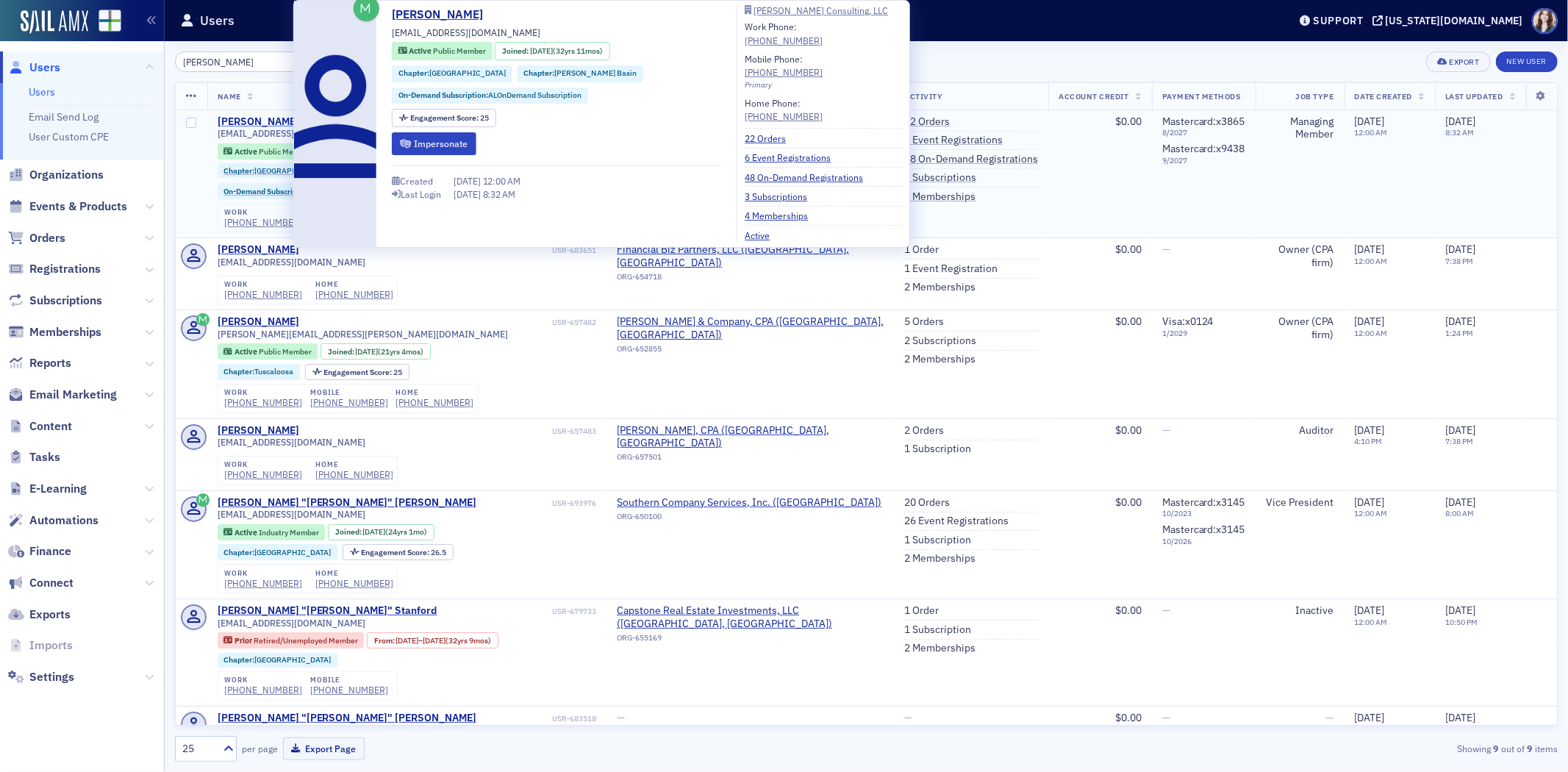
click at [269, 119] on div "Scotty Segroves" at bounding box center [258, 122] width 81 height 13
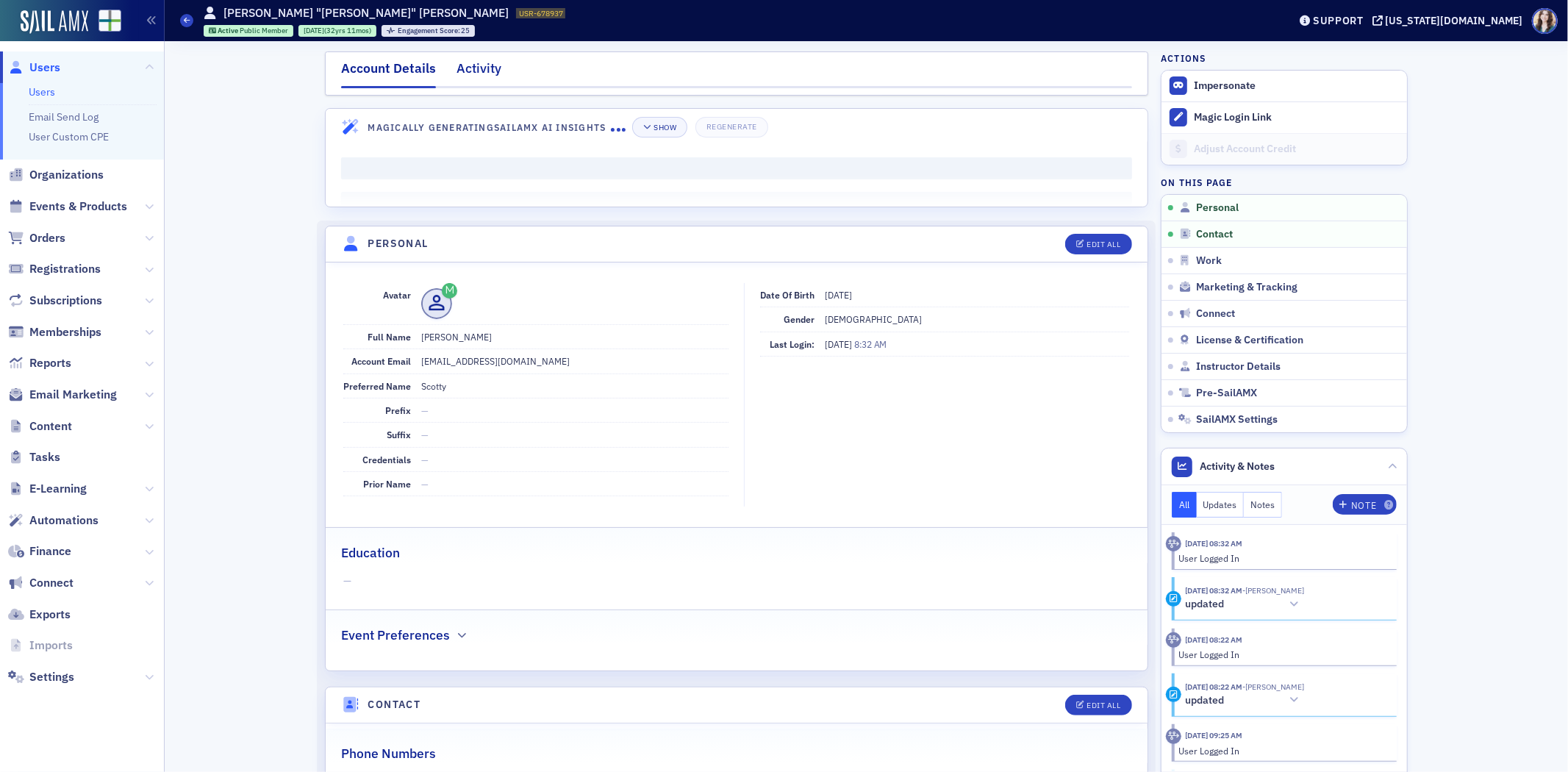
click at [485, 64] on div "Activity" at bounding box center [479, 72] width 45 height 27
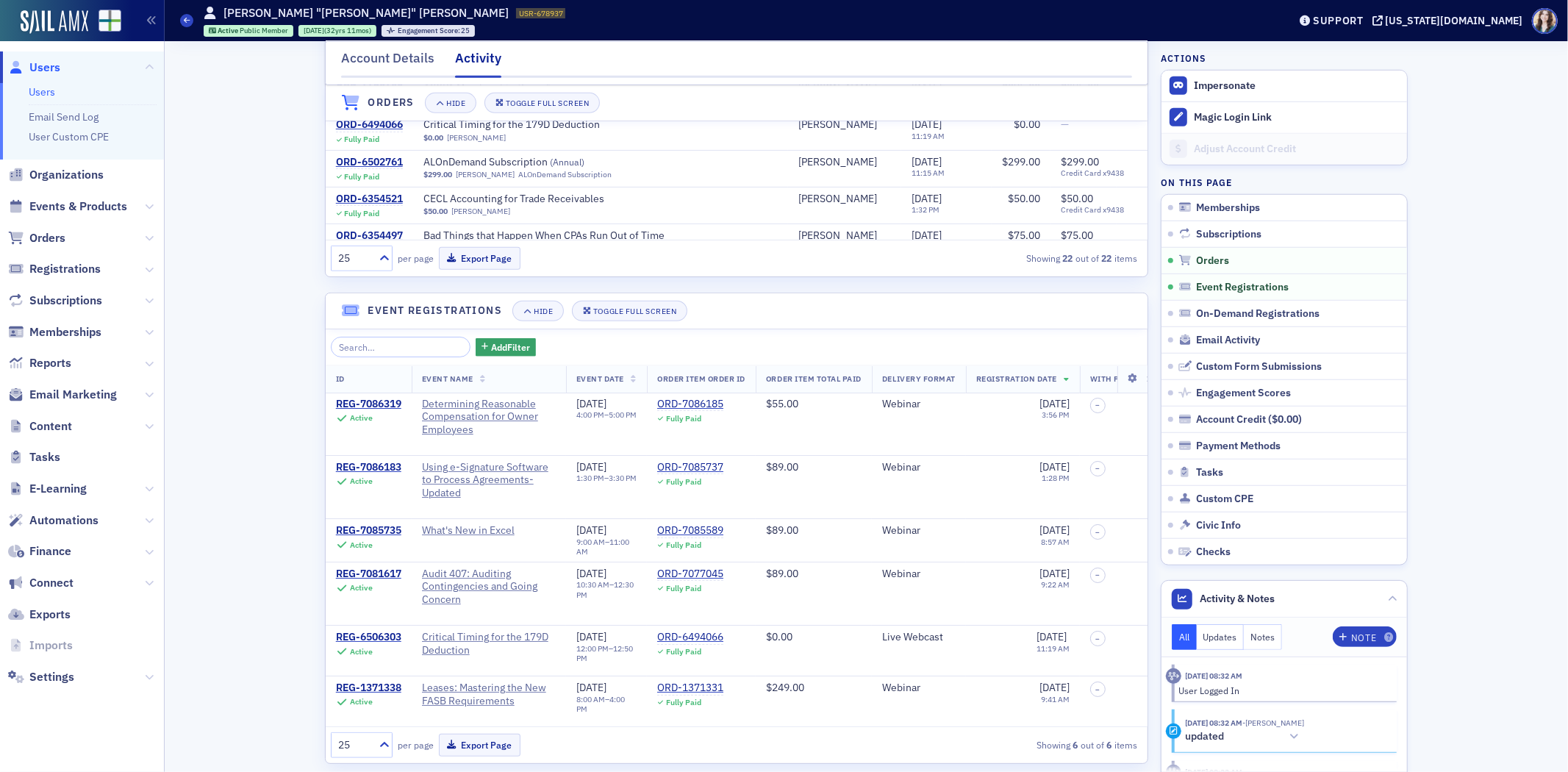
scroll to position [899, 0]
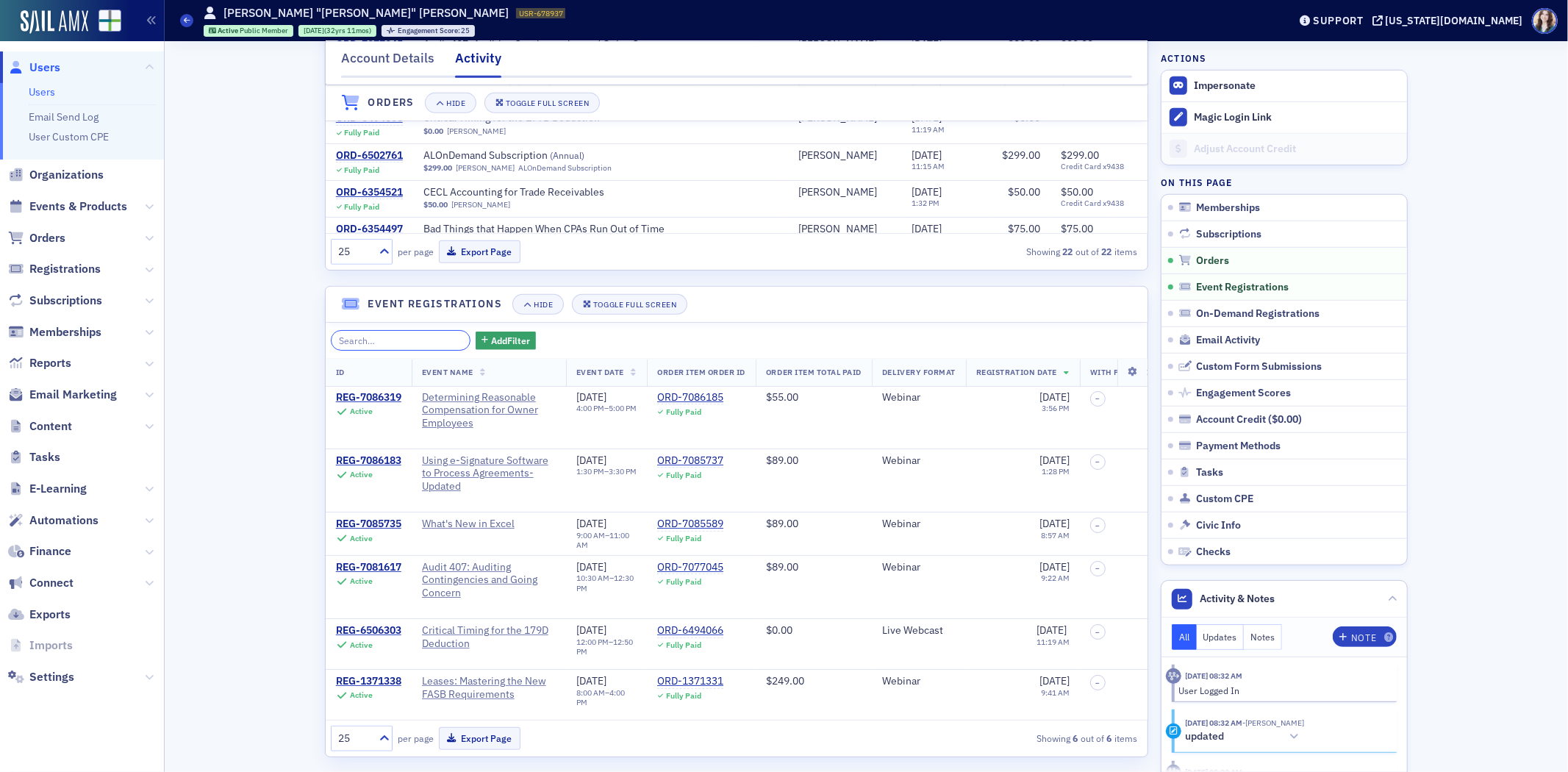
click at [391, 350] on input "search" at bounding box center [401, 340] width 140 height 21
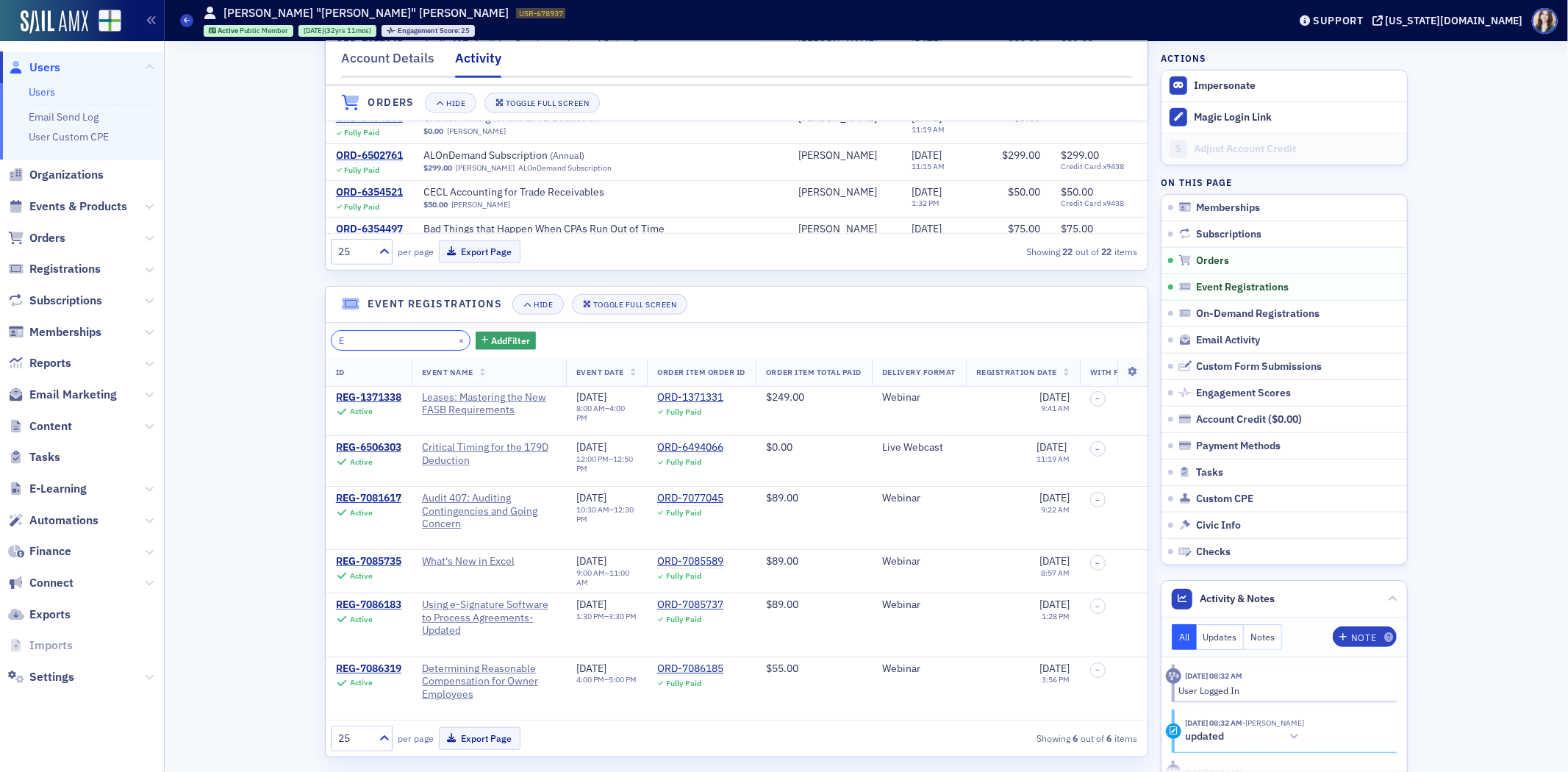
type input "E"
click at [252, 487] on div "Account Details Activity Memberships Hide Toggle Full Screen ID Plan Info Start…" at bounding box center [866, 755] width 1383 height 3226
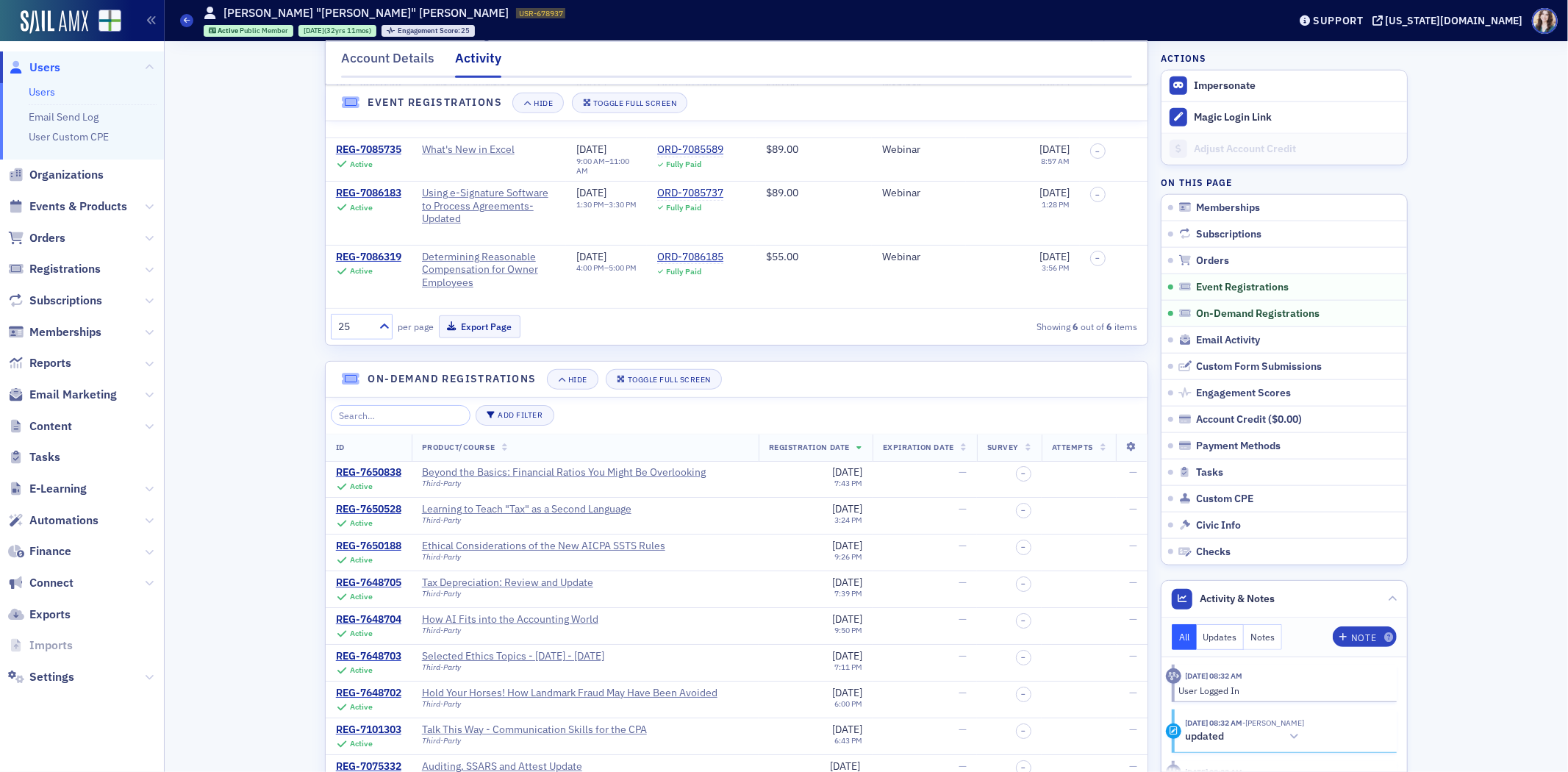
scroll to position [1389, 0]
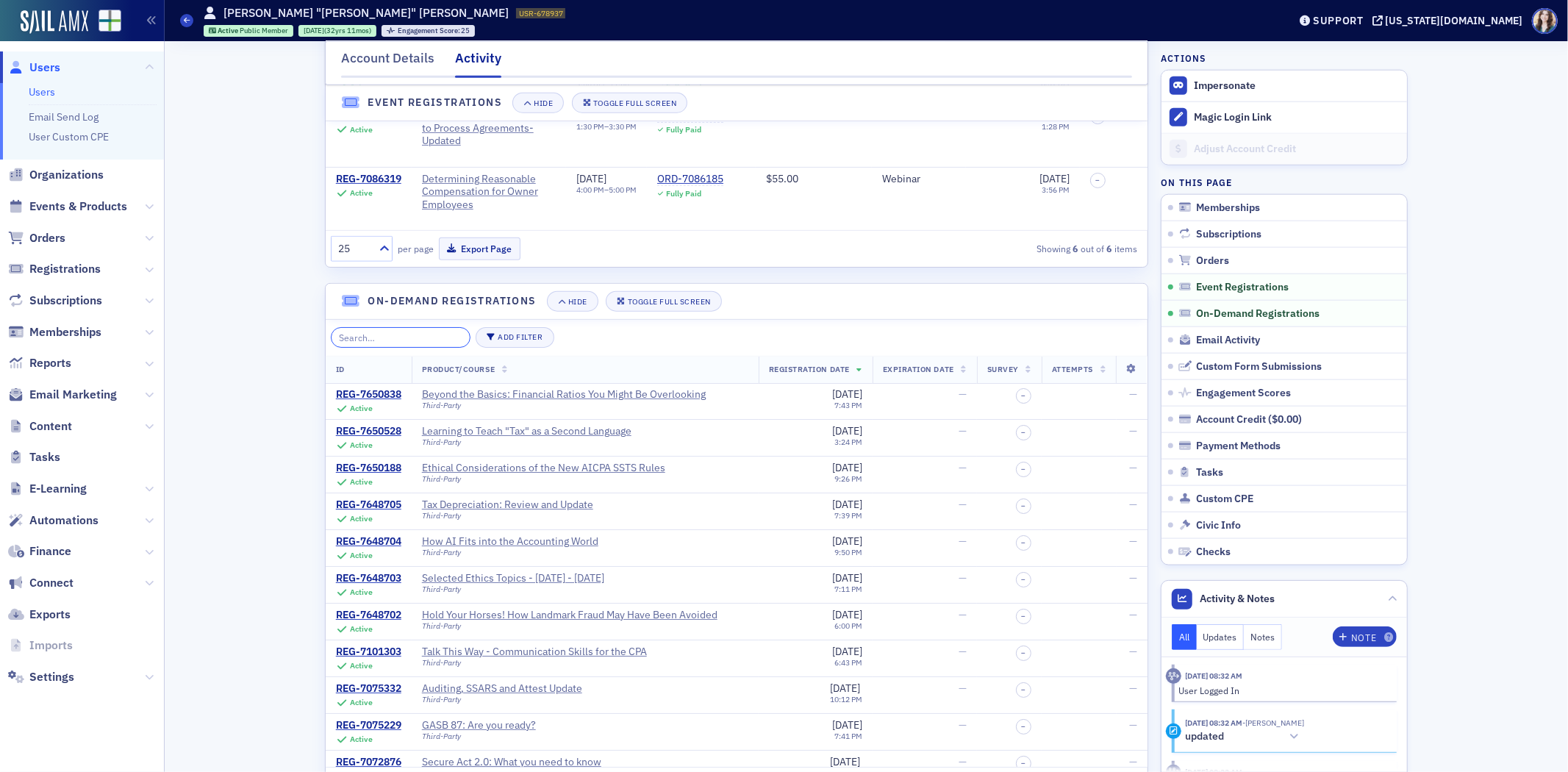
click at [393, 348] on input "search" at bounding box center [401, 337] width 140 height 21
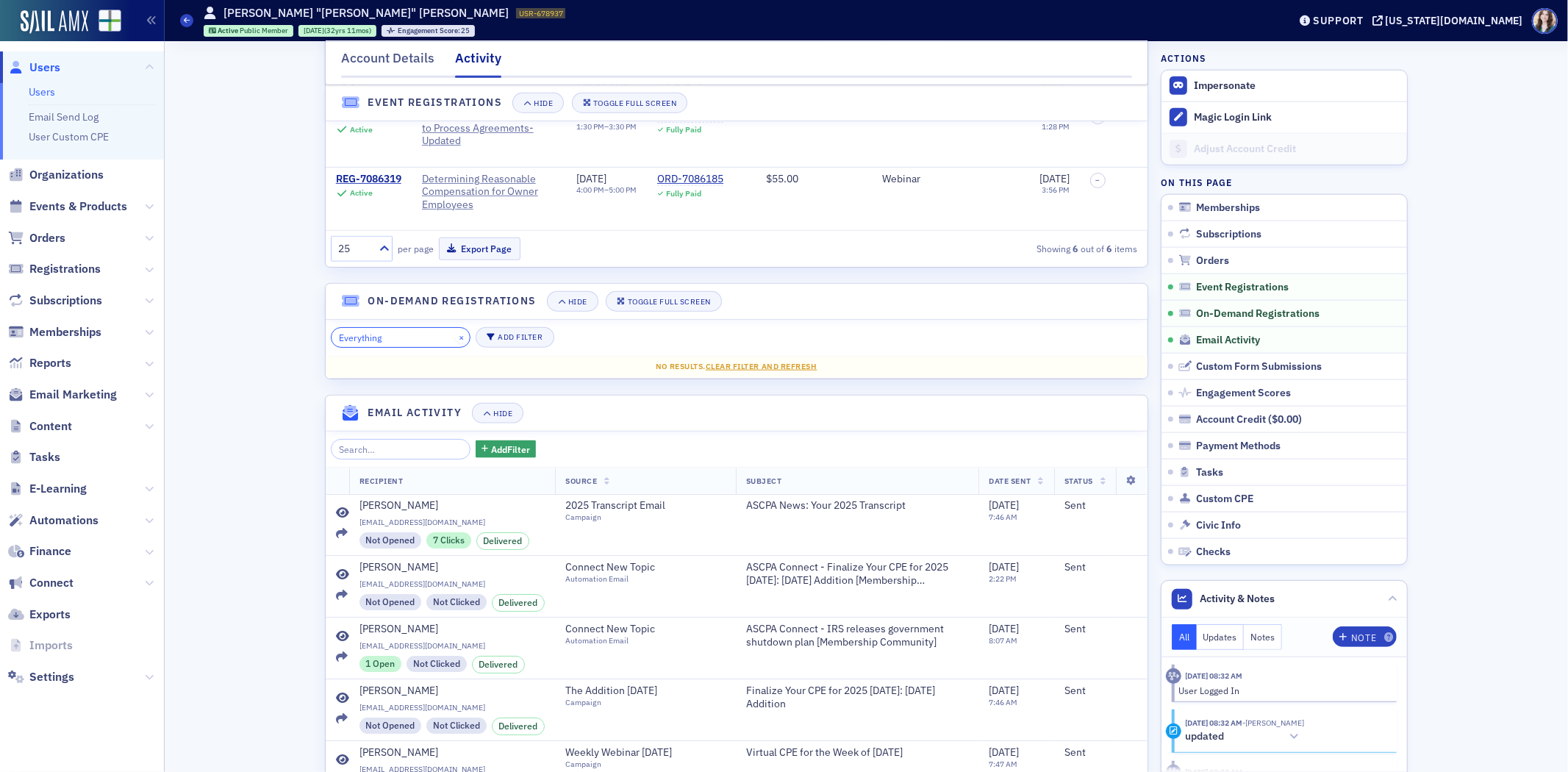
type input "Everything"
click at [455, 344] on button "×" at bounding box center [461, 337] width 13 height 13
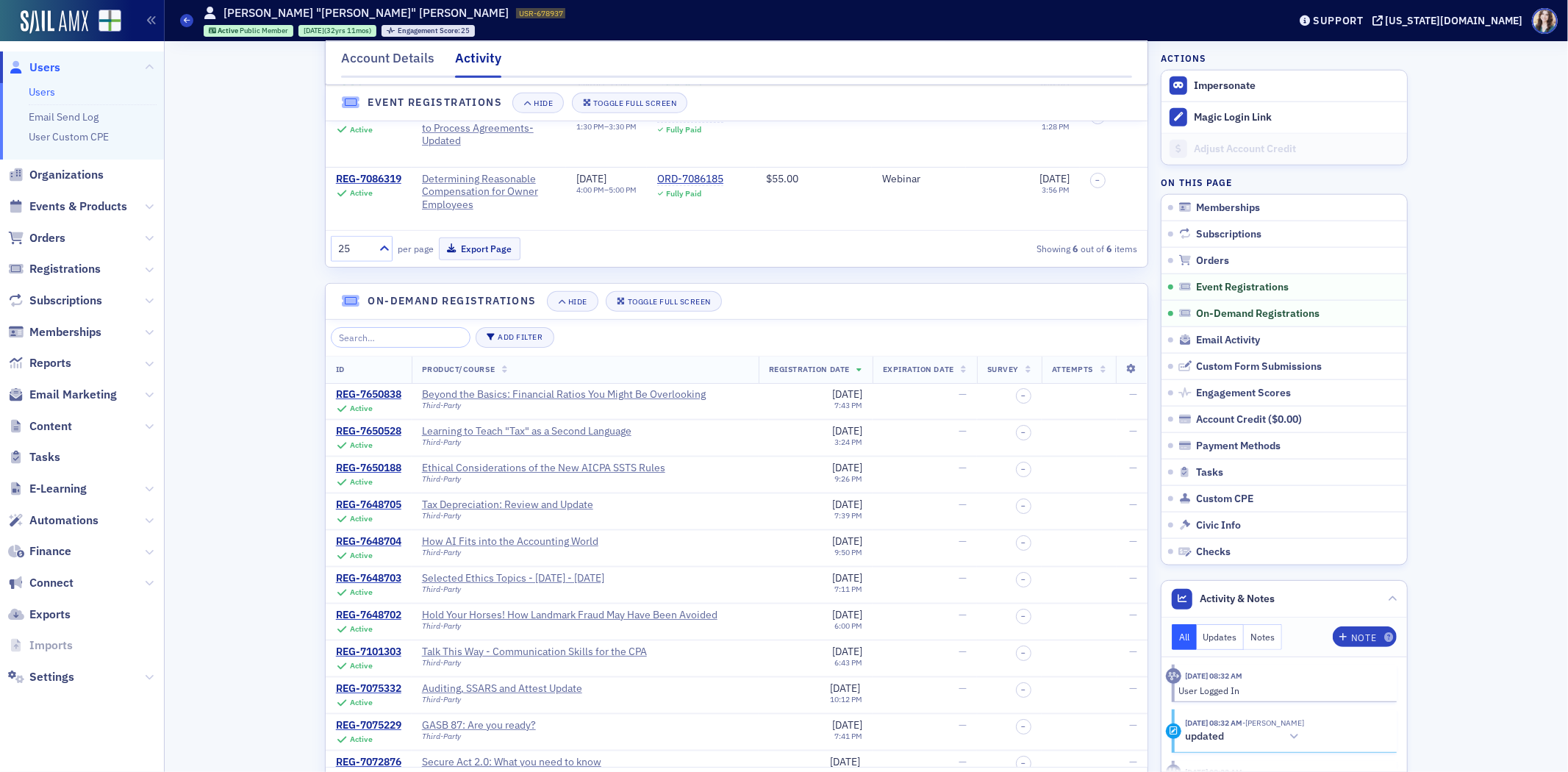
click at [262, 390] on div "Account Details Activity Memberships Hide Toggle Full Screen ID Plan Info Start…" at bounding box center [866, 265] width 1383 height 3226
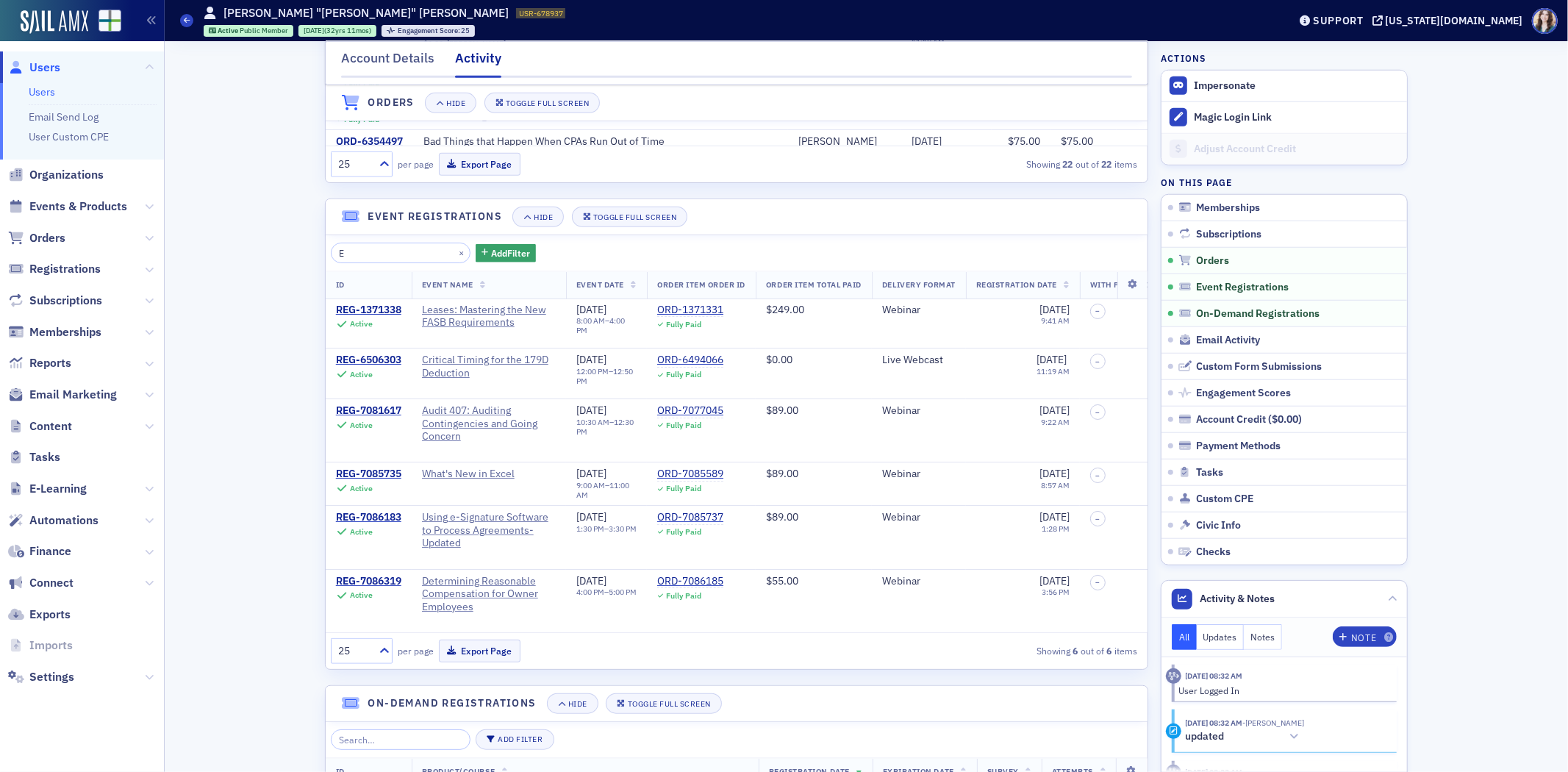
scroll to position [981, 0]
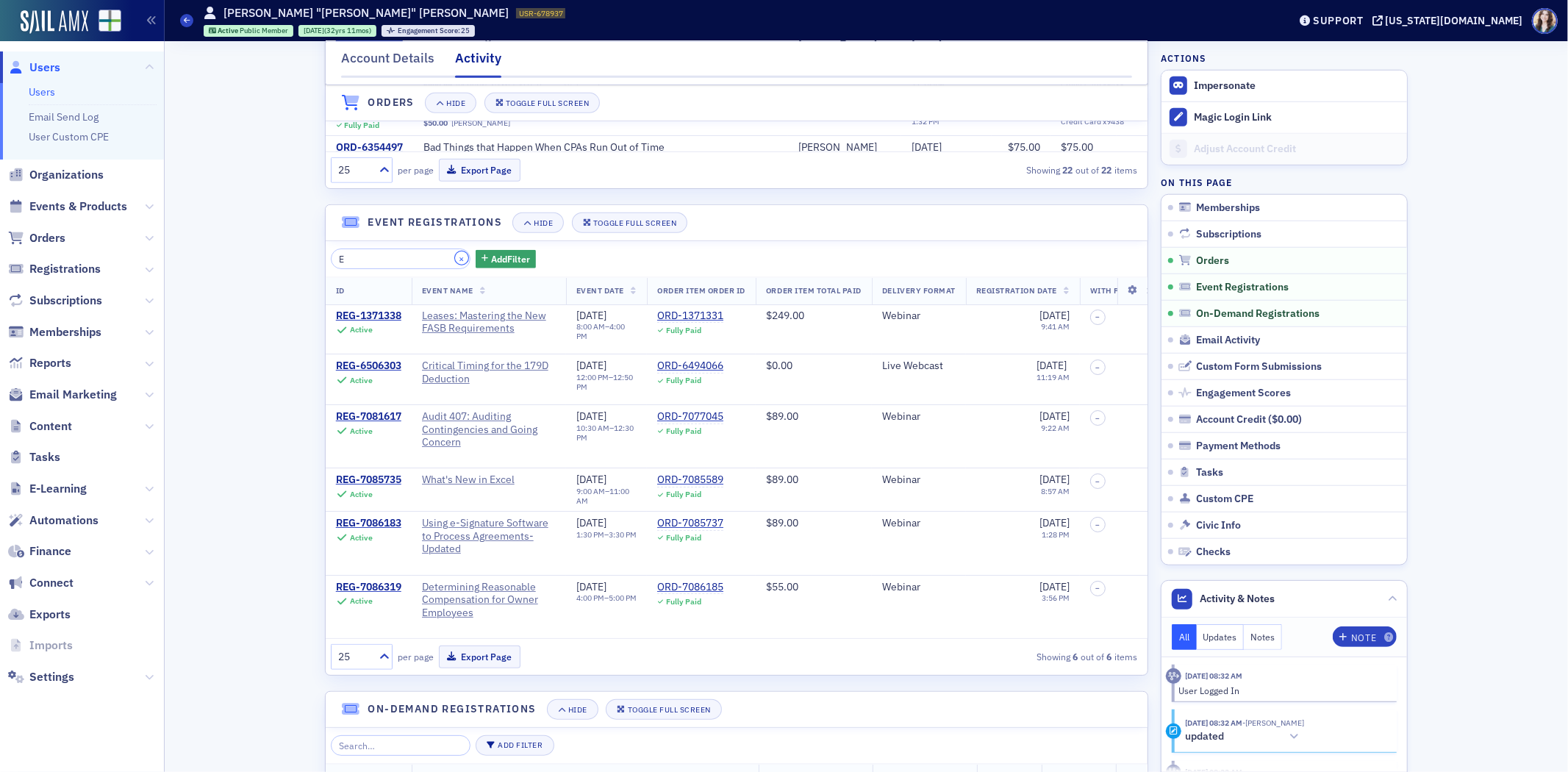
click at [455, 265] on button "×" at bounding box center [461, 258] width 13 height 13
click at [269, 344] on div "Account Details Activity Memberships Hide Toggle Full Screen ID Plan Info Start…" at bounding box center [866, 674] width 1383 height 3226
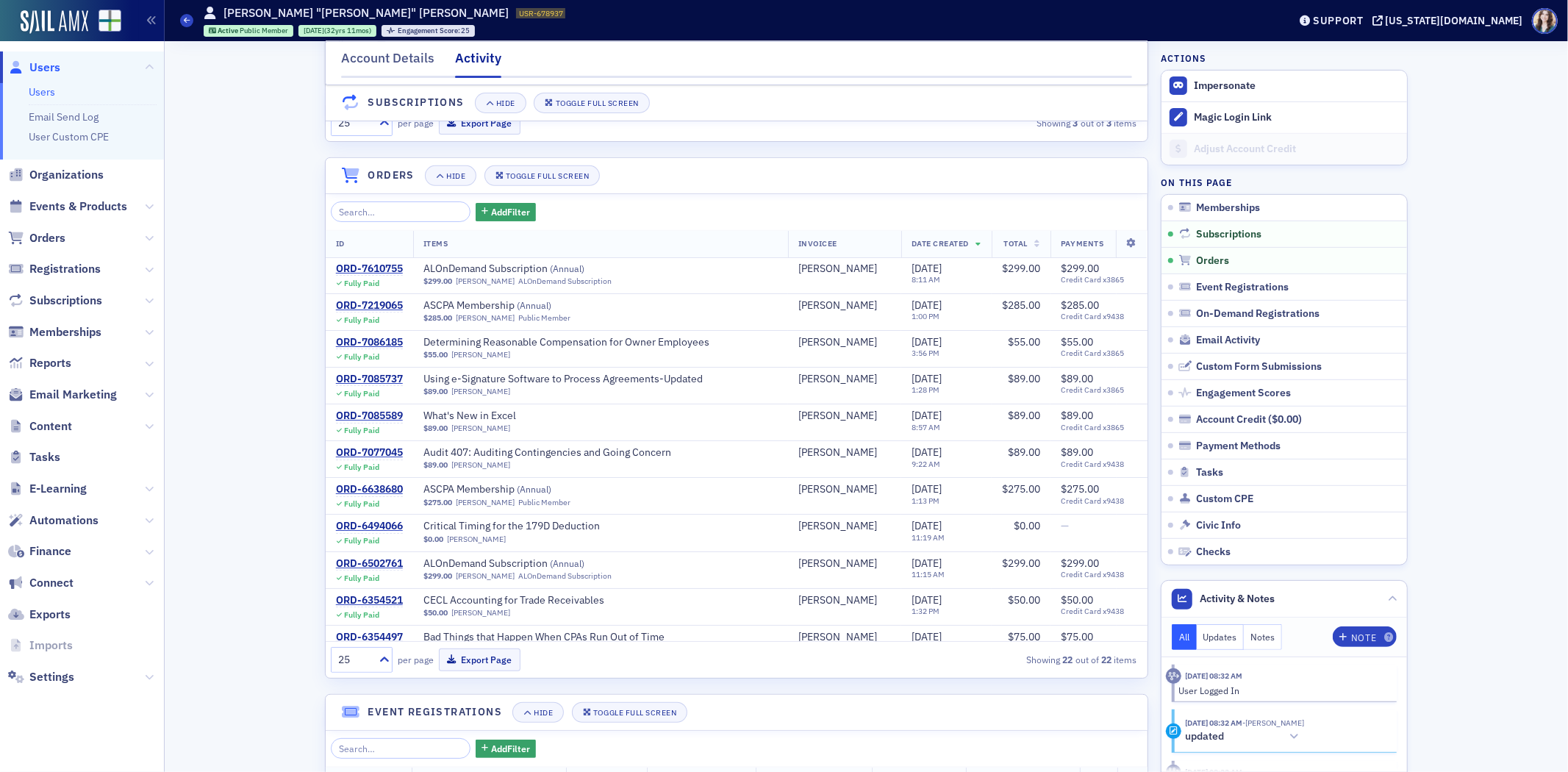
scroll to position [408, 0]
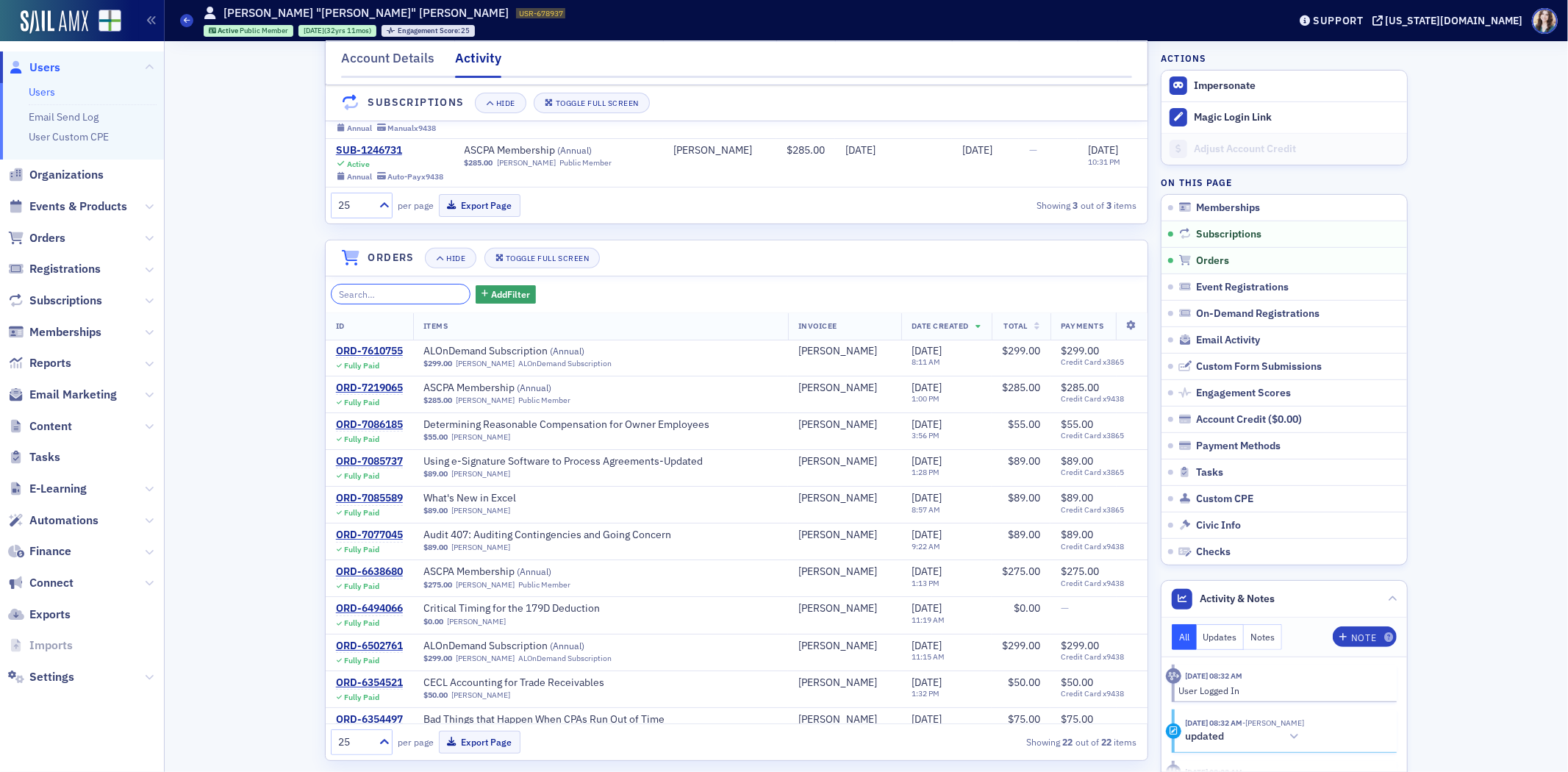
click at [383, 302] on input "search" at bounding box center [401, 294] width 140 height 21
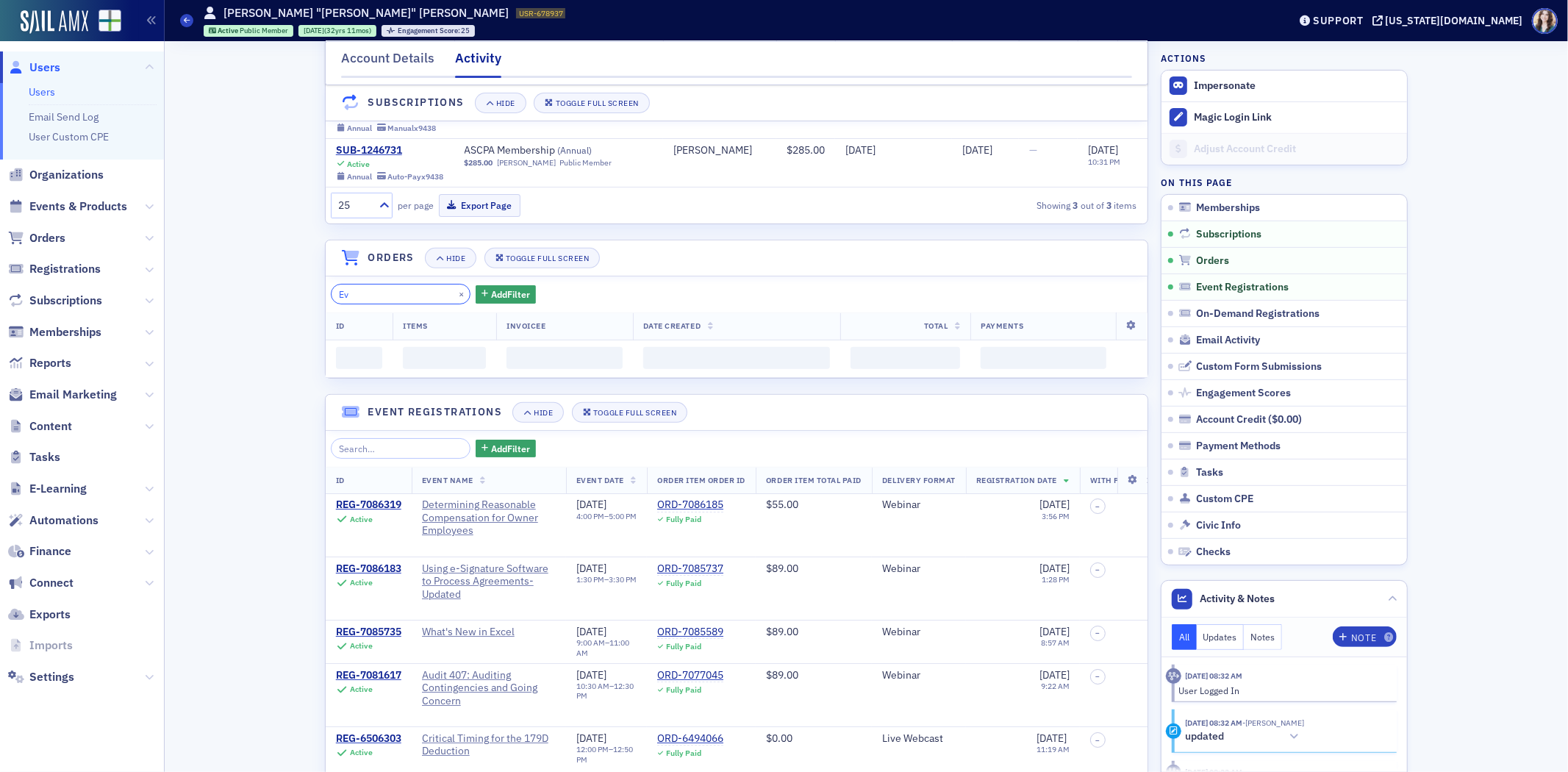
type input "E"
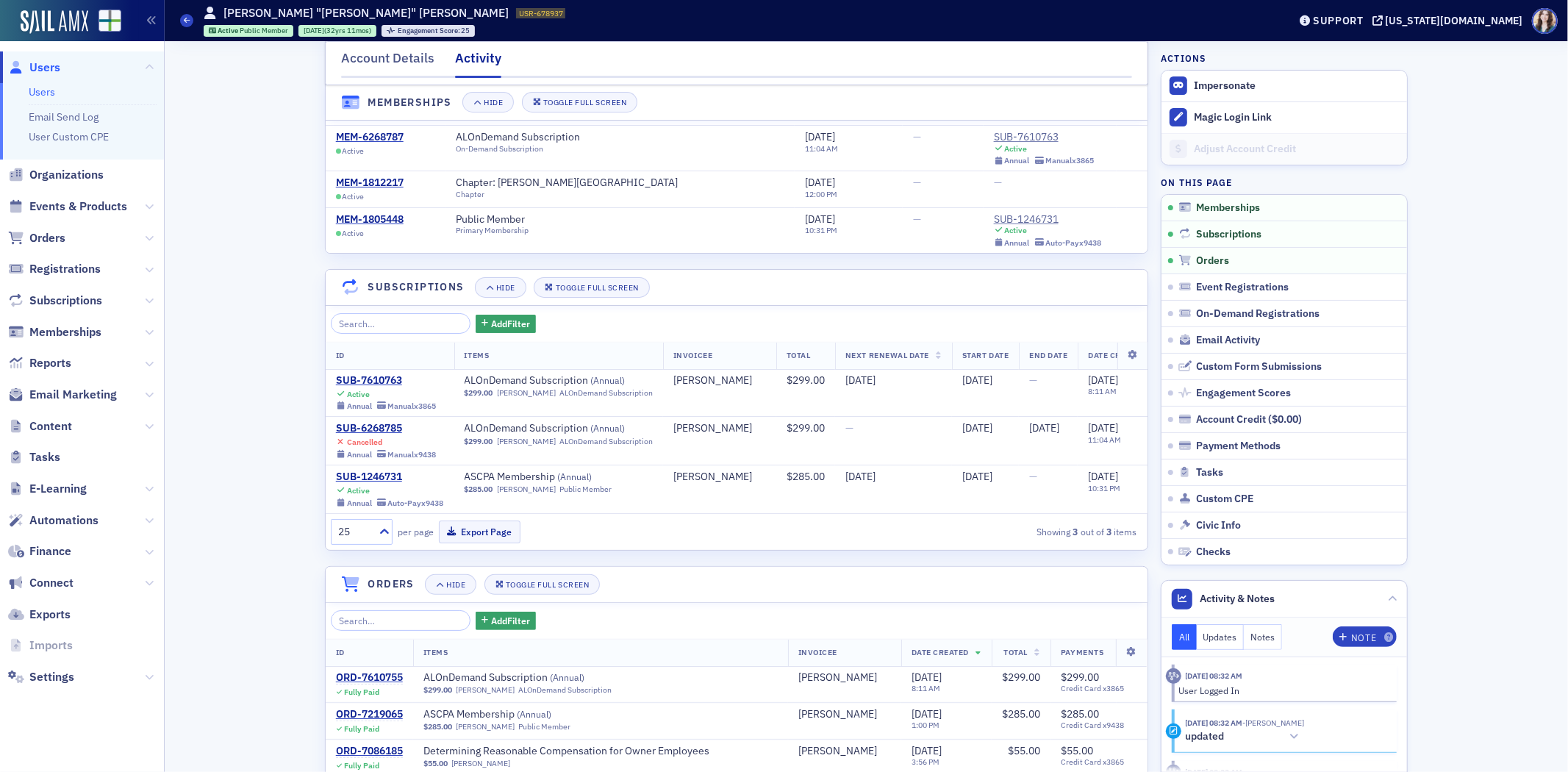
scroll to position [0, 0]
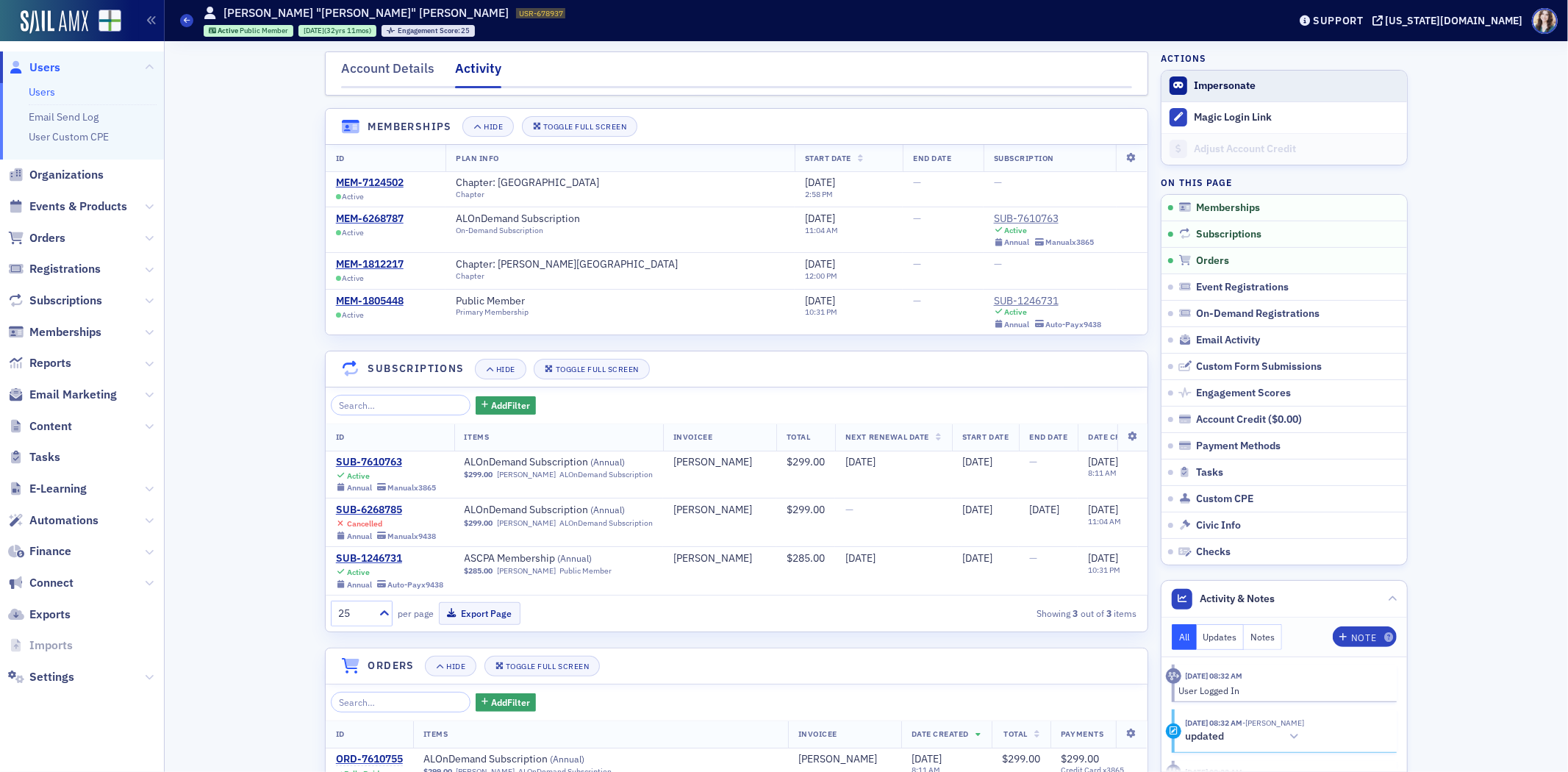
click at [1230, 78] on span "Impersonate" at bounding box center [1284, 86] width 246 height 31
click at [1223, 93] on span "Impersonate" at bounding box center [1284, 86] width 246 height 31
click at [370, 60] on div "Account Details" at bounding box center [387, 72] width 94 height 27
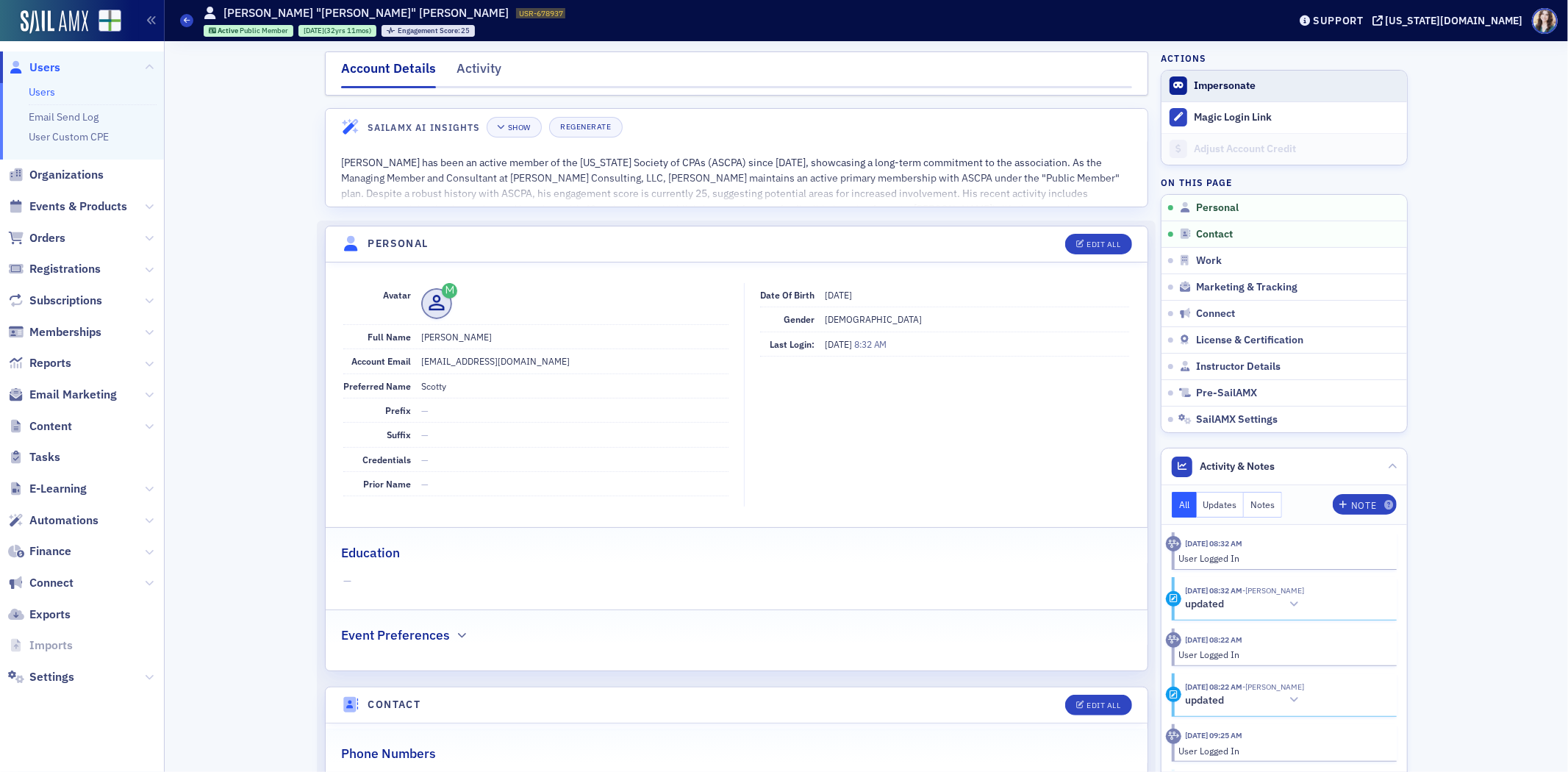
click at [1282, 88] on form "Impersonate" at bounding box center [1297, 85] width 206 height 13
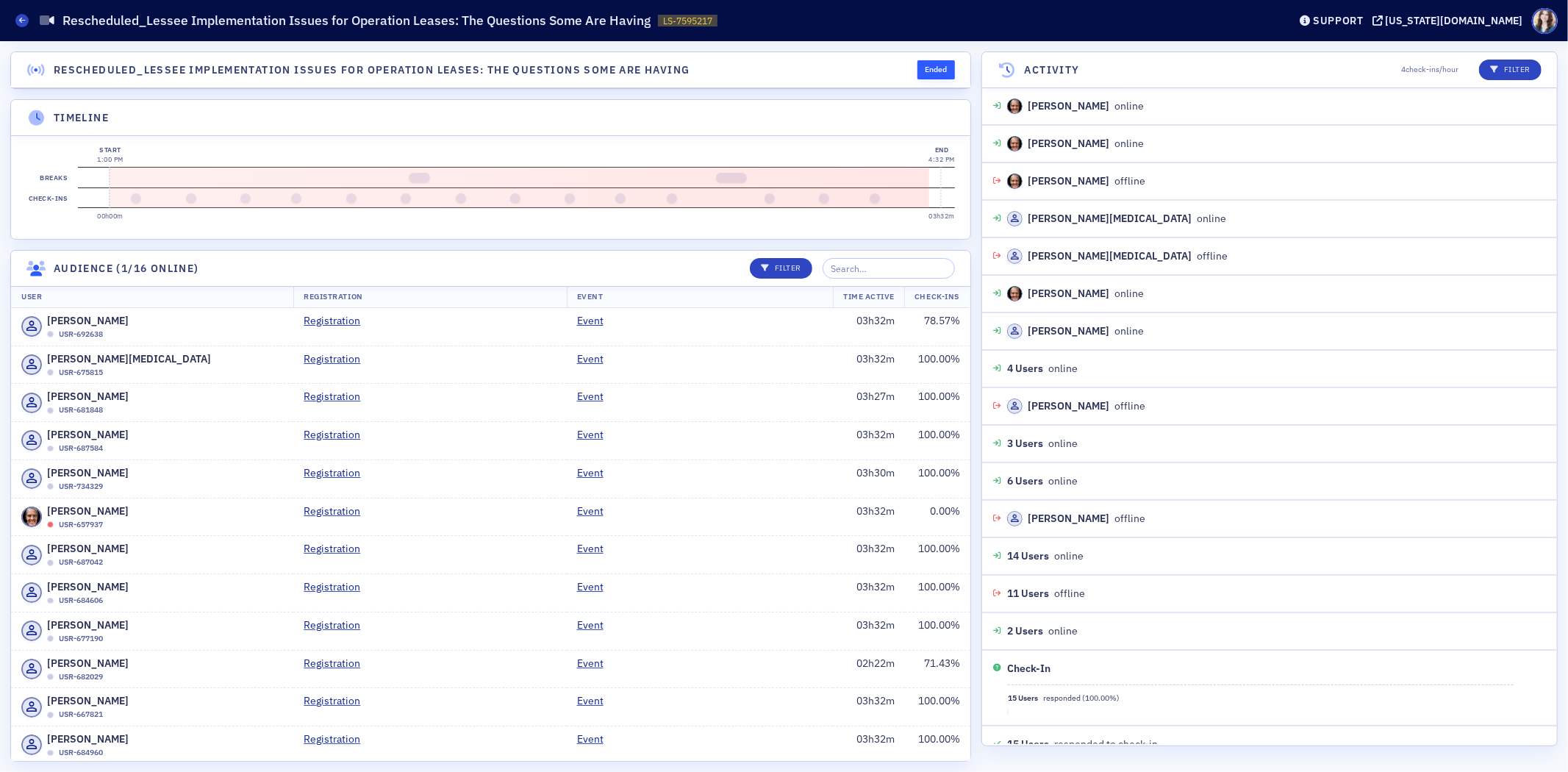
scroll to position [2042, 0]
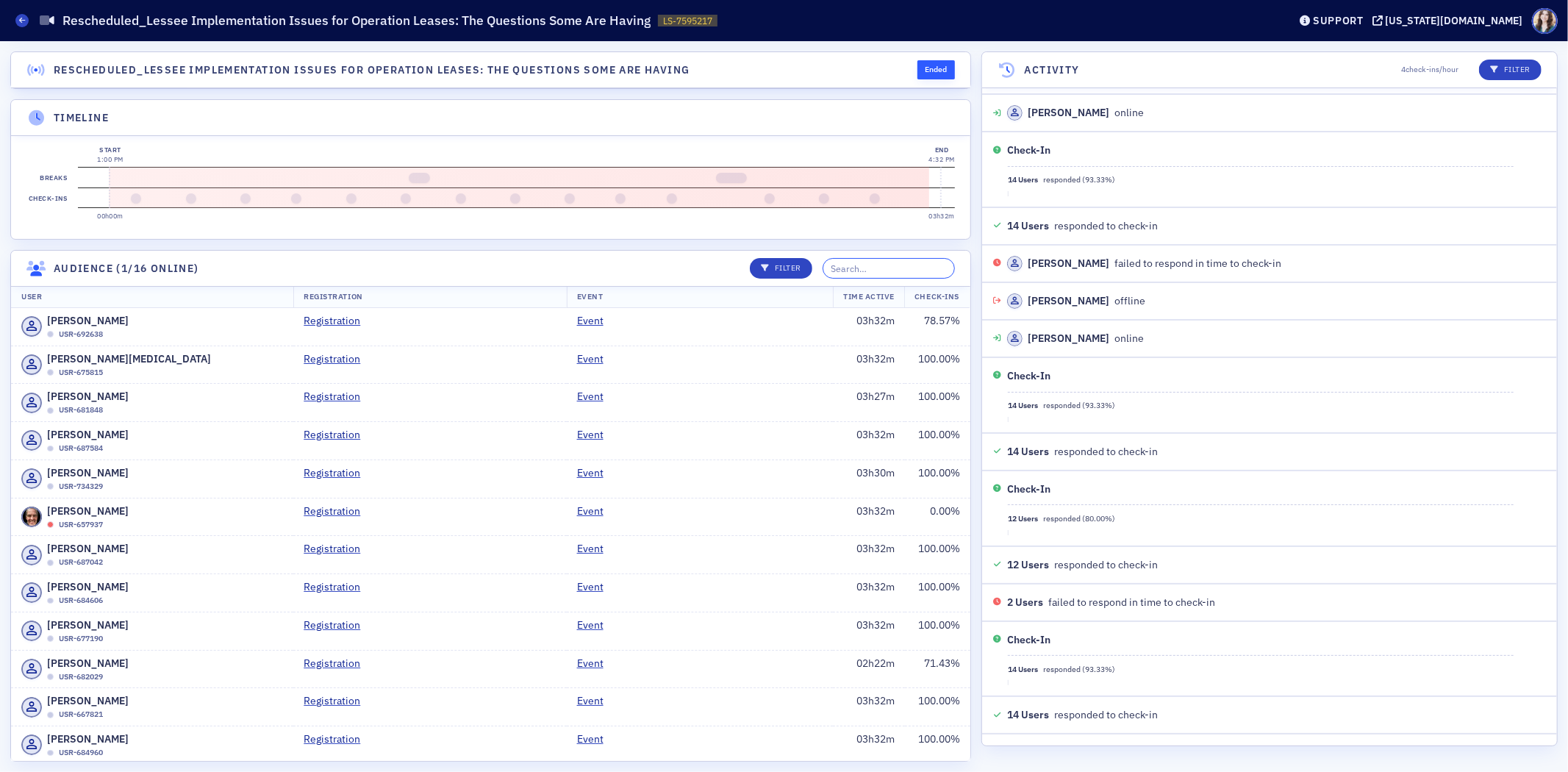
click at [879, 273] on input "search" at bounding box center [889, 268] width 132 height 21
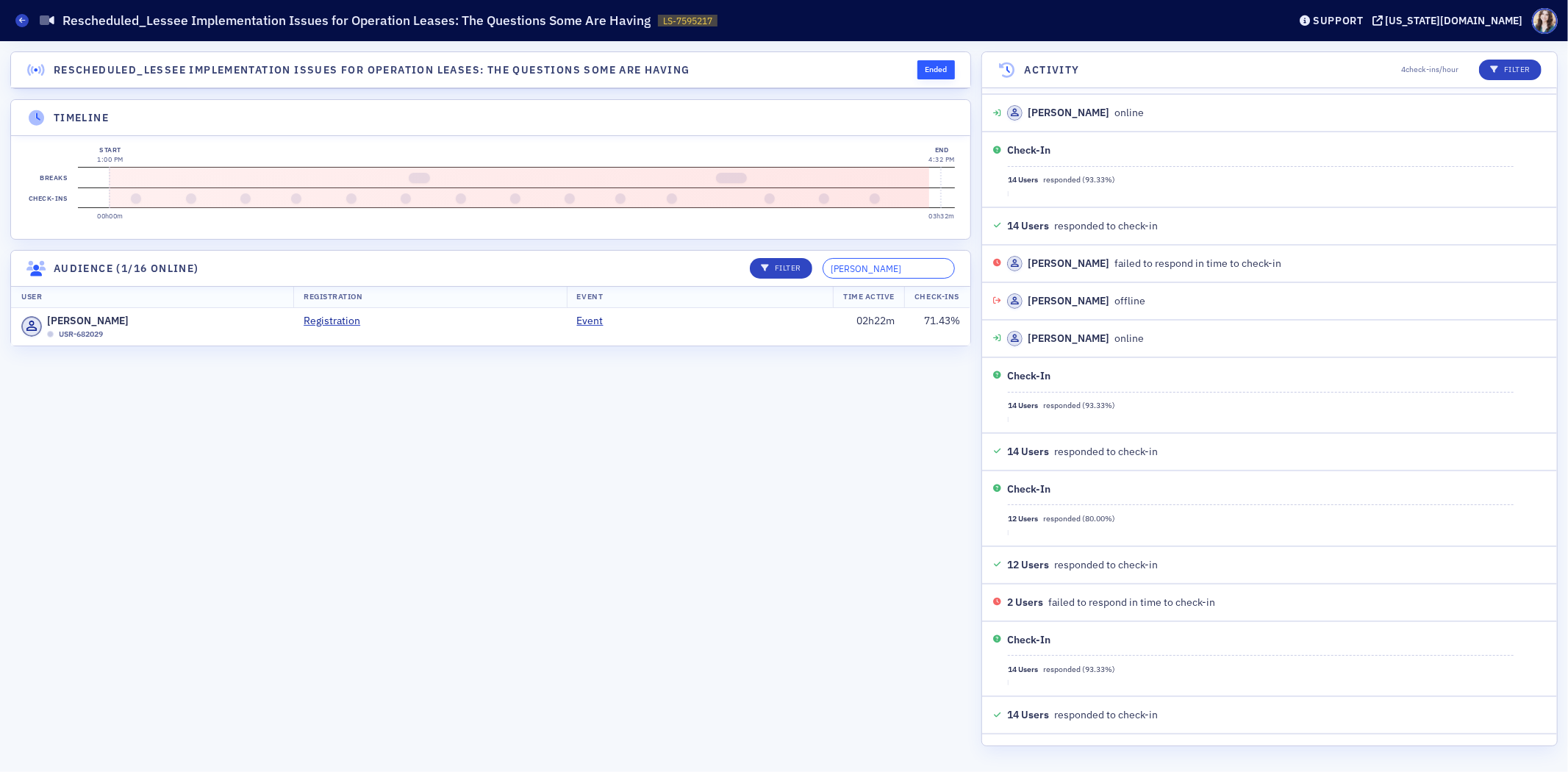
type input "[PERSON_NAME]"
click at [662, 258] on section "Rescheduled_Lessee Implementation Issues for Operation Leases: The Questions So…" at bounding box center [490, 406] width 961 height 711
click at [108, 167] on div "Start 1:00 PM 00h00m" at bounding box center [109, 187] width 2 height 41
click at [755, 336] on td "Event" at bounding box center [700, 327] width 266 height 37
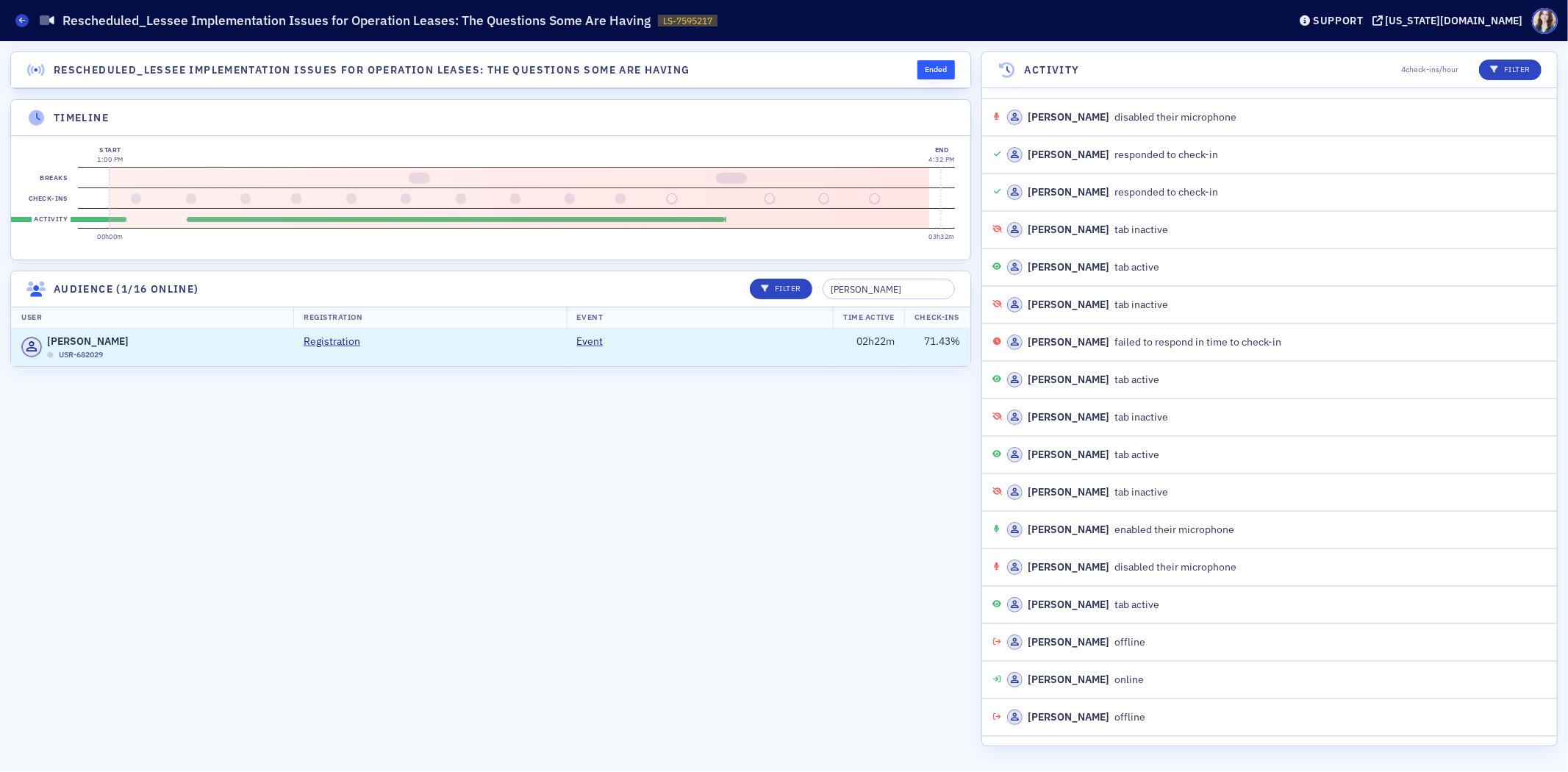
click at [193, 221] on section "Activity" at bounding box center [517, 219] width 877 height 21
click at [828, 614] on section "Rescheduled_Lessee Implementation Issues for Operation Leases: The Questions So…" at bounding box center [490, 406] width 961 height 711
click at [822, 428] on section "Rescheduled_Lessee Implementation Issues for Operation Leases: The Questions So…" at bounding box center [490, 406] width 961 height 711
click at [821, 91] on section "Rescheduled_Lessee Implementation Issues for Operation Leases: The Questions So…" at bounding box center [490, 406] width 961 height 711
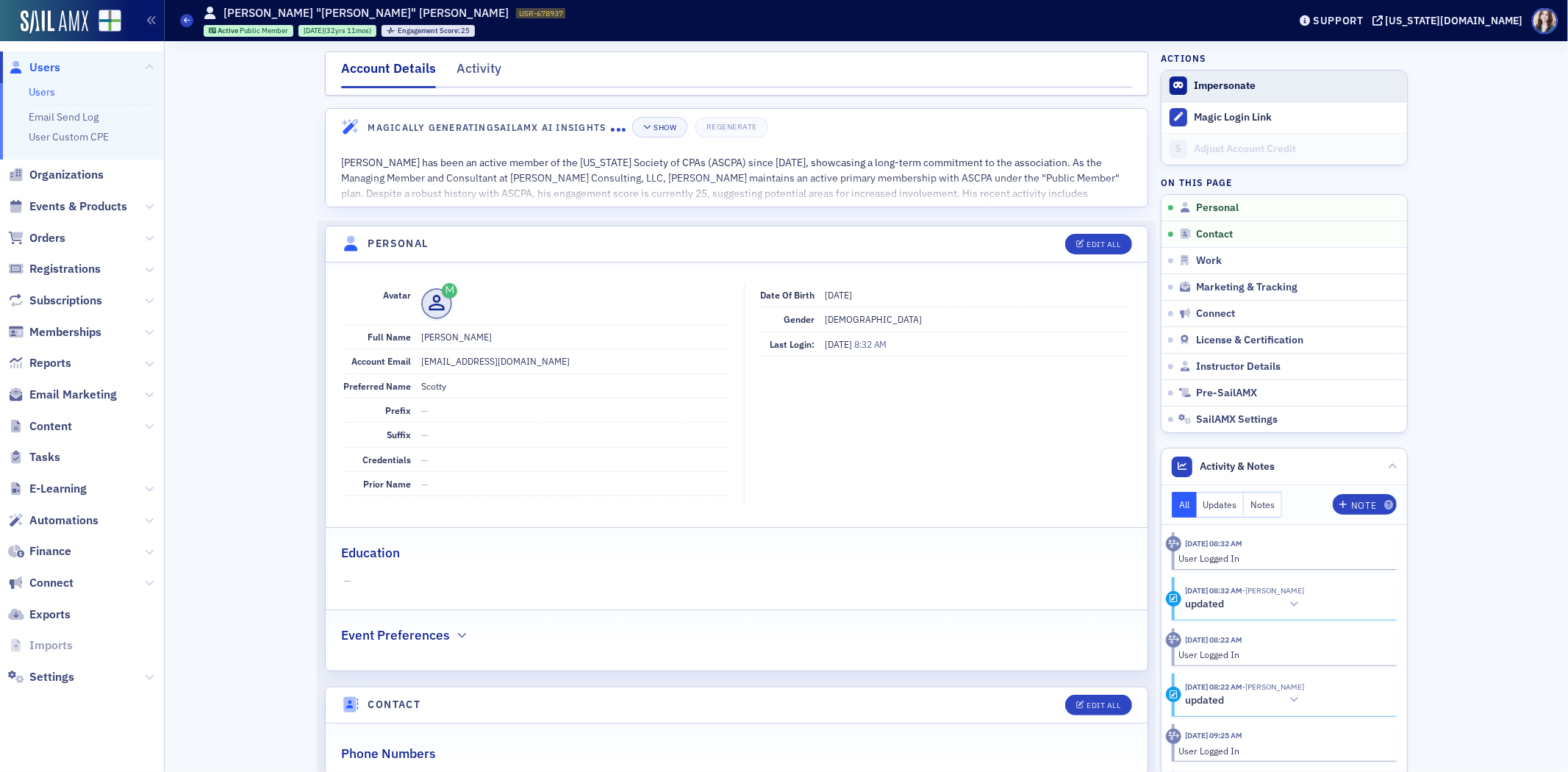
click at [1215, 78] on span "Impersonate" at bounding box center [1284, 86] width 246 height 31
click at [481, 72] on div "Activity" at bounding box center [479, 72] width 45 height 27
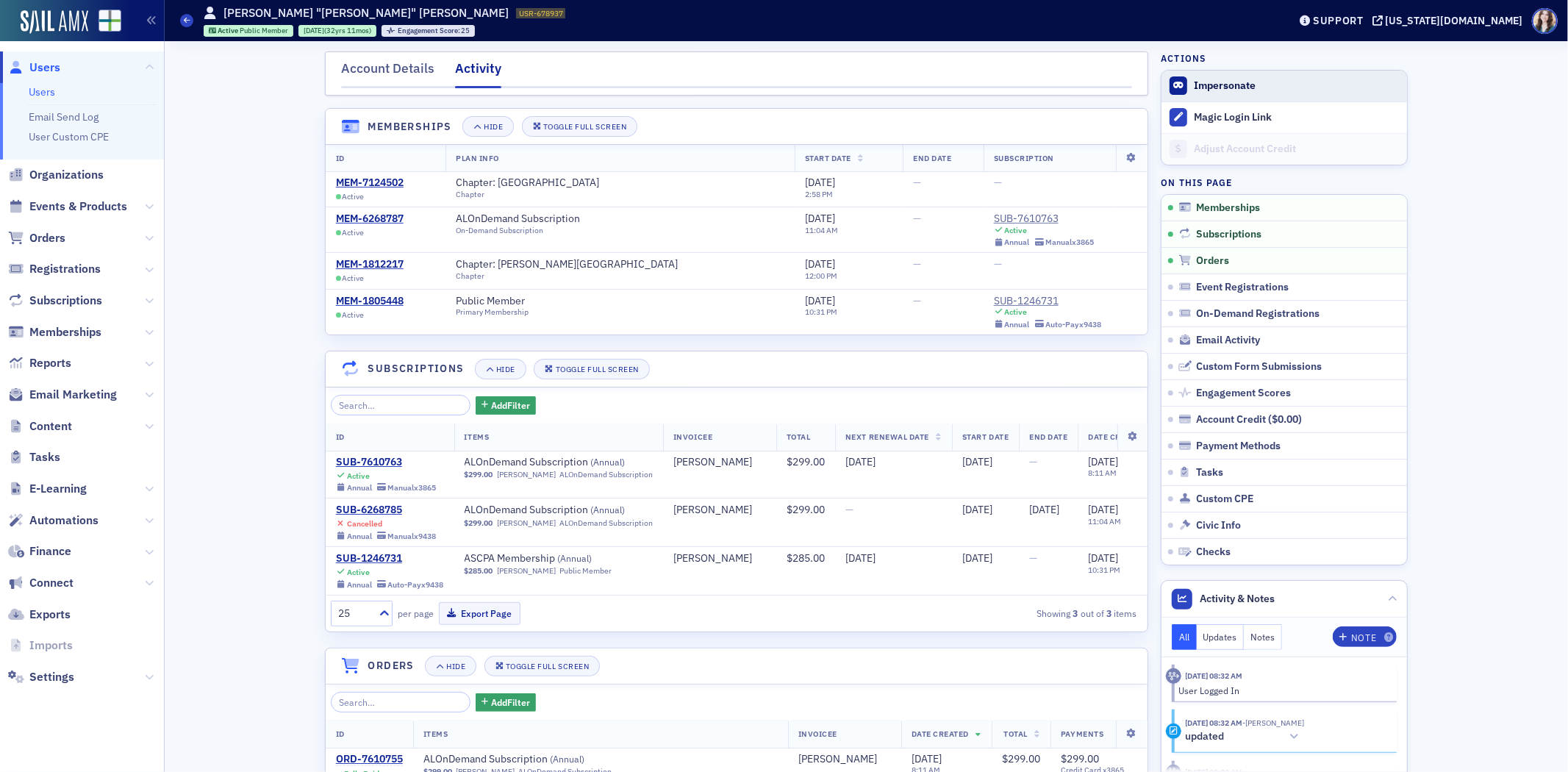
click at [1392, 94] on span "Impersonate" at bounding box center [1284, 86] width 246 height 31
click at [1092, 60] on nav "Account Details Activity" at bounding box center [736, 74] width 791 height 29
click at [1119, 120] on header "Memberships Hide Toggle Full Screen" at bounding box center [736, 126] width 822 height 36
click at [1185, 79] on span "Impersonate" at bounding box center [1284, 86] width 246 height 31
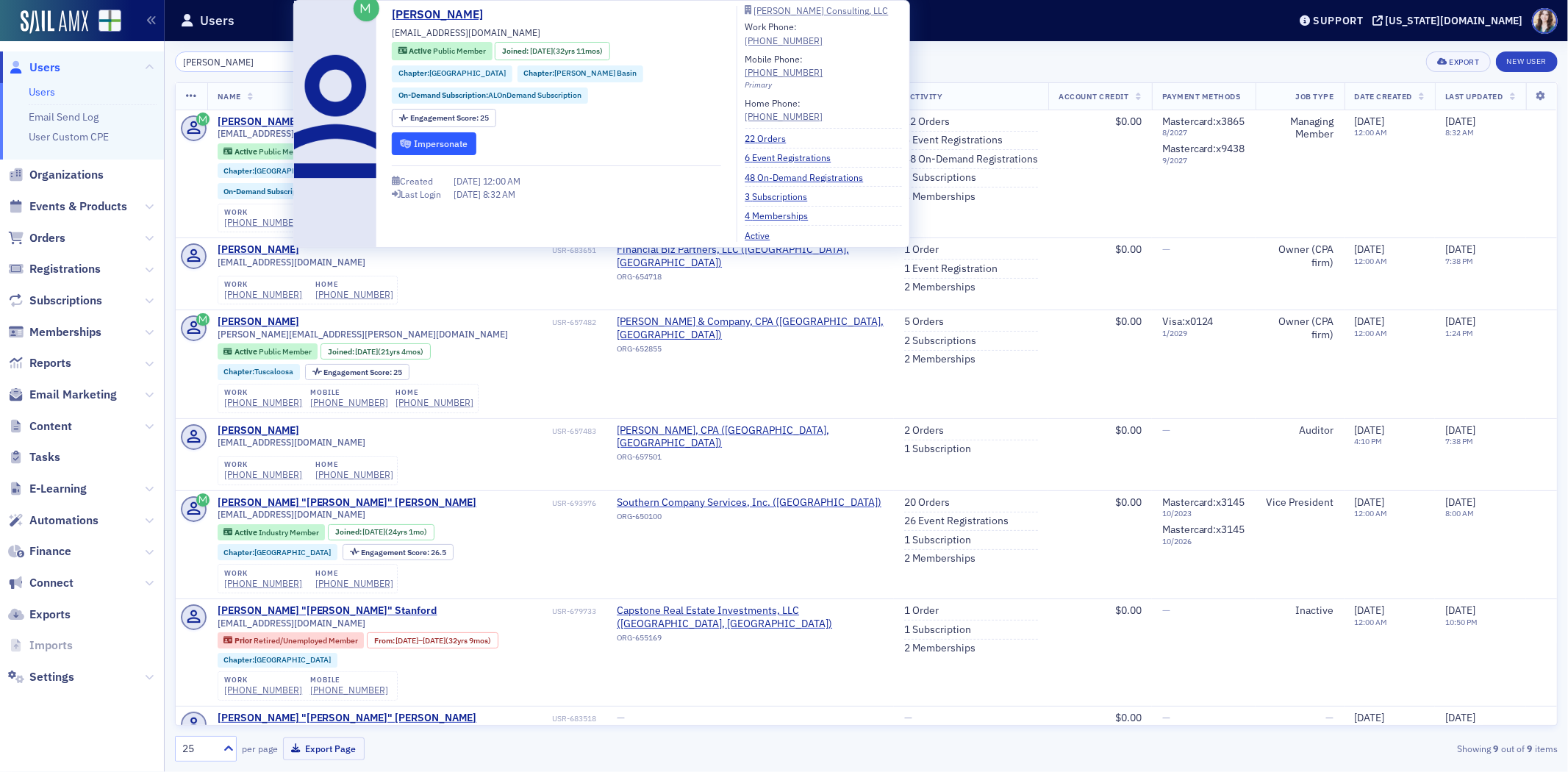
click at [407, 147] on icon "submit" at bounding box center [405, 143] width 11 height 9
